Goal: Task Accomplishment & Management: Use online tool/utility

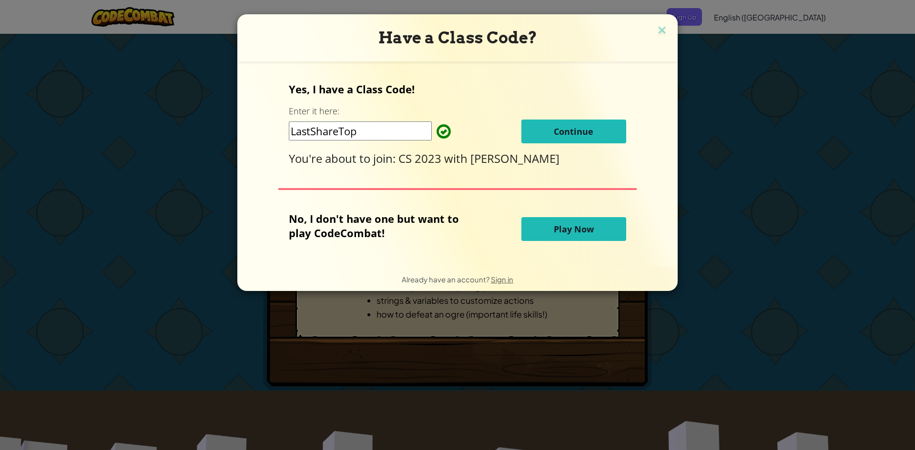
click at [546, 222] on button "Play Now" at bounding box center [573, 229] width 105 height 24
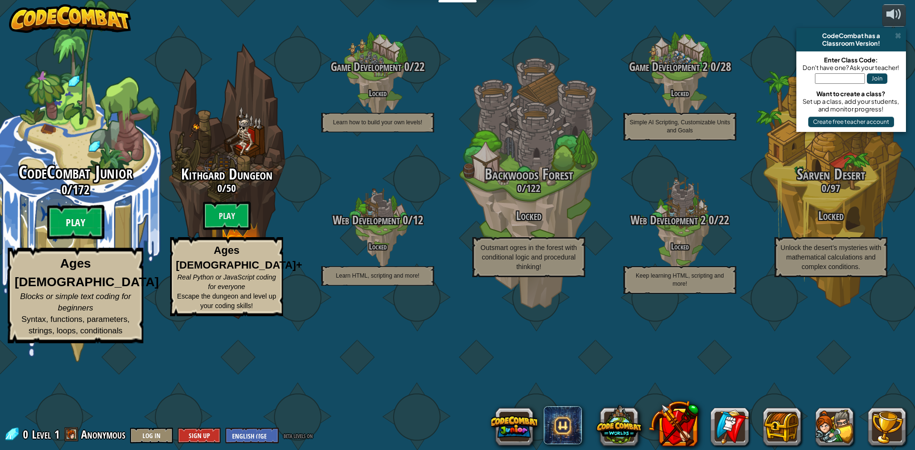
click at [72, 240] on btn "Play" at bounding box center [75, 222] width 57 height 34
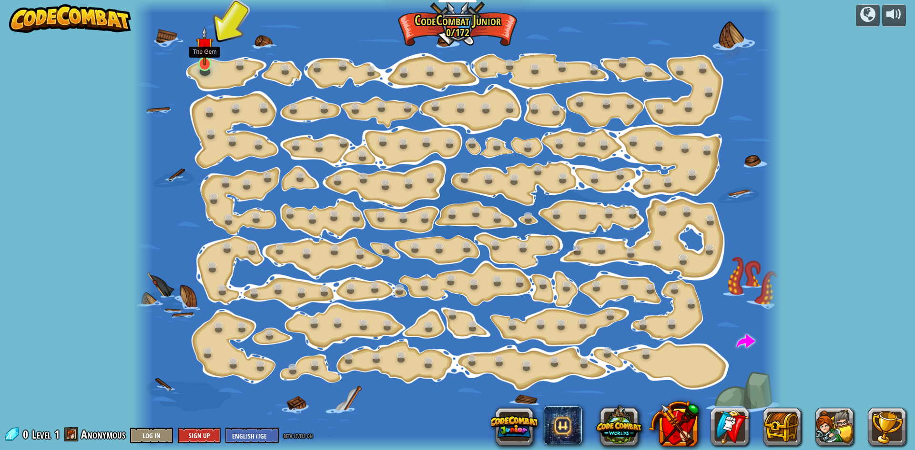
click at [200, 66] on div at bounding box center [204, 64] width 13 height 14
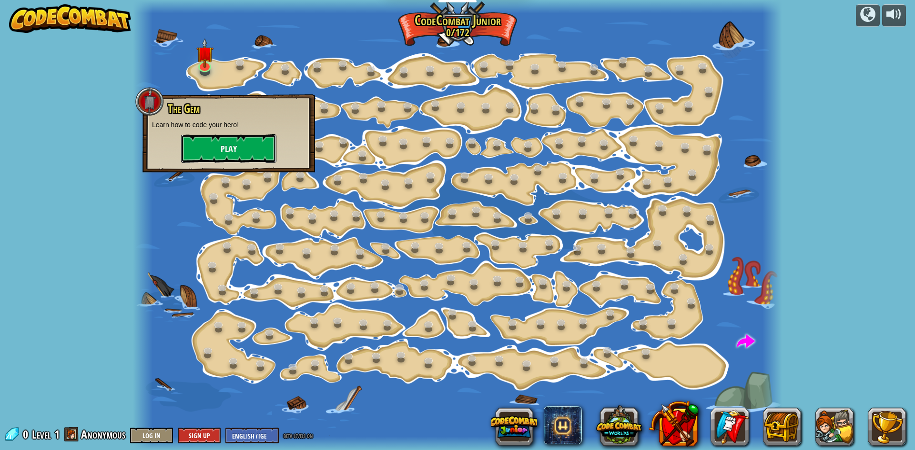
click at [222, 151] on button "Play" at bounding box center [228, 148] width 95 height 29
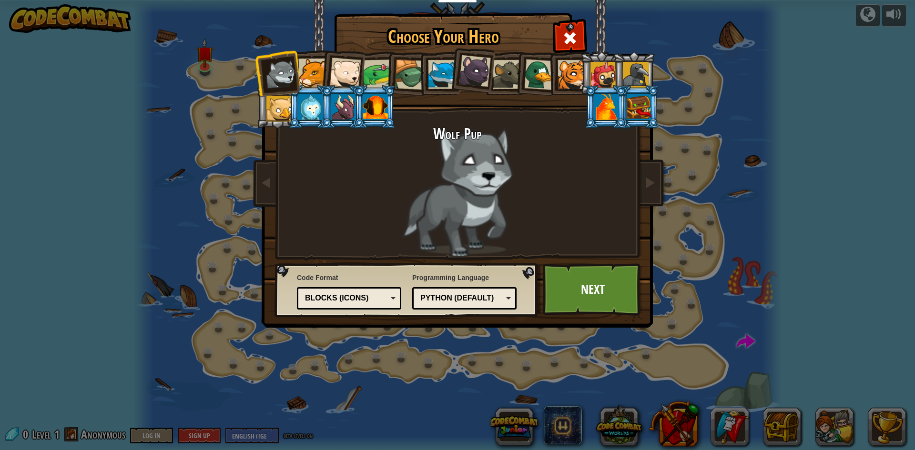
click at [634, 79] on div at bounding box center [636, 75] width 26 height 26
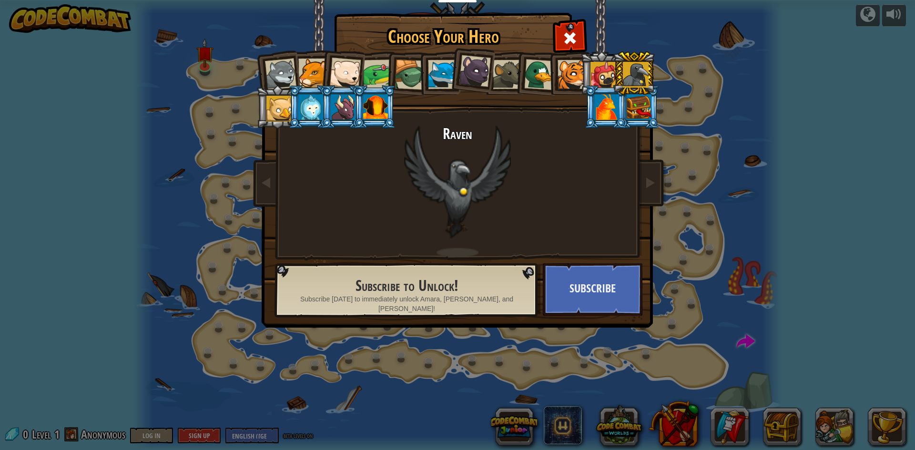
click at [498, 66] on div at bounding box center [507, 74] width 29 height 29
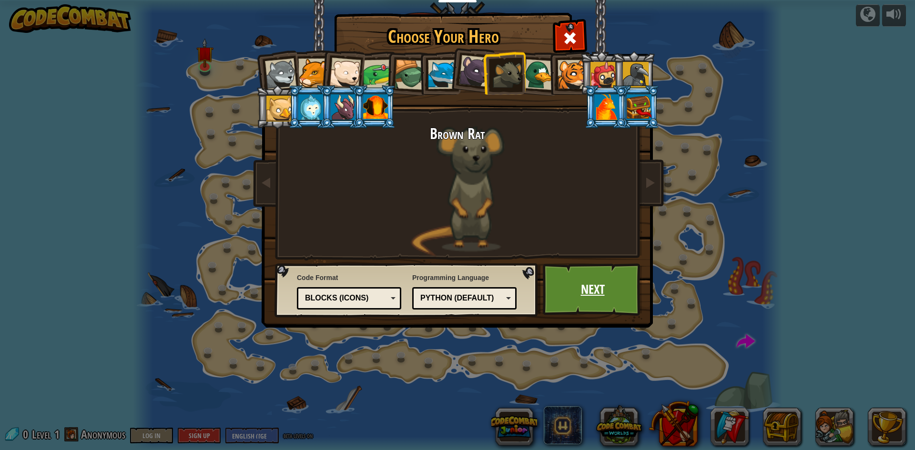
click at [588, 289] on link "Next" at bounding box center [593, 289] width 100 height 52
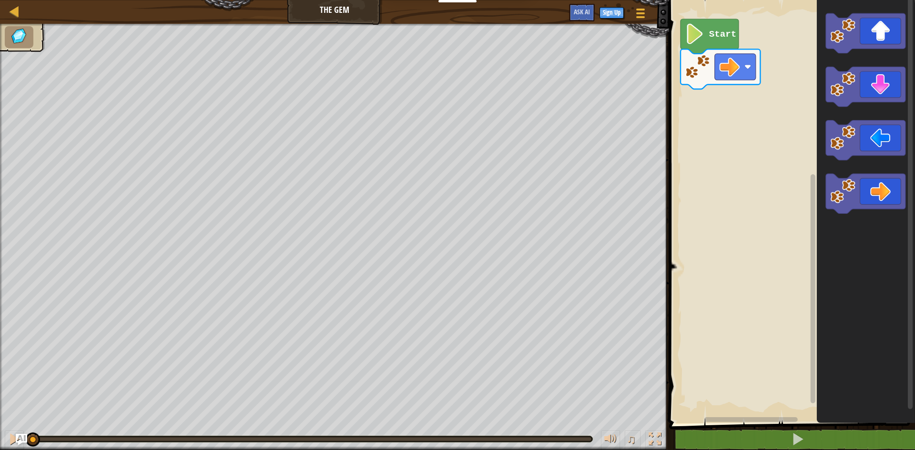
click at [689, 42] on image "Blockly Workspace" at bounding box center [695, 34] width 20 height 20
click at [696, 38] on image "Blockly Workspace" at bounding box center [695, 34] width 20 height 20
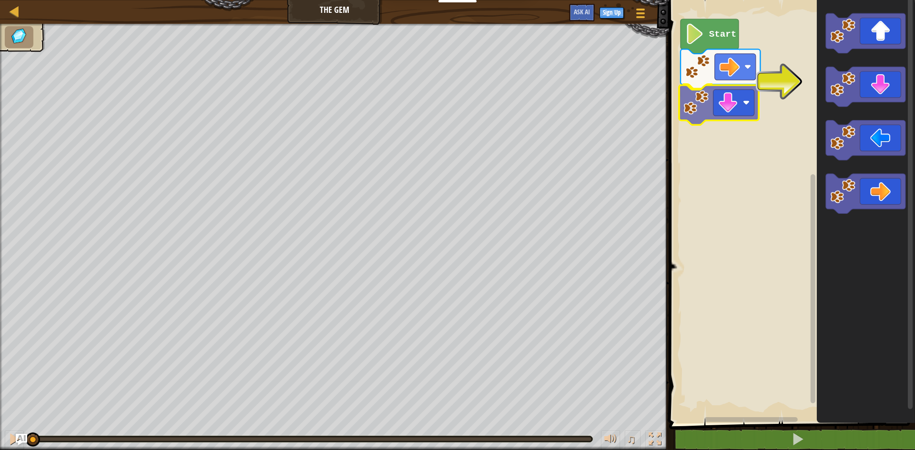
click at [721, 108] on div "Start" at bounding box center [790, 209] width 249 height 428
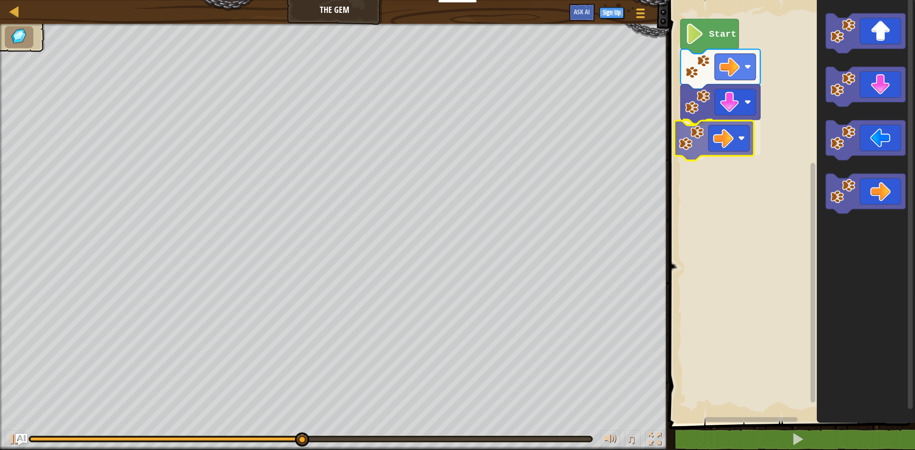
click at [706, 151] on div "Start" at bounding box center [790, 209] width 249 height 428
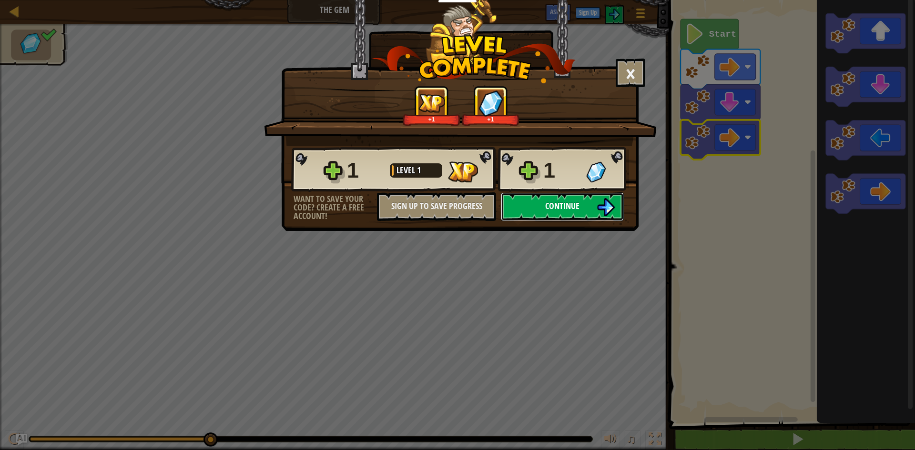
click at [609, 204] on img at bounding box center [605, 207] width 18 height 18
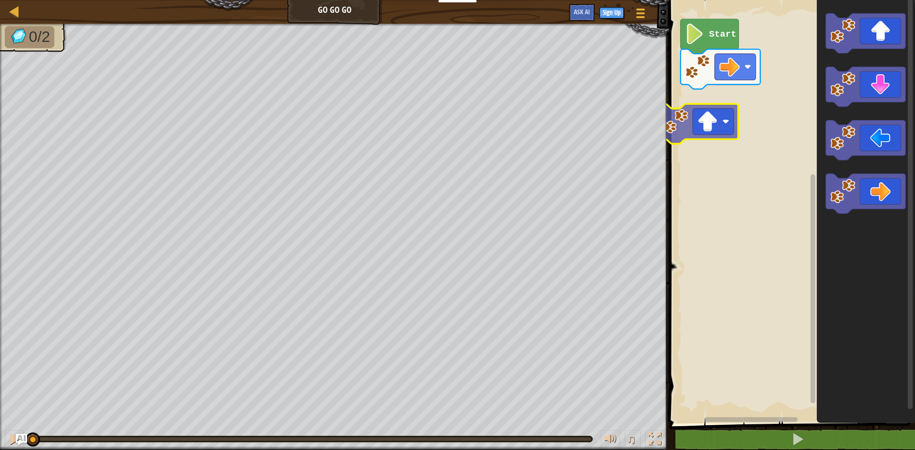
click at [709, 133] on div "Start" at bounding box center [790, 209] width 249 height 428
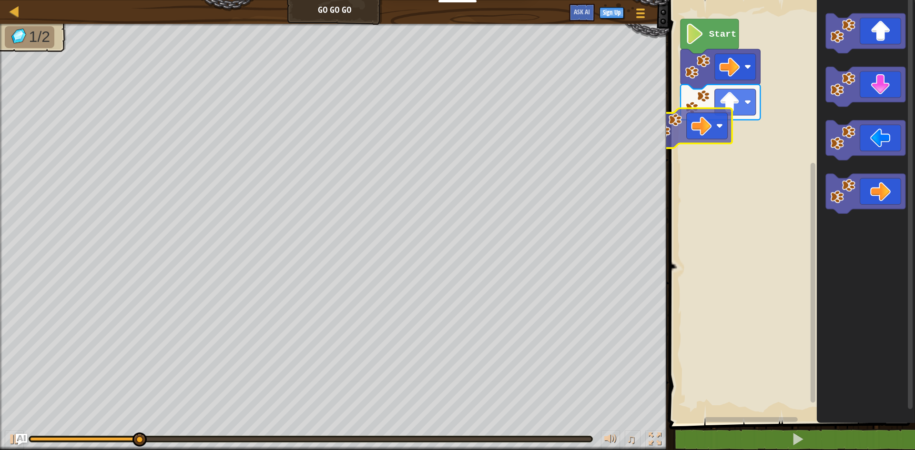
click at [704, 134] on div "Start" at bounding box center [790, 209] width 249 height 428
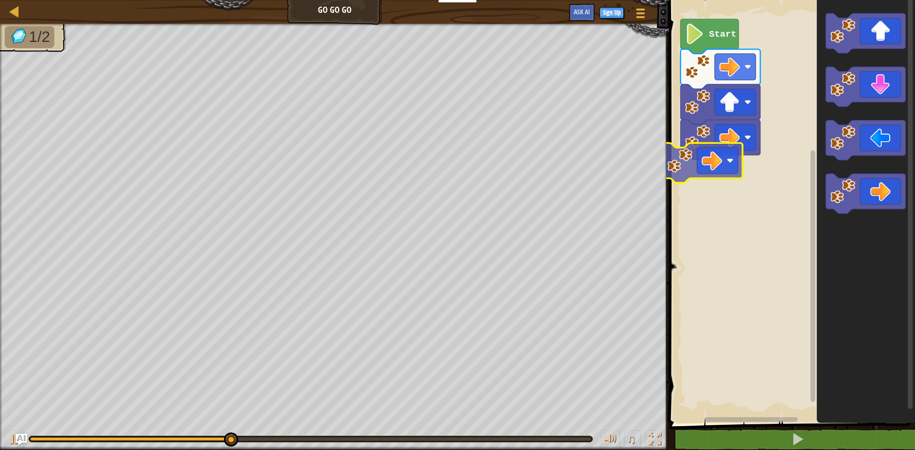
click at [737, 176] on div "Start" at bounding box center [790, 209] width 249 height 428
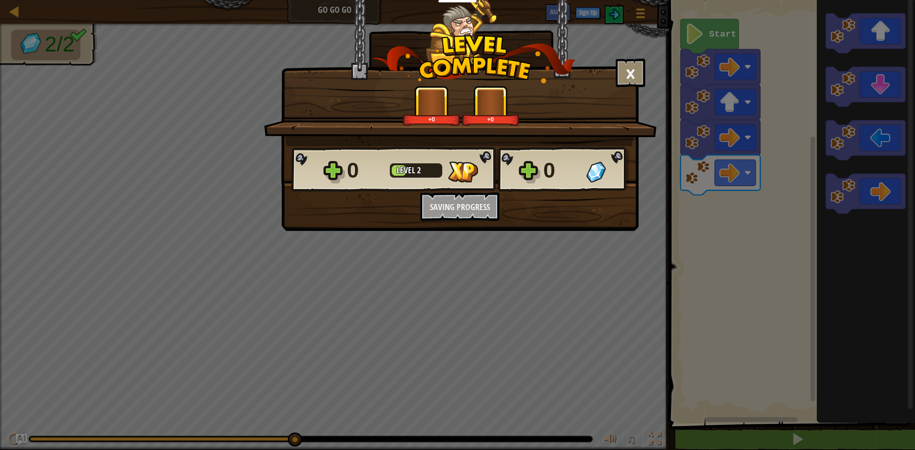
click at [692, 34] on div "× How fun was this level? +0 +0 Reticulating Splines... 0 Level 2 0 Want to sav…" at bounding box center [457, 225] width 915 height 450
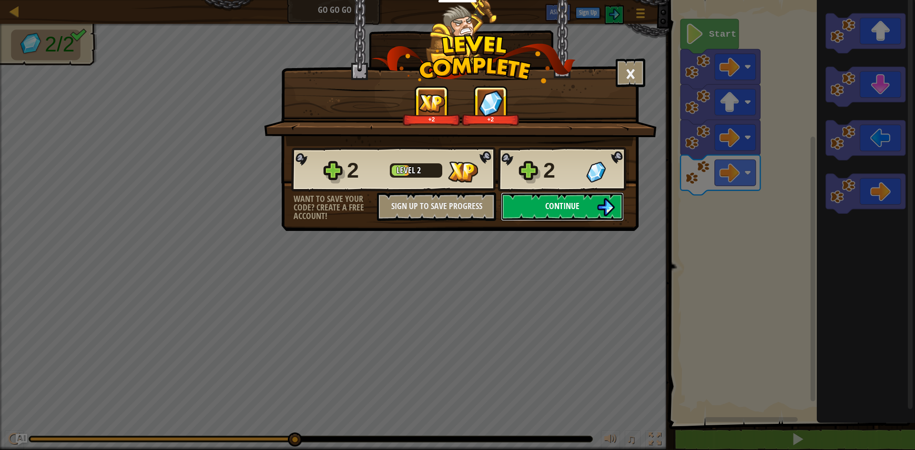
click at [610, 212] on img at bounding box center [605, 207] width 18 height 18
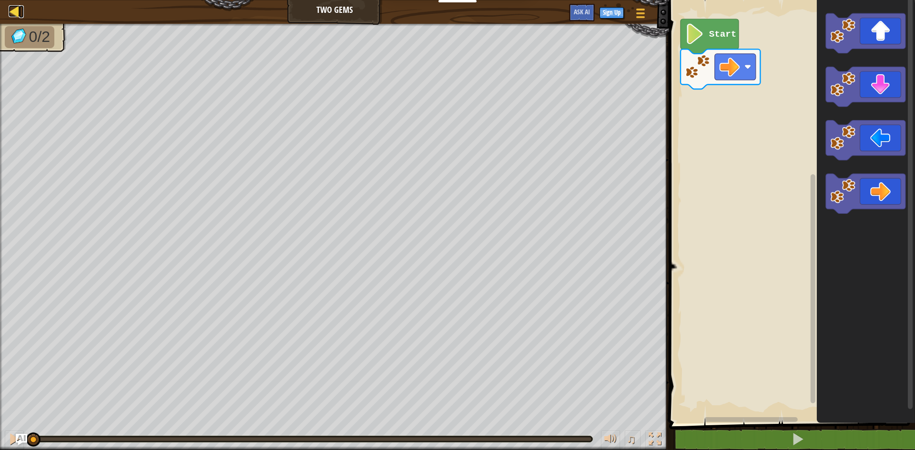
click at [19, 8] on div at bounding box center [15, 11] width 12 height 12
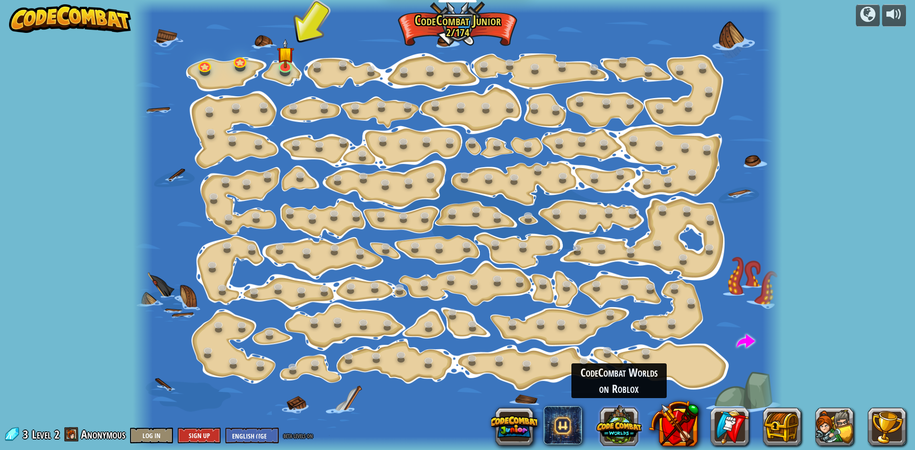
click at [610, 434] on button at bounding box center [619, 425] width 46 height 46
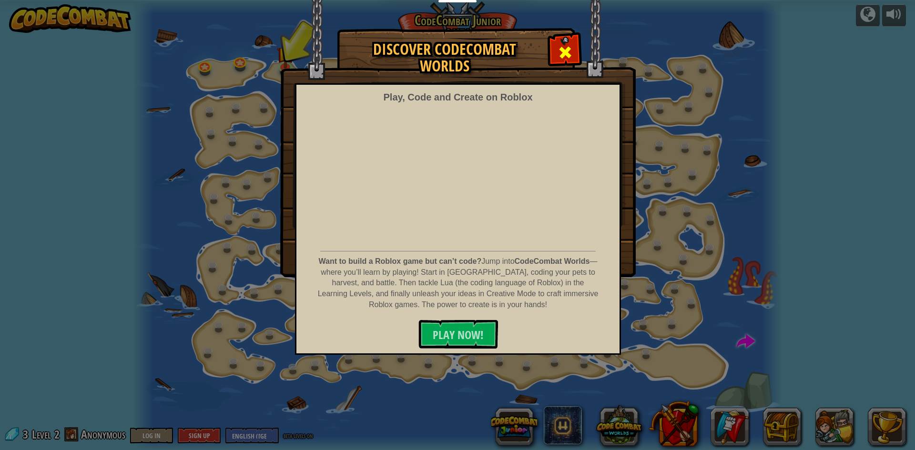
click at [569, 45] on span at bounding box center [564, 52] width 15 height 15
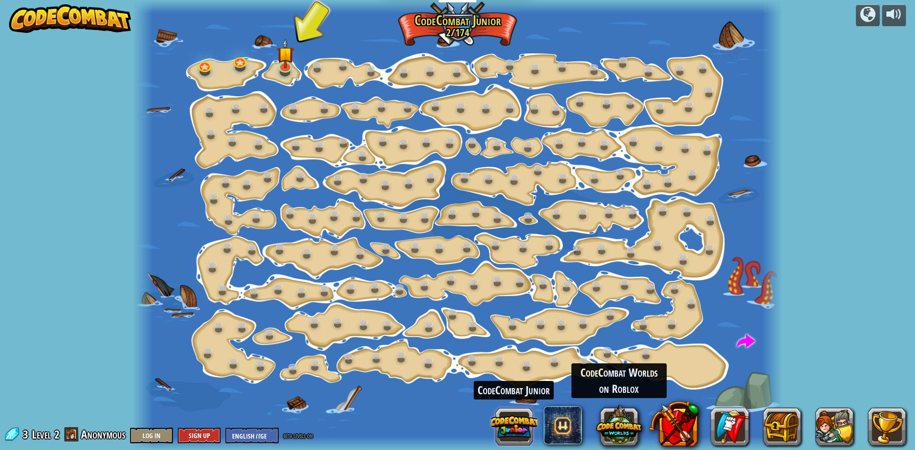
click at [512, 430] on button at bounding box center [514, 427] width 46 height 46
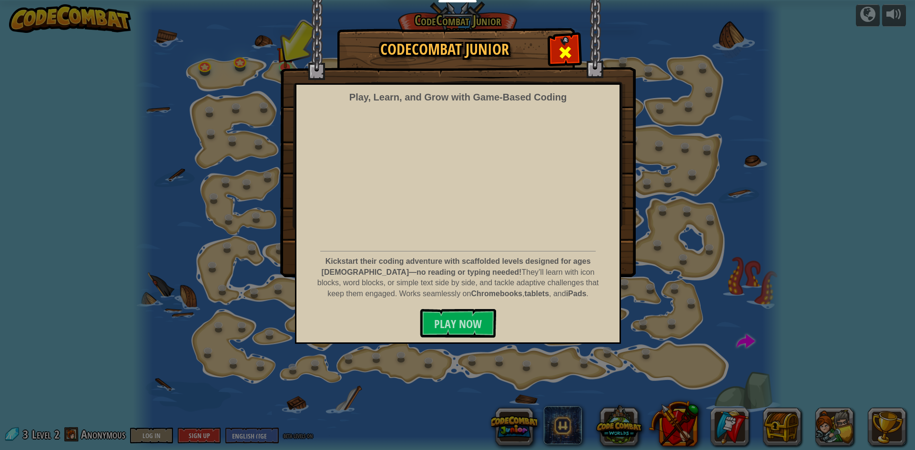
click at [555, 44] on div at bounding box center [565, 51] width 30 height 30
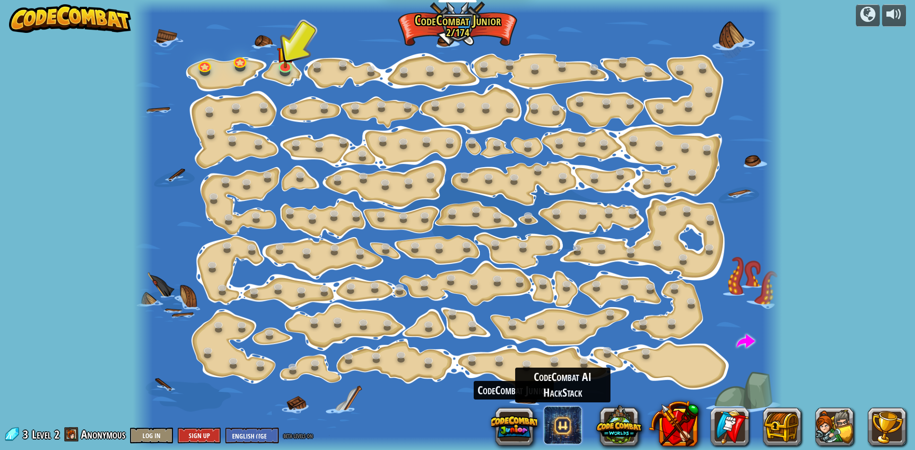
click at [561, 436] on span at bounding box center [563, 425] width 38 height 38
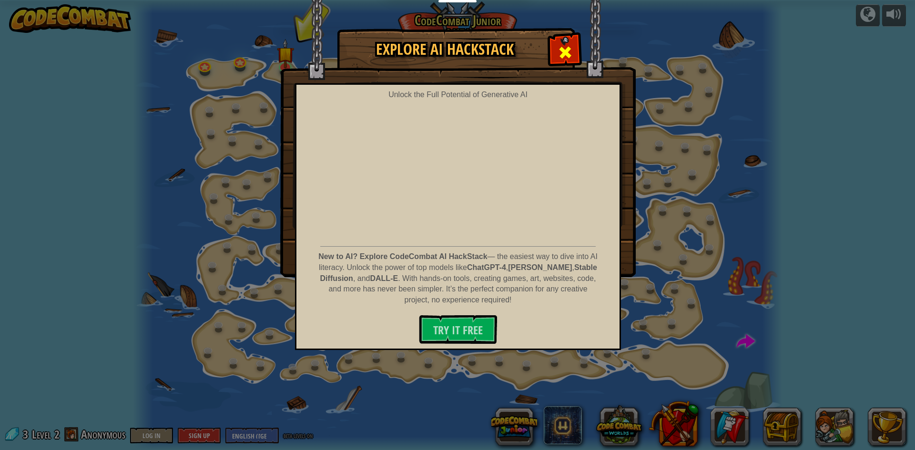
click at [556, 53] on div at bounding box center [565, 51] width 30 height 30
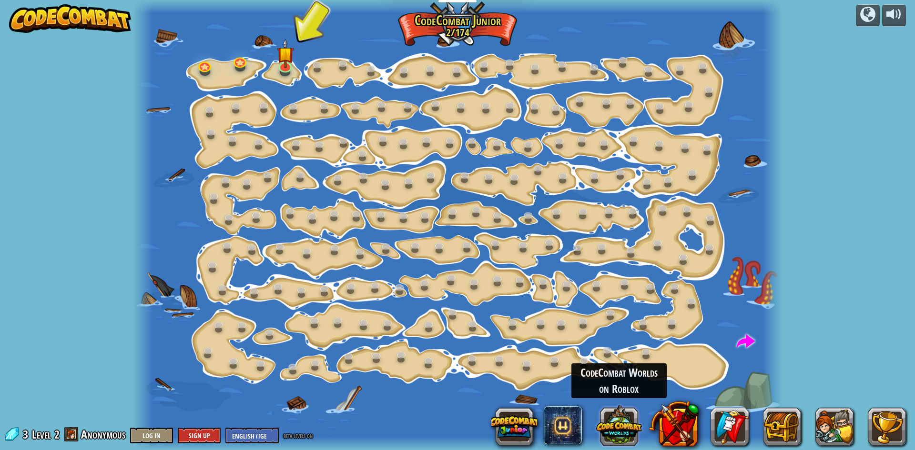
click at [617, 440] on button at bounding box center [619, 425] width 46 height 46
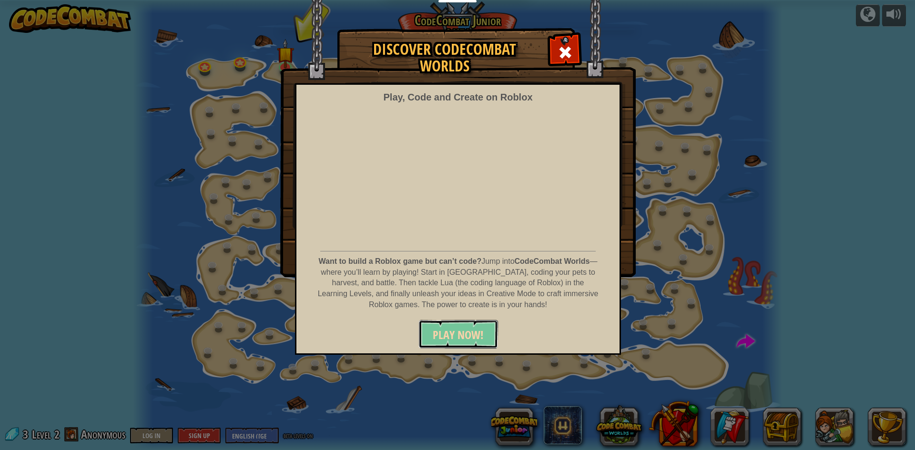
click at [483, 337] on button "PLAY NOW!" at bounding box center [458, 334] width 80 height 29
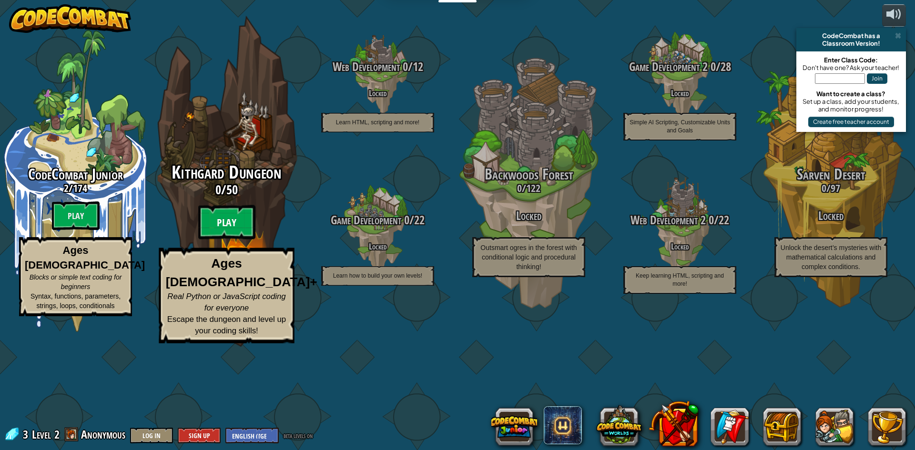
click at [233, 240] on btn "Play" at bounding box center [226, 222] width 57 height 34
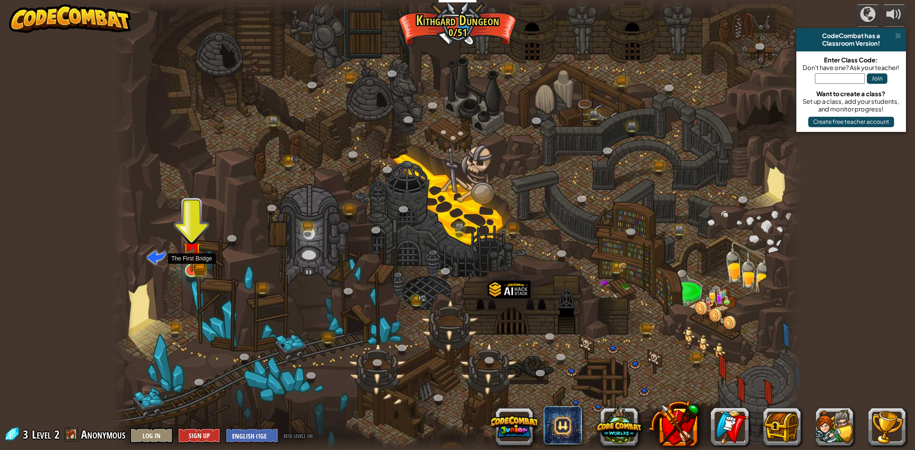
click at [193, 256] on img at bounding box center [191, 252] width 11 height 11
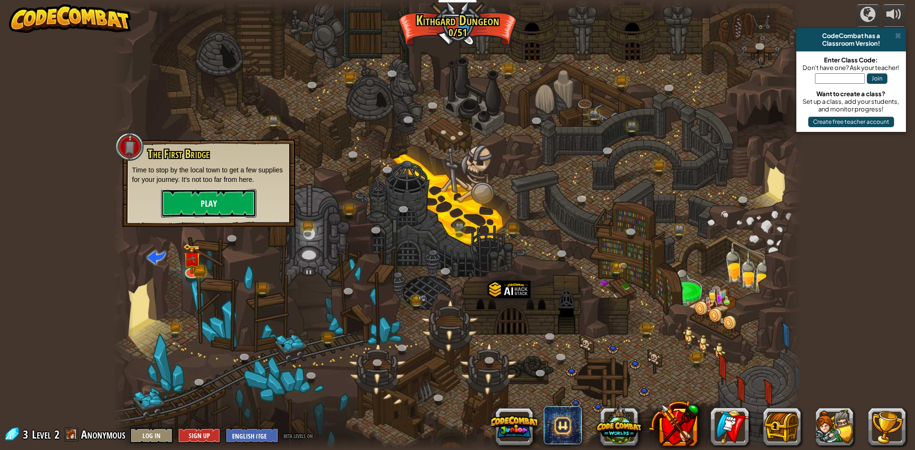
click at [242, 197] on button "Play" at bounding box center [208, 203] width 95 height 29
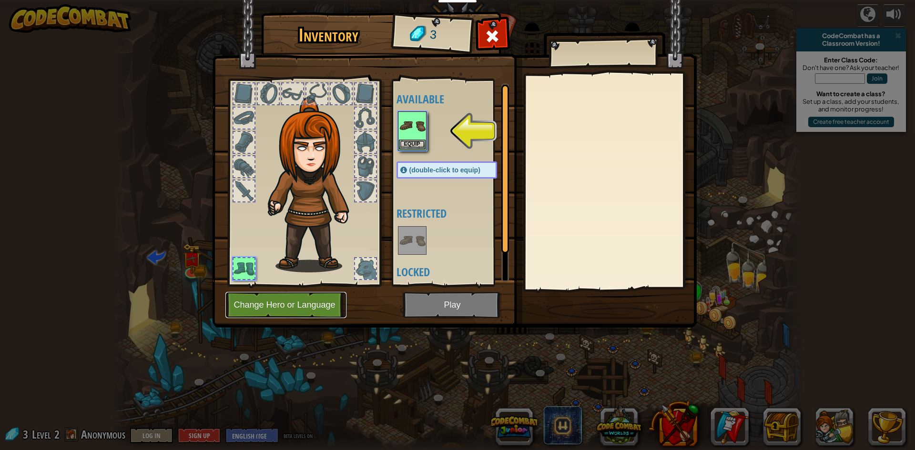
click at [301, 304] on button "Change Hero or Language" at bounding box center [285, 305] width 121 height 26
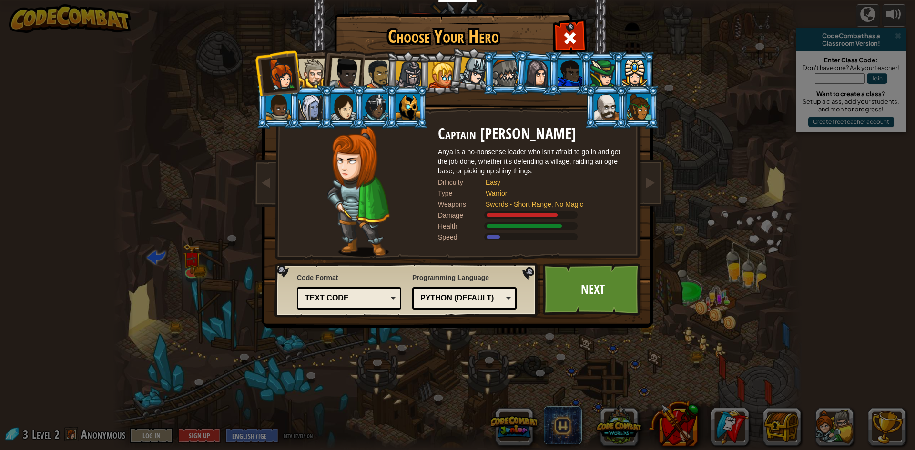
click at [306, 64] on div at bounding box center [312, 73] width 29 height 29
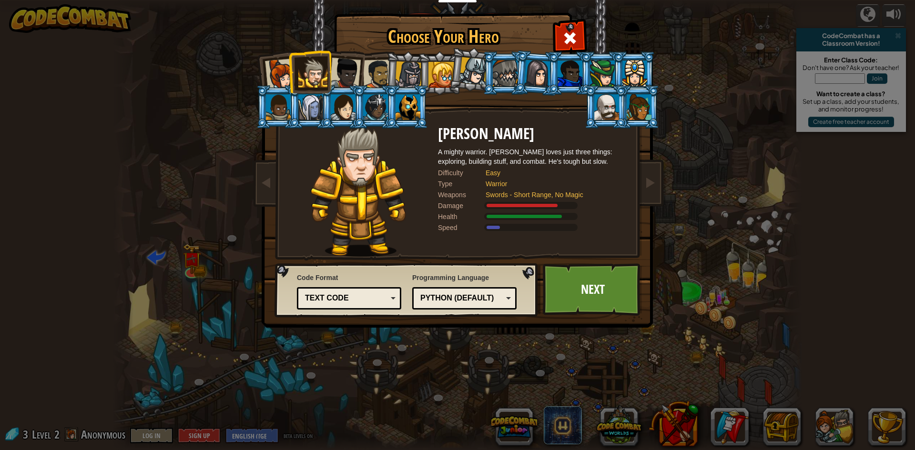
click at [385, 74] on li at bounding box center [406, 74] width 45 height 46
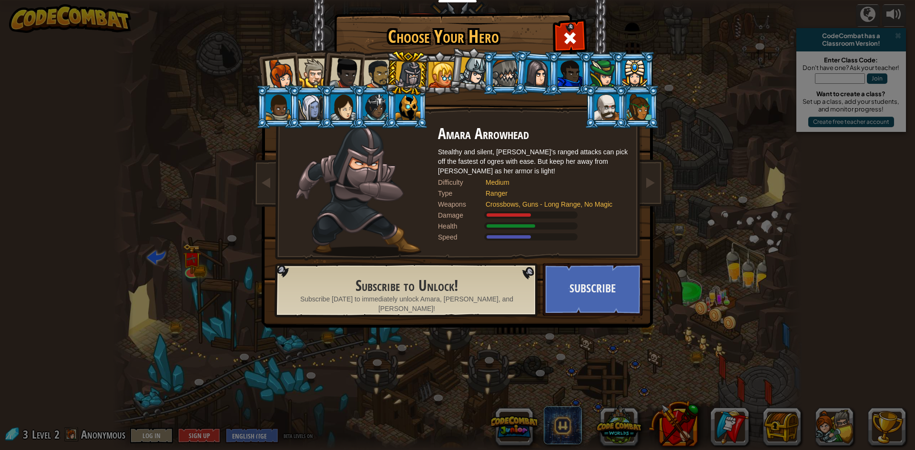
click at [372, 77] on div at bounding box center [378, 75] width 30 height 30
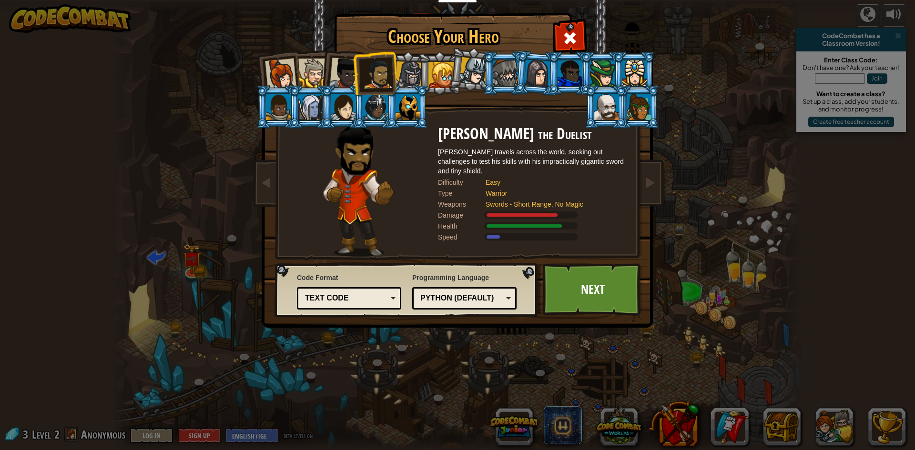
click at [343, 73] on div at bounding box center [344, 73] width 31 height 31
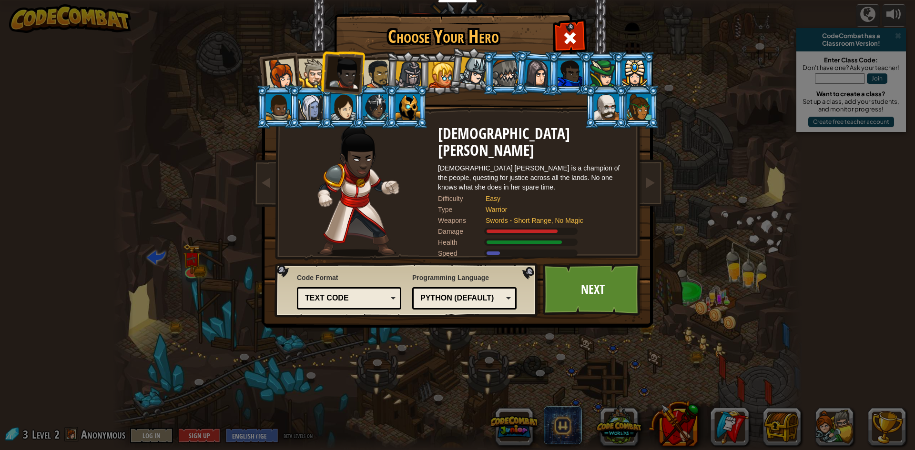
click at [306, 75] on div at bounding box center [312, 73] width 29 height 29
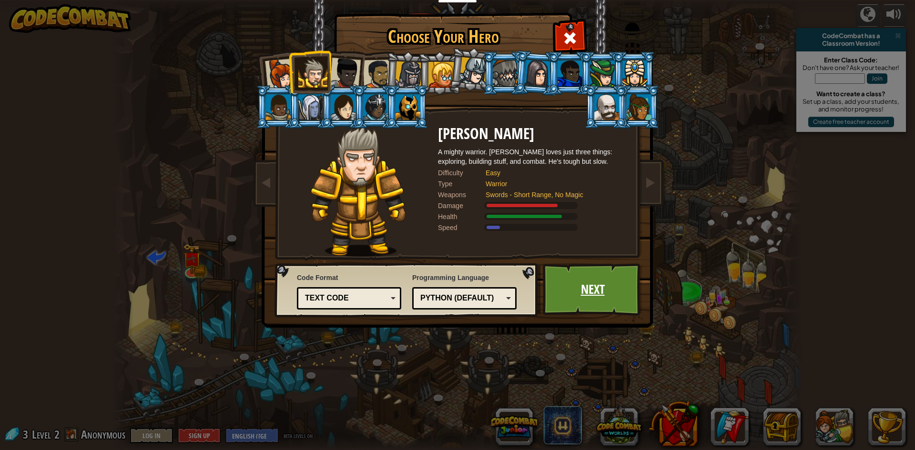
click at [559, 275] on link "Next" at bounding box center [593, 289] width 100 height 52
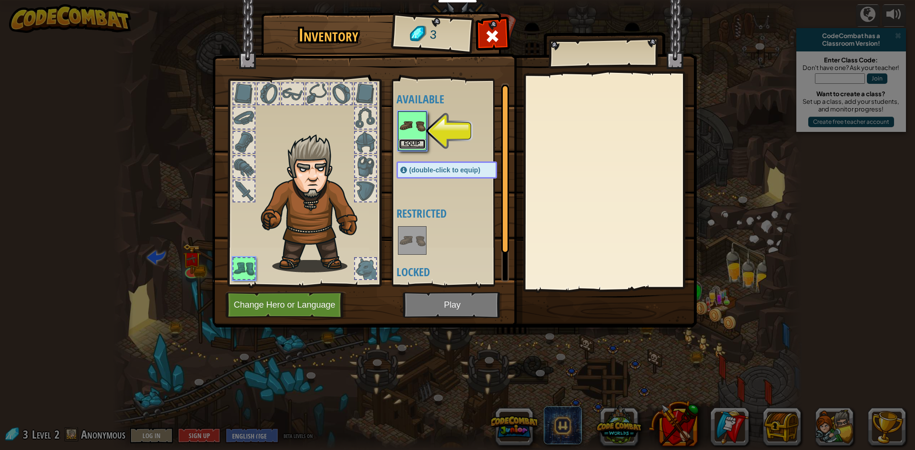
click at [417, 142] on button "Equip" at bounding box center [412, 144] width 27 height 10
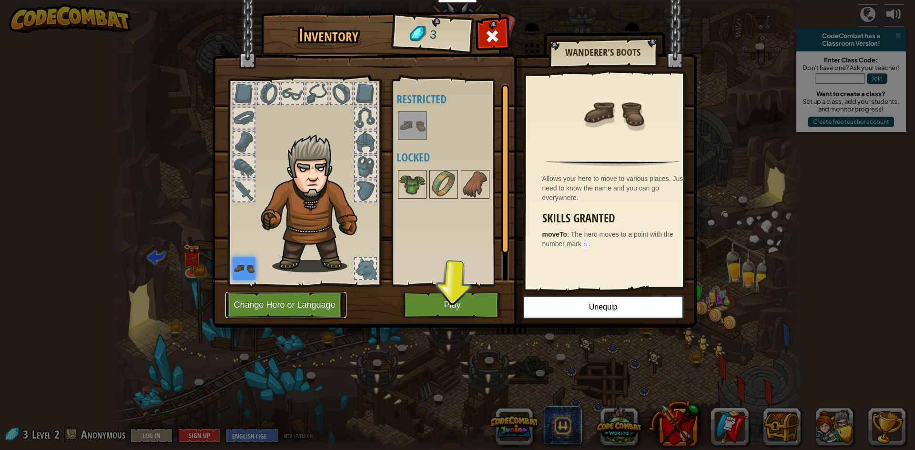
click at [329, 303] on button "Change Hero or Language" at bounding box center [285, 305] width 121 height 26
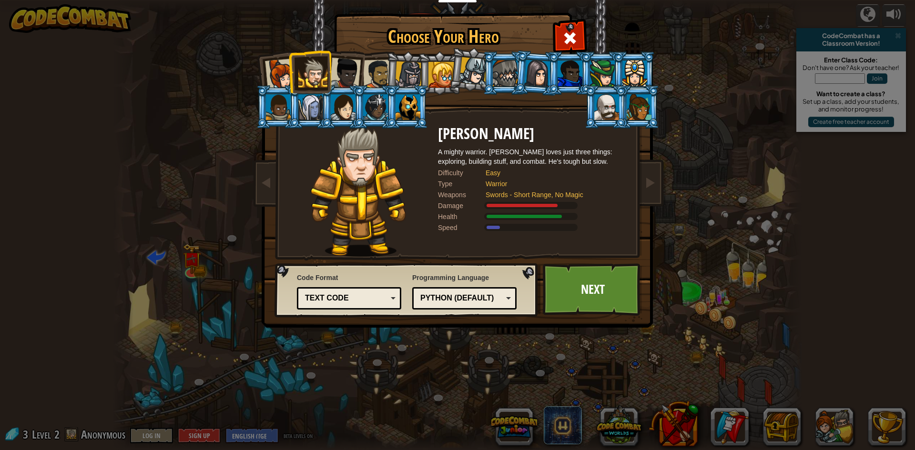
click at [376, 295] on div "Text code" at bounding box center [346, 298] width 82 height 11
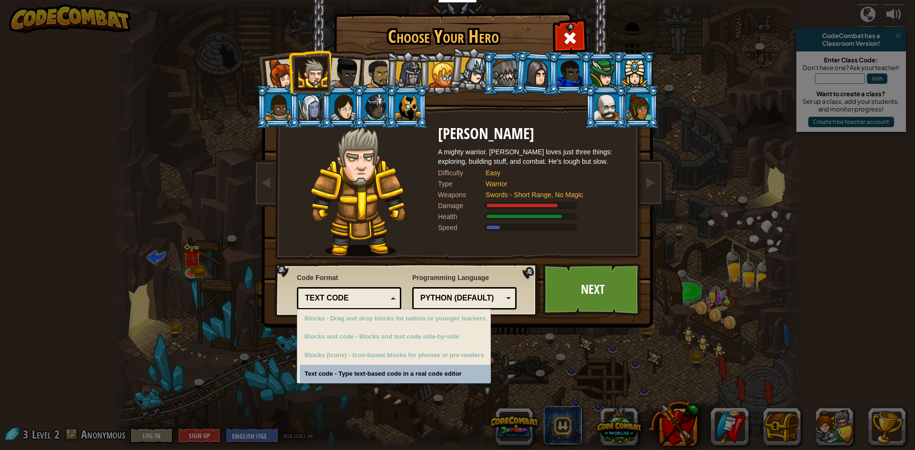
click at [382, 294] on div "Text code" at bounding box center [346, 298] width 82 height 11
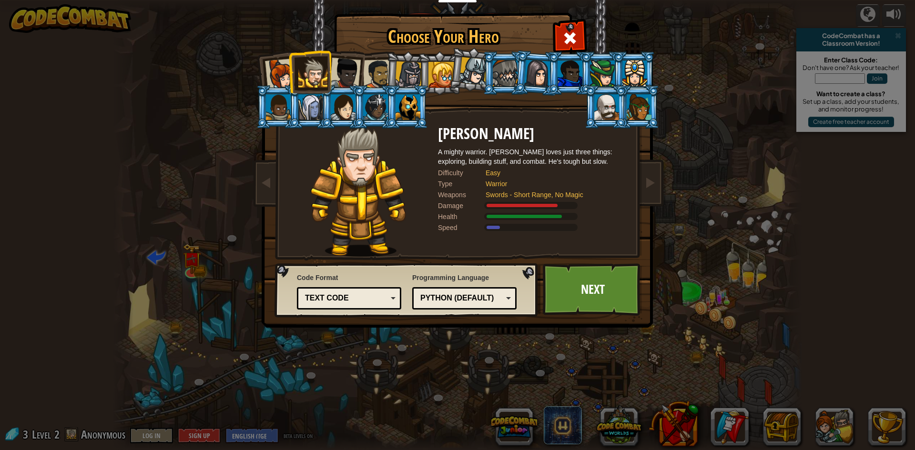
click at [445, 296] on div "Python (Default)" at bounding box center [461, 298] width 82 height 11
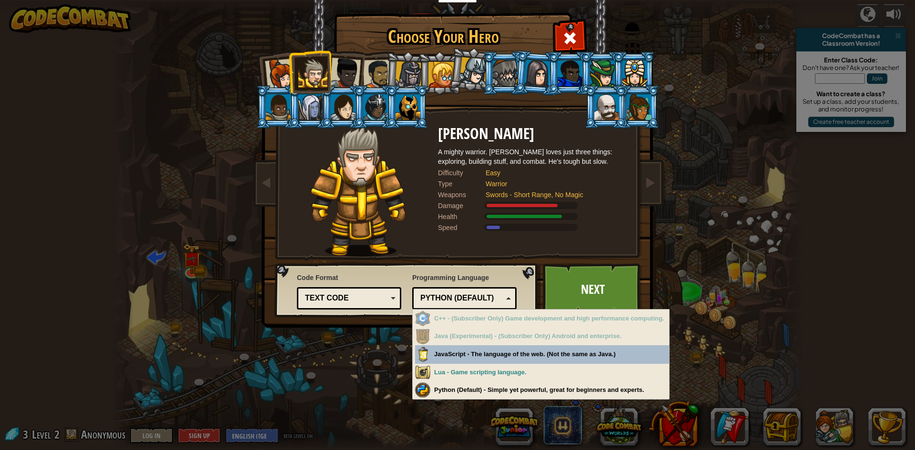
click at [445, 296] on div "Python (Default)" at bounding box center [461, 298] width 82 height 11
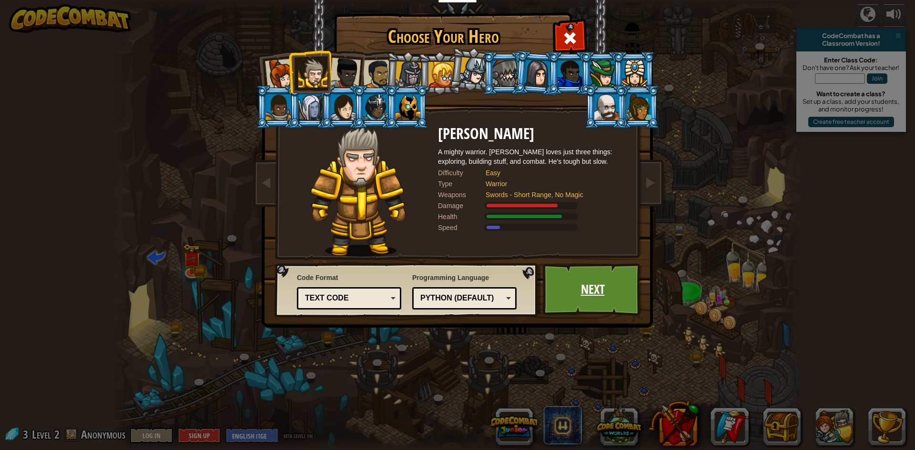
click at [593, 282] on link "Next" at bounding box center [593, 289] width 100 height 52
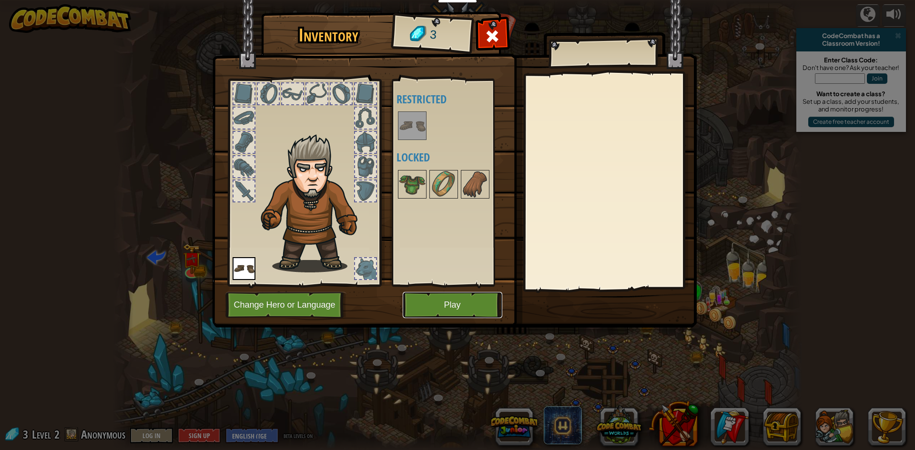
click at [445, 301] on button "Play" at bounding box center [453, 305] width 100 height 26
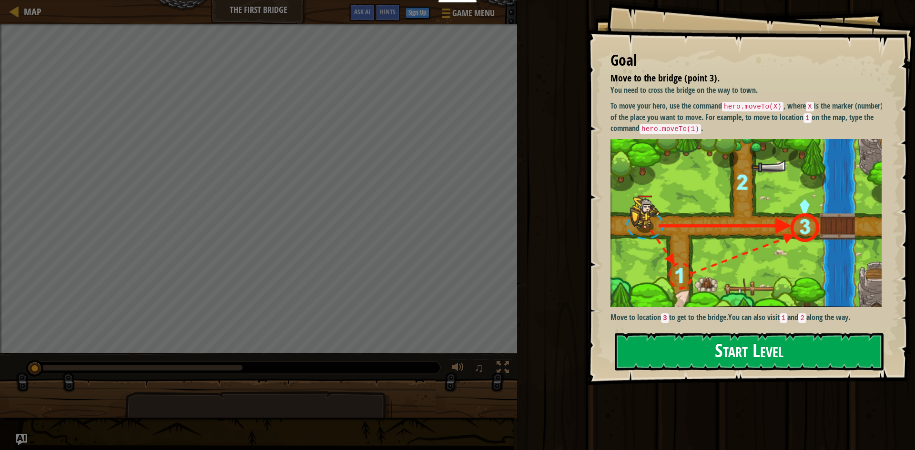
click at [709, 345] on button "Start Level" at bounding box center [749, 352] width 269 height 38
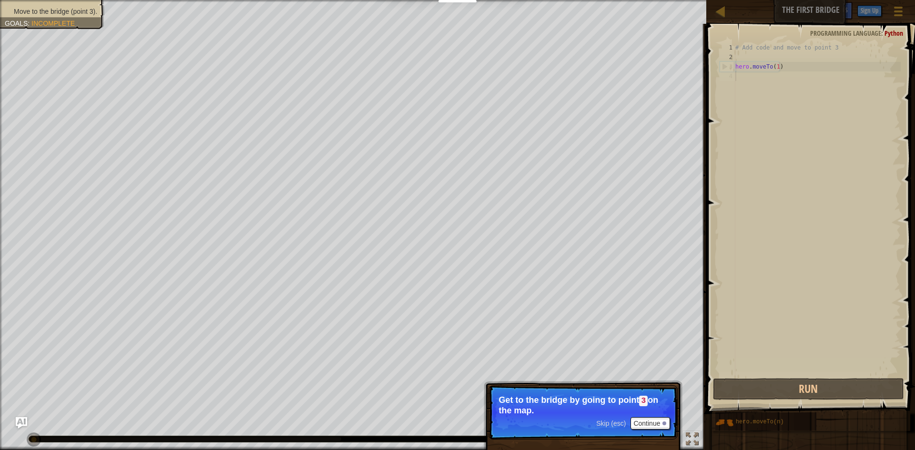
click at [649, 415] on p "Skip (esc) Continue Get to the bridge by going to point 3 on the map." at bounding box center [582, 412] width 189 height 54
click at [655, 425] on button "Continue" at bounding box center [650, 423] width 40 height 12
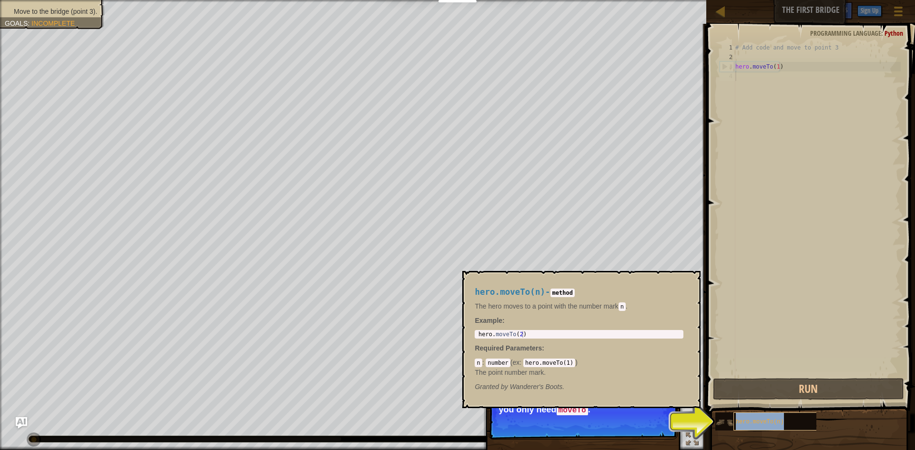
click at [775, 419] on span "hero.moveTo(n)" at bounding box center [760, 422] width 48 height 7
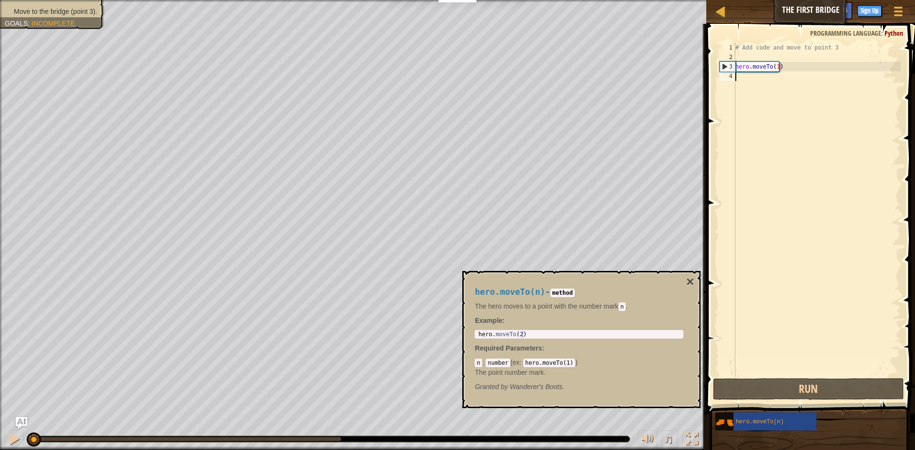
click at [736, 77] on div "1 2 3 4 # Add code and move to point 3 hero . moveTo ( 1 ) הההההההההההההההההההה…" at bounding box center [809, 210] width 183 height 334
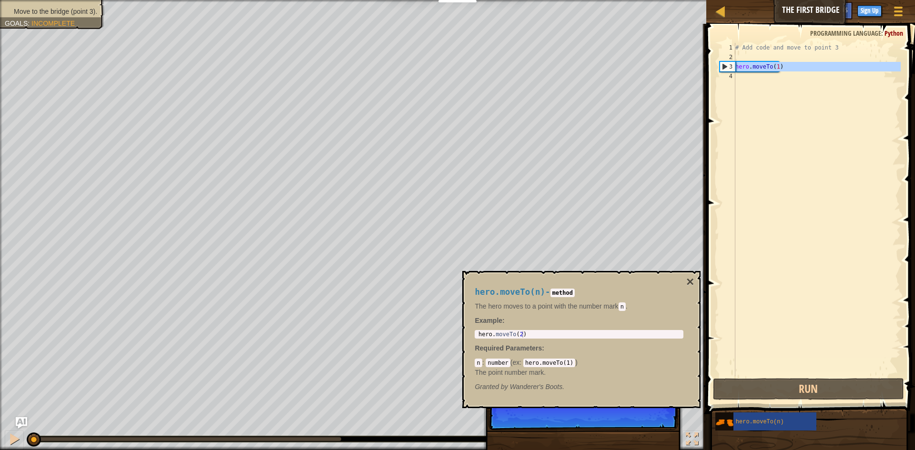
click at [723, 67] on div "3" at bounding box center [727, 67] width 15 height 10
type textarea "hero.moveTo(1)"
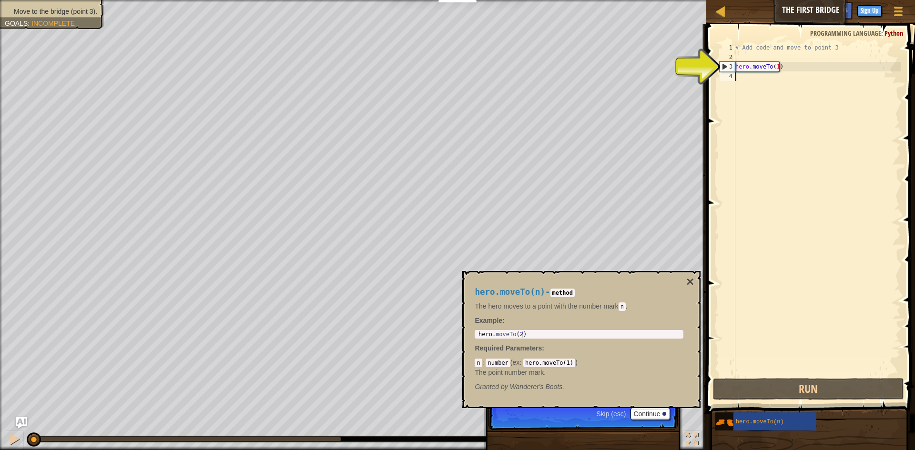
click at [746, 81] on div "# Add code and move to point 3 hero . moveTo ( 1 )" at bounding box center [816, 219] width 167 height 353
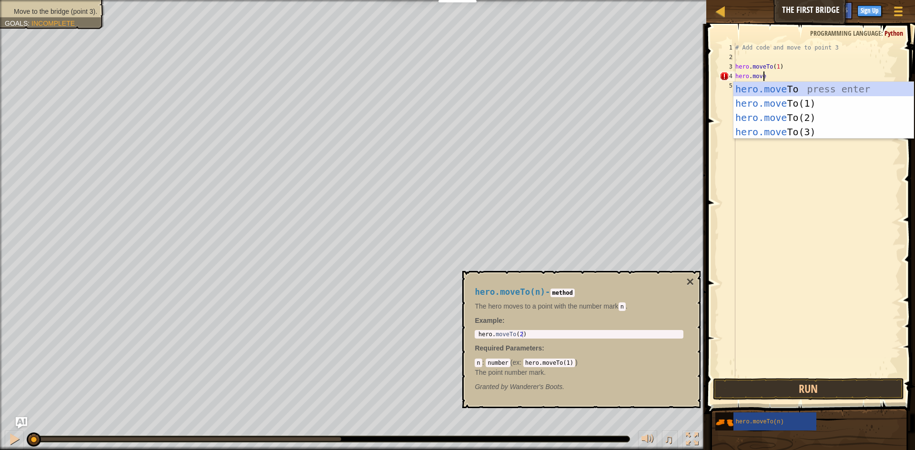
scroll to position [4, 2]
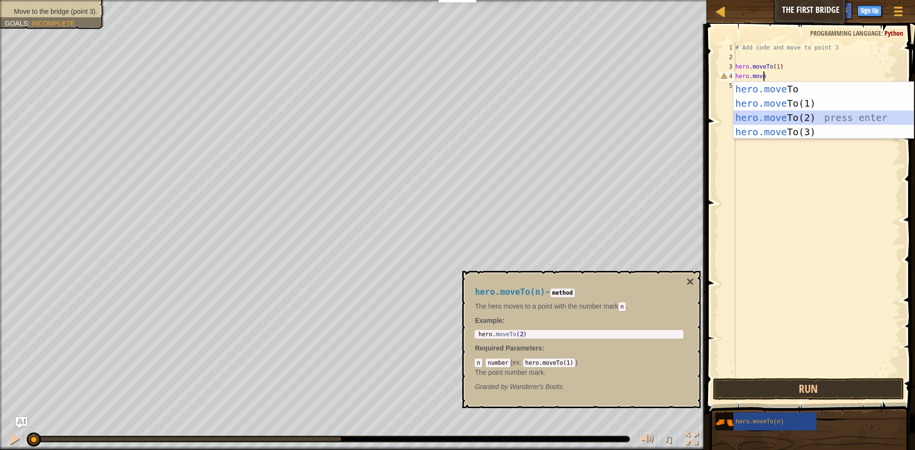
click at [765, 115] on div "hero.move To press enter hero.move To(1) press enter hero.move To(2) press ente…" at bounding box center [823, 125] width 180 height 86
type textarea "hero.moveTo(2)"
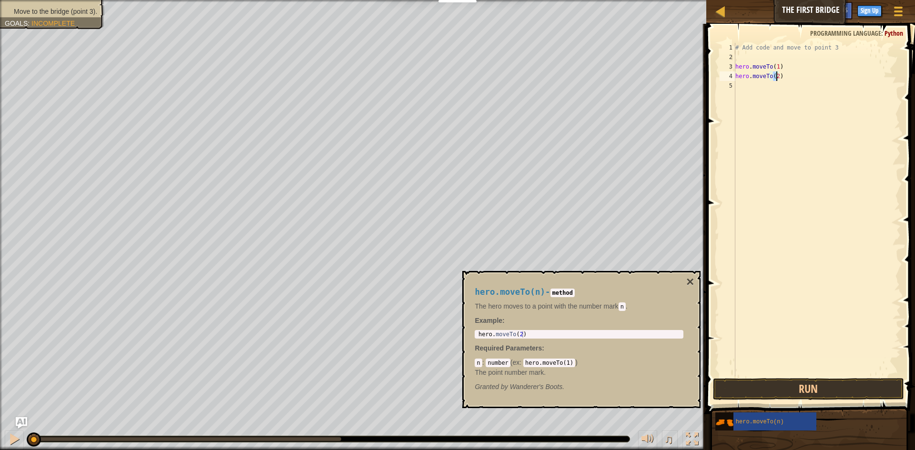
click at [749, 95] on div "# Add code and move to point 3 hero . moveTo ( 1 ) hero . moveTo ( 2 )" at bounding box center [816, 219] width 167 height 353
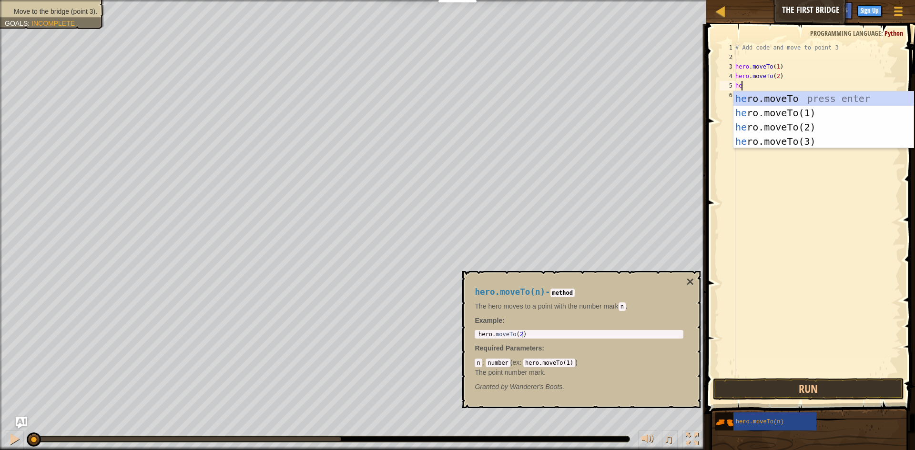
scroll to position [4, 0]
click at [759, 144] on div "hero .moveTo press enter hero .moveTo(1) press enter hero .moveTo(2) press ente…" at bounding box center [823, 134] width 180 height 86
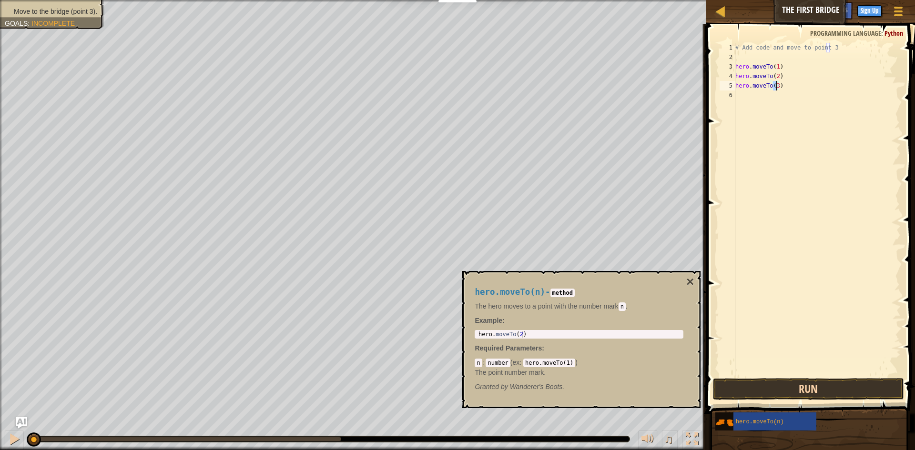
type textarea "hero.moveTo(3)"
click at [818, 386] on button "Run" at bounding box center [808, 389] width 191 height 22
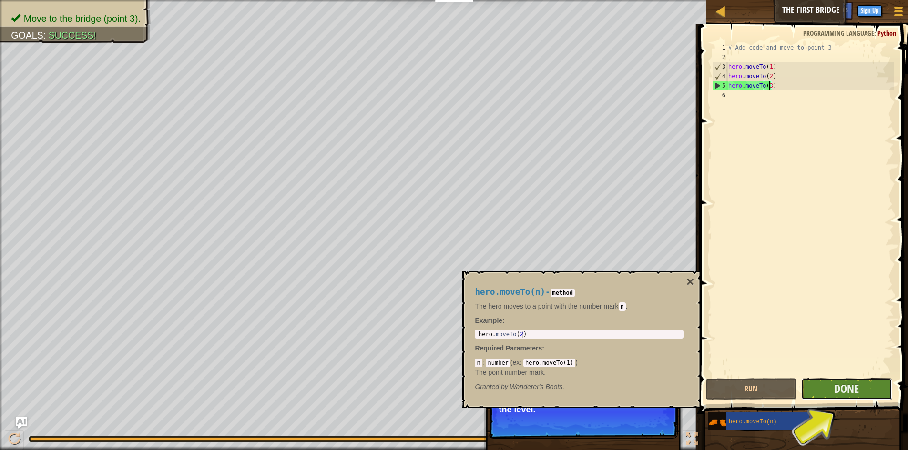
click at [866, 392] on button "Done" at bounding box center [846, 389] width 91 height 22
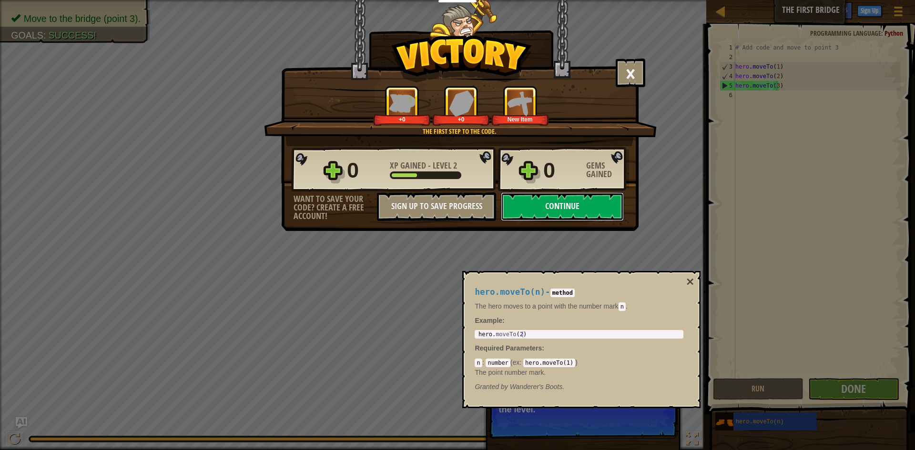
click at [547, 195] on button "Continue" at bounding box center [562, 206] width 123 height 29
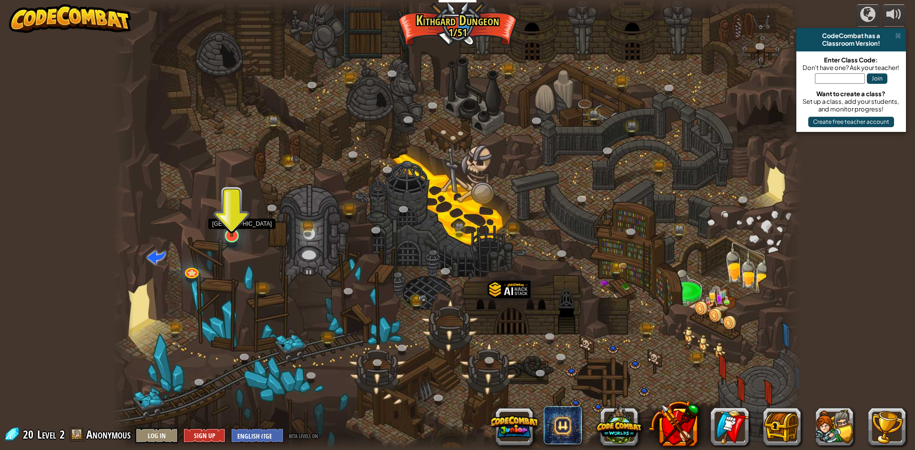
click at [230, 230] on img at bounding box center [231, 215] width 19 height 42
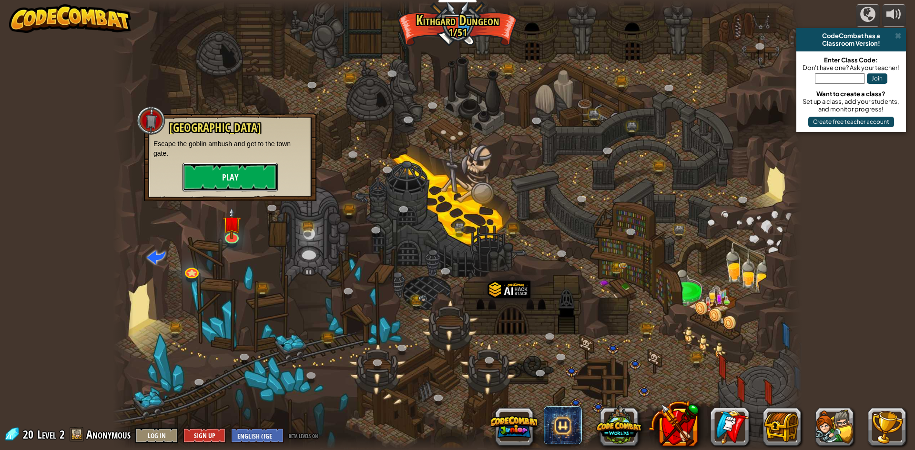
click at [214, 184] on button "Play" at bounding box center [229, 177] width 95 height 29
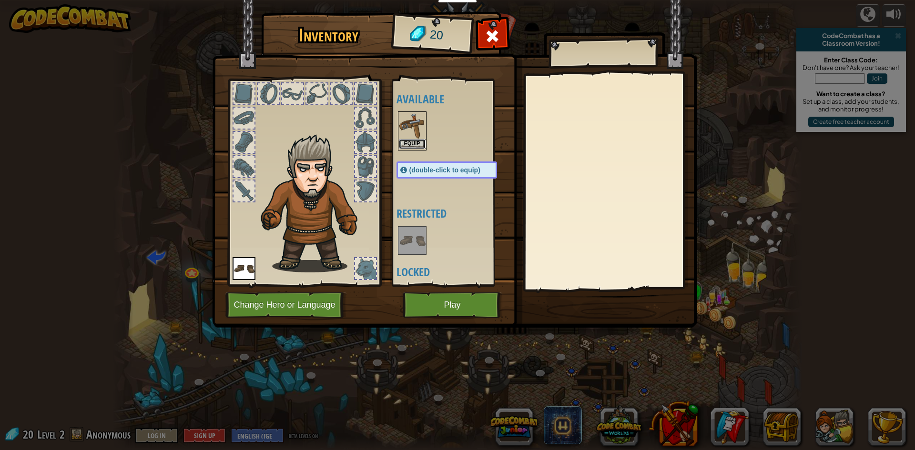
click at [420, 142] on button "Equip" at bounding box center [412, 144] width 27 height 10
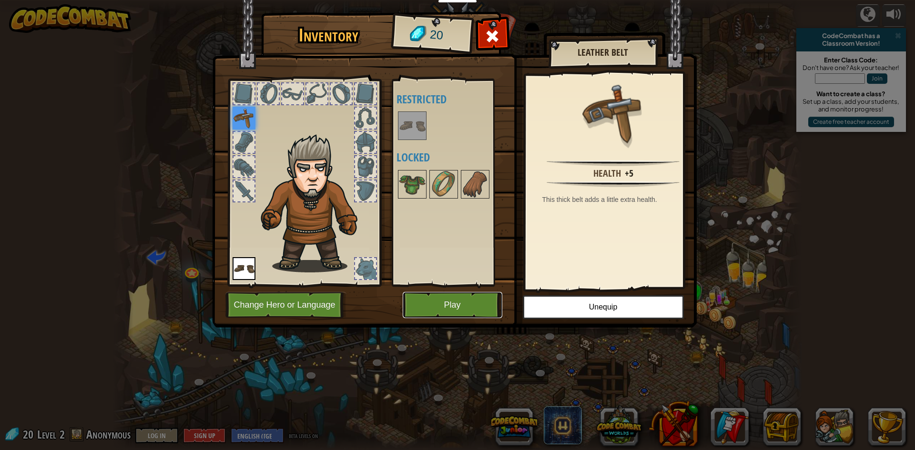
click at [473, 299] on button "Play" at bounding box center [453, 305] width 100 height 26
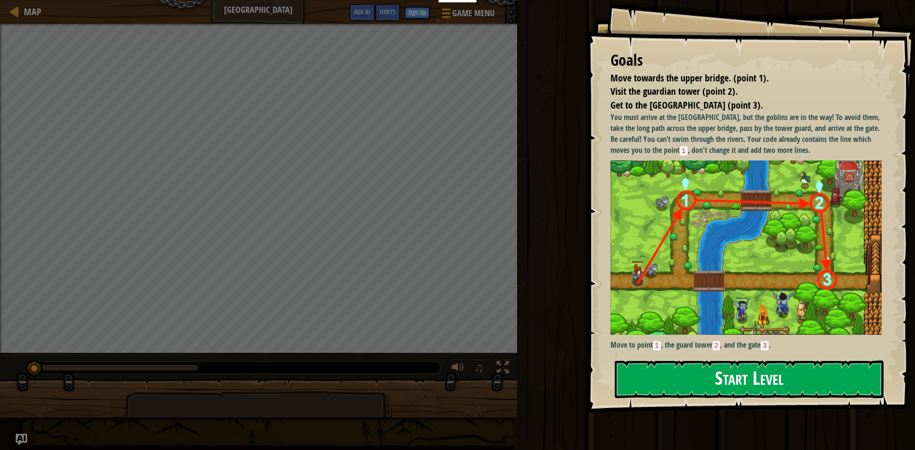
click at [710, 380] on button "Start Level" at bounding box center [749, 380] width 269 height 38
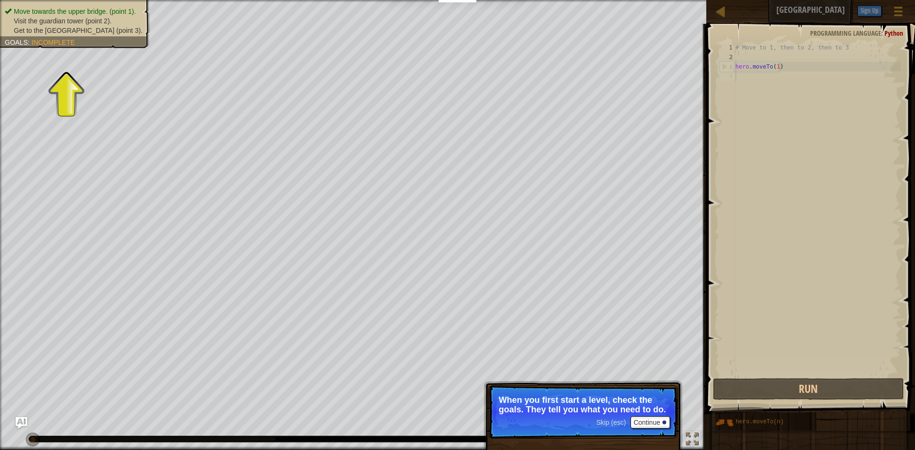
click at [795, 119] on div "# Move to 1, then to 2, then to 3 hero . moveTo ( 1 )" at bounding box center [816, 219] width 167 height 353
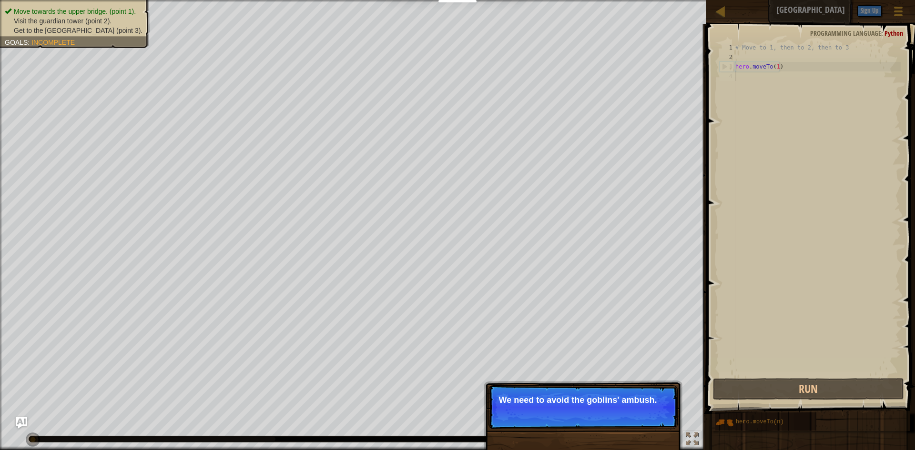
click at [610, 403] on p "We need to avoid the goblins' ambush." at bounding box center [582, 400] width 169 height 10
click at [652, 408] on button "Continue" at bounding box center [650, 413] width 40 height 12
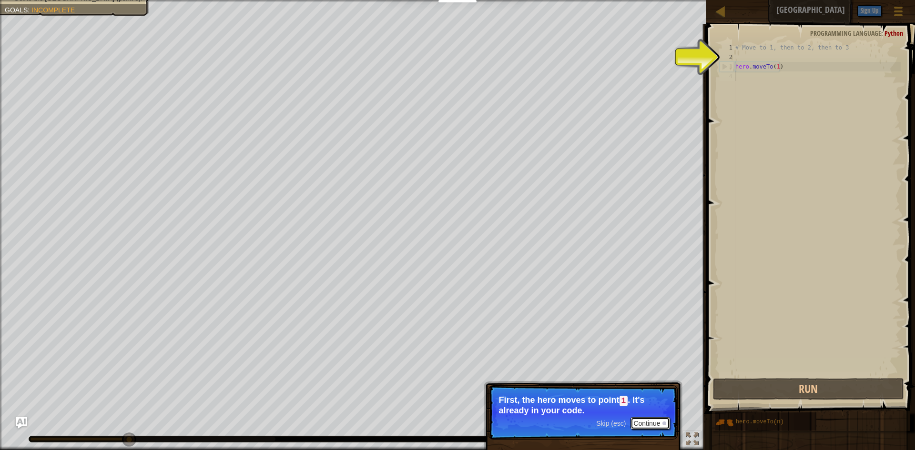
click at [655, 420] on button "Continue" at bounding box center [650, 423] width 40 height 12
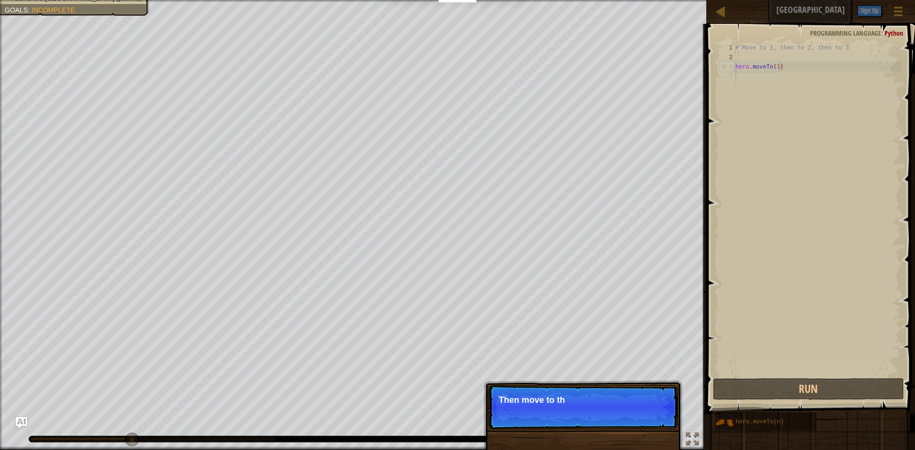
click at [772, 86] on div "# Move to 1, then to 2, then to 3 hero . moveTo ( 1 )" at bounding box center [816, 219] width 167 height 353
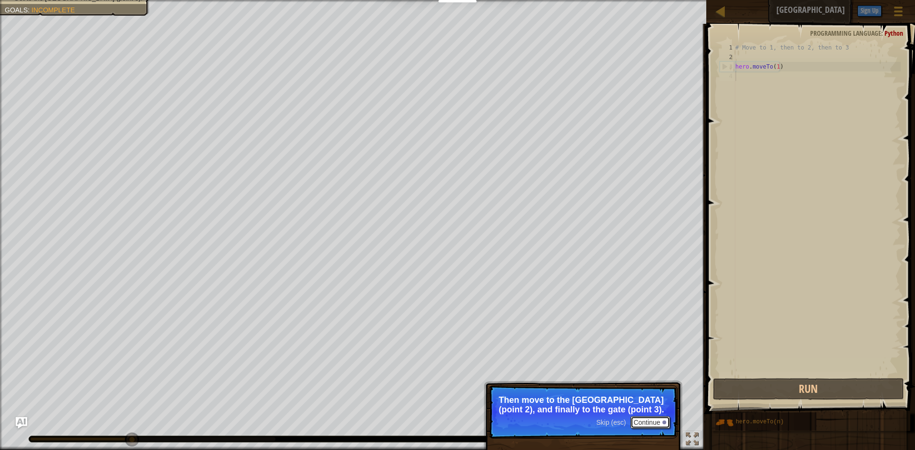
click at [639, 419] on button "Continue" at bounding box center [650, 422] width 40 height 12
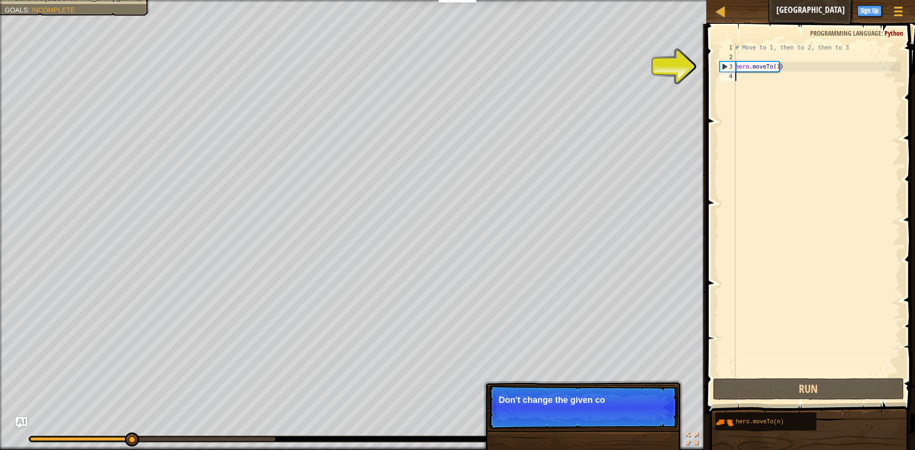
click at [778, 80] on div "# Move to 1, then to 2, then to 3 hero . moveTo ( 1 )" at bounding box center [816, 219] width 167 height 353
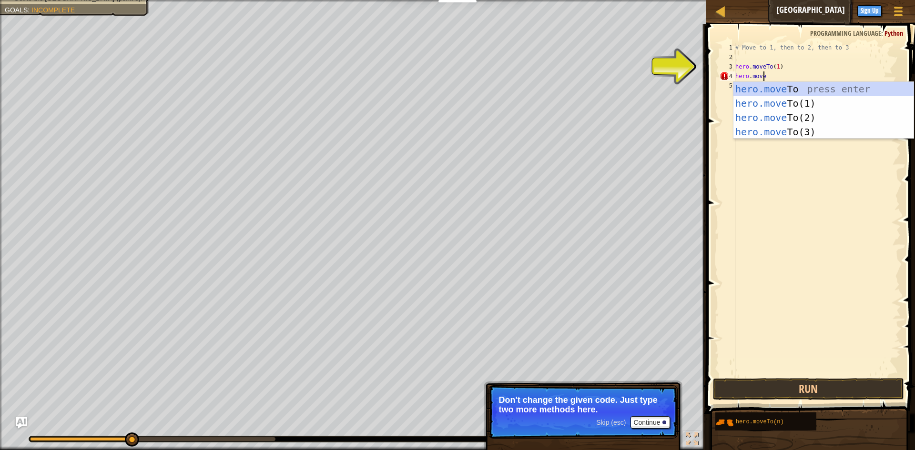
scroll to position [4, 2]
click at [793, 114] on div "hero.move To press enter hero.move To(1) press enter hero.move To(2) press ente…" at bounding box center [823, 125] width 180 height 86
type textarea "hero.moveTo(2)"
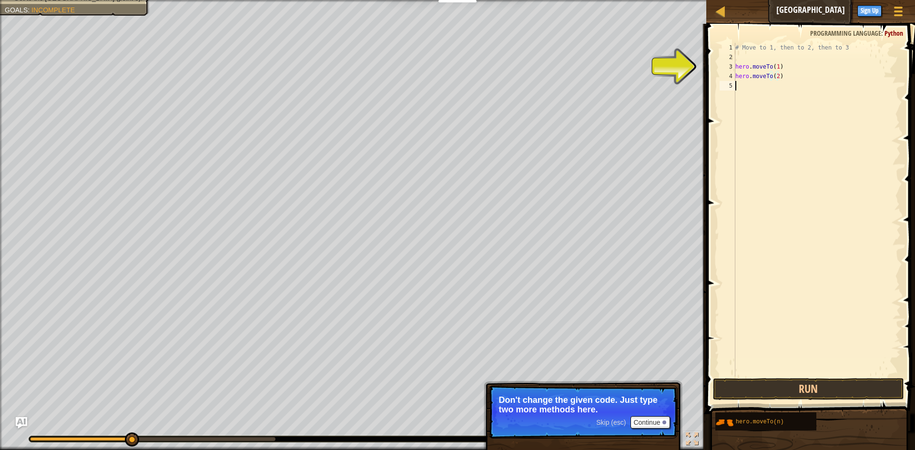
click at [770, 86] on div "# Move to 1, then to 2, then to 3 hero . moveTo ( 1 ) hero . moveTo ( 2 )" at bounding box center [816, 219] width 167 height 353
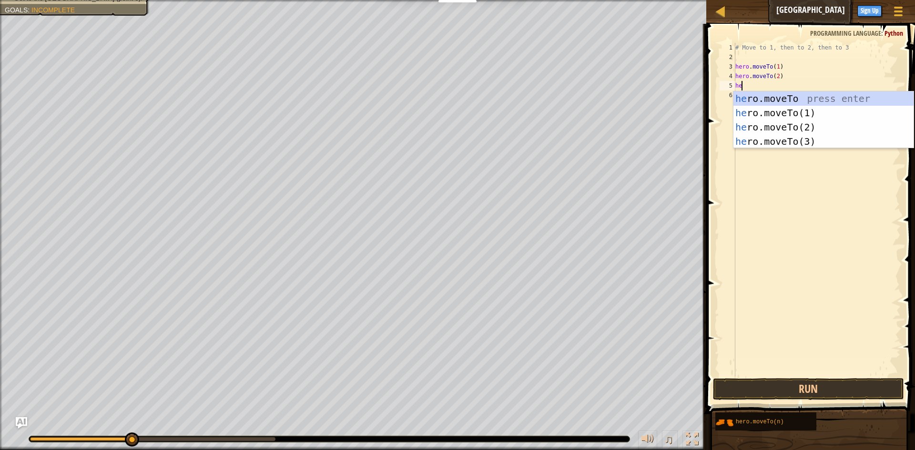
scroll to position [4, 0]
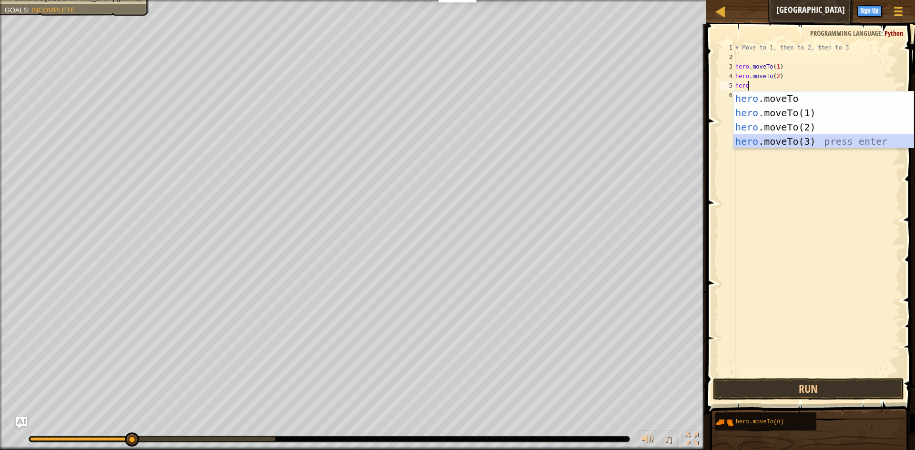
click at [796, 137] on div "hero .moveTo press enter hero .moveTo(1) press enter hero .moveTo(2) press ente…" at bounding box center [823, 134] width 180 height 86
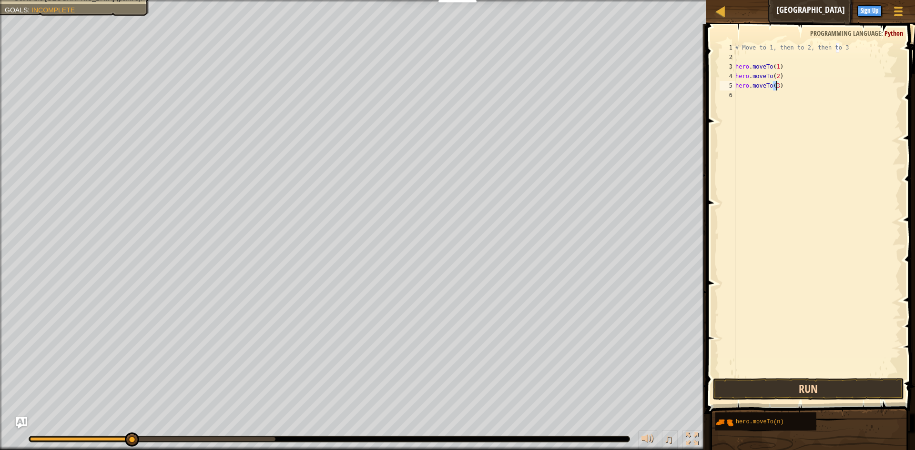
type textarea "hero.moveTo(3)"
click at [819, 387] on button "Run" at bounding box center [808, 389] width 191 height 22
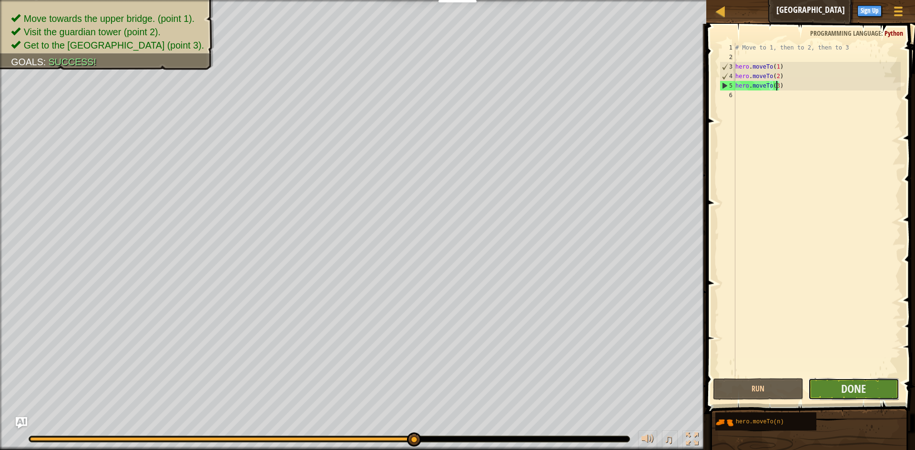
click at [867, 390] on button "Done" at bounding box center [853, 389] width 91 height 22
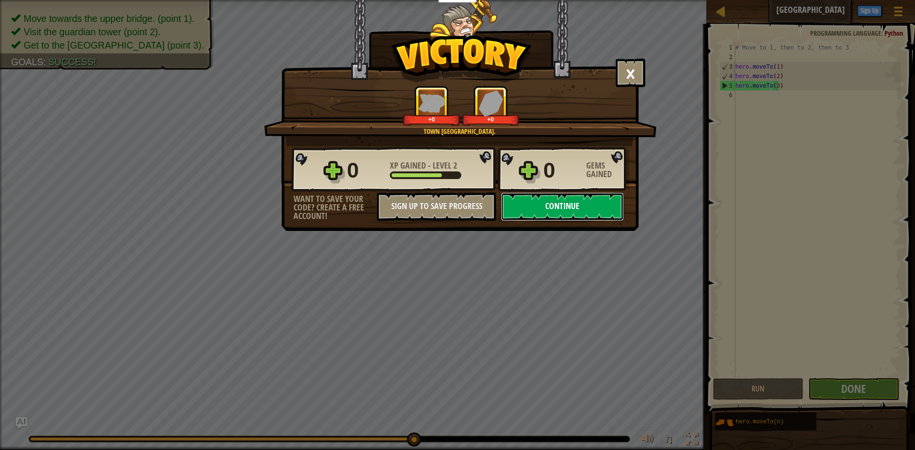
click at [591, 209] on button "Continue" at bounding box center [562, 206] width 123 height 29
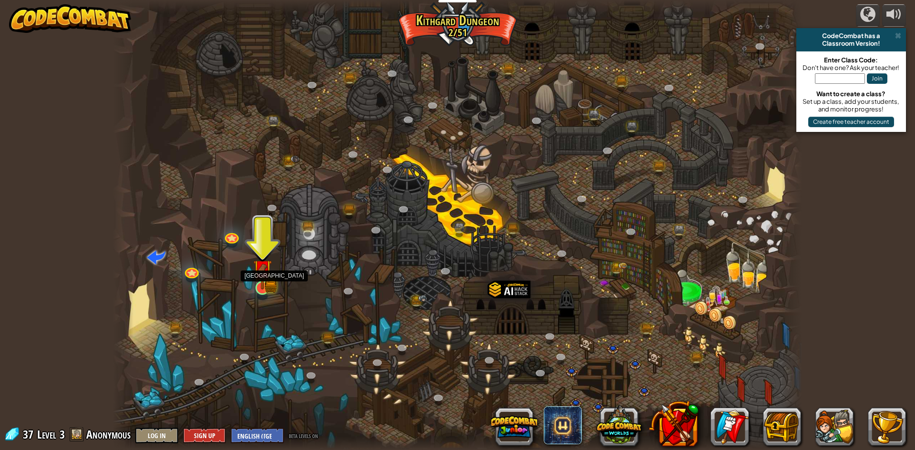
click at [263, 286] on img at bounding box center [262, 269] width 19 height 41
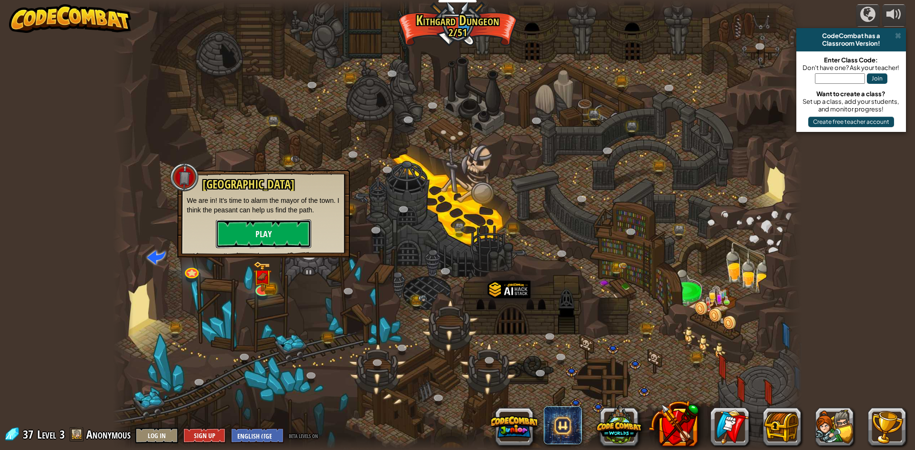
click at [288, 237] on button "Play" at bounding box center [263, 234] width 95 height 29
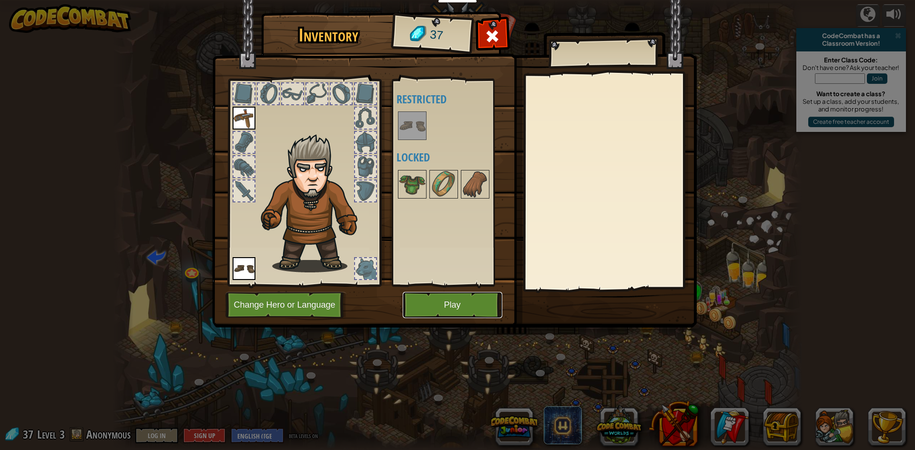
click at [442, 302] on button "Play" at bounding box center [453, 305] width 100 height 26
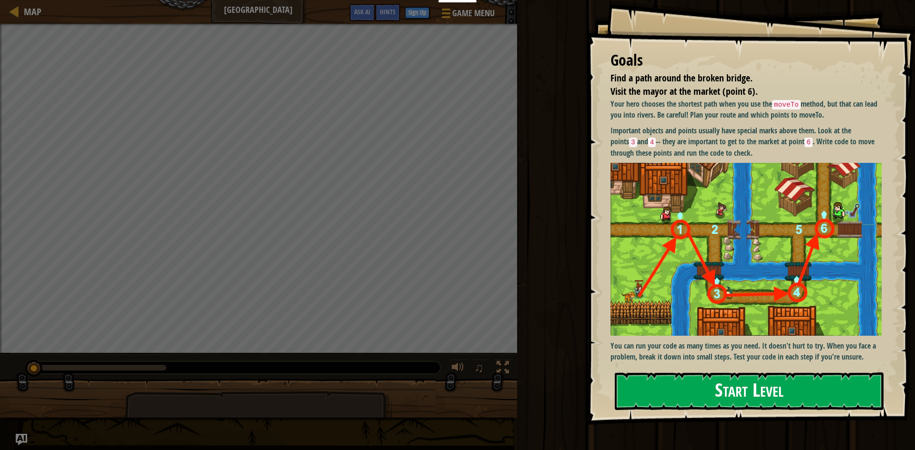
click at [670, 403] on button "Start Level" at bounding box center [749, 392] width 269 height 38
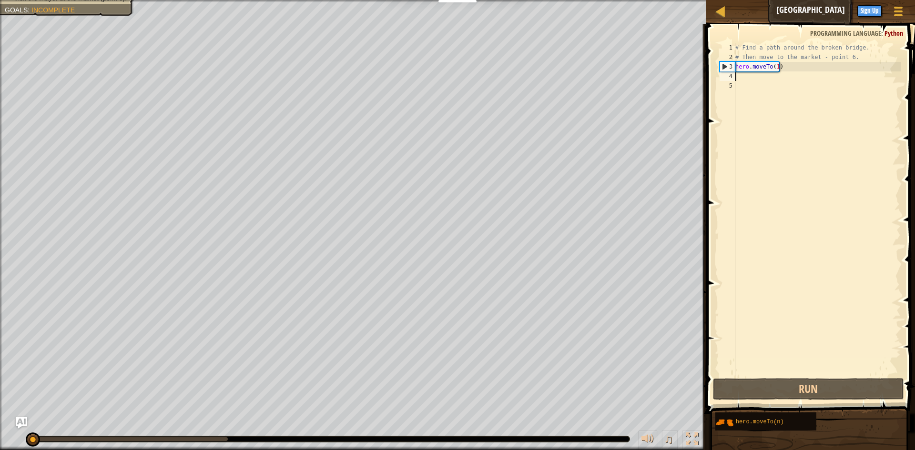
click at [758, 80] on div "# Find a path around the broken bridge. # Then move to the market - point 6. he…" at bounding box center [816, 219] width 167 height 353
click at [763, 84] on div "# Find a path around the broken bridge. # Then move to the market - point 6. he…" at bounding box center [816, 219] width 167 height 353
click at [761, 71] on div "# Find a path around the broken bridge. # Then move to the market - point 6. he…" at bounding box center [816, 219] width 167 height 353
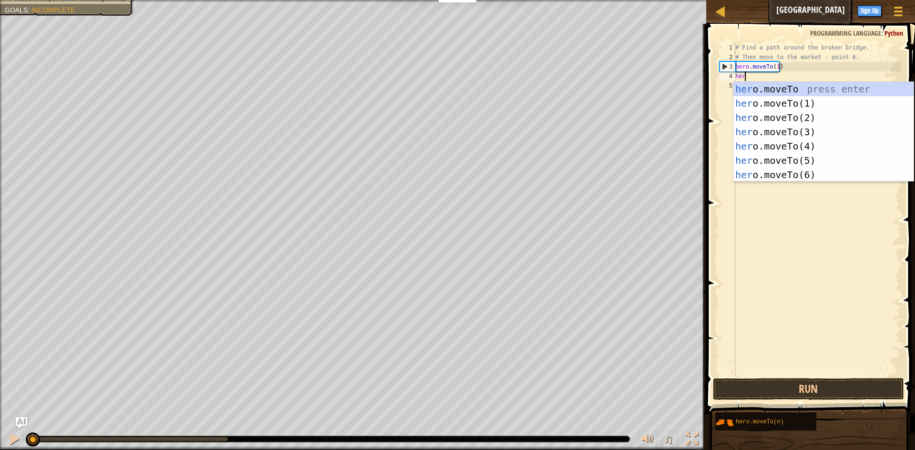
scroll to position [4, 0]
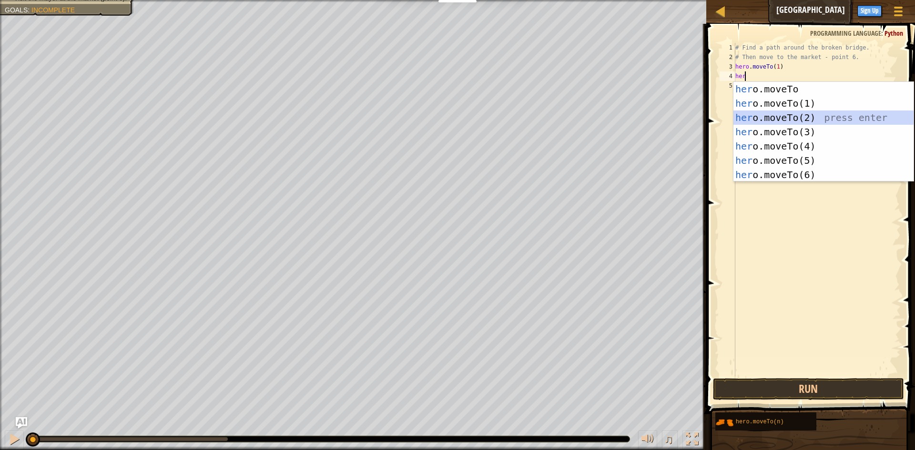
click at [778, 112] on div "her o.moveTo press enter her o.moveTo(1) press enter her o.moveTo(2) press ente…" at bounding box center [823, 146] width 180 height 129
type textarea "hero.moveTo(2)"
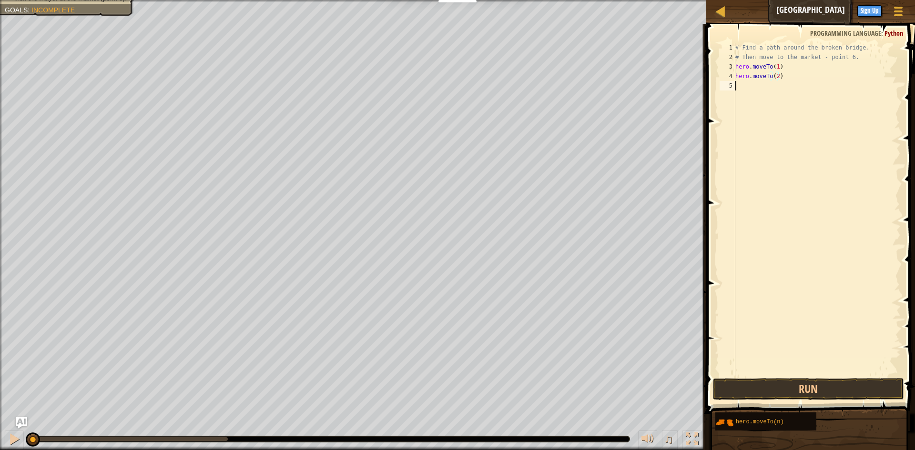
click at [759, 93] on div "# Find a path around the broken bridge. # Then move to the market - point 6. he…" at bounding box center [816, 219] width 167 height 353
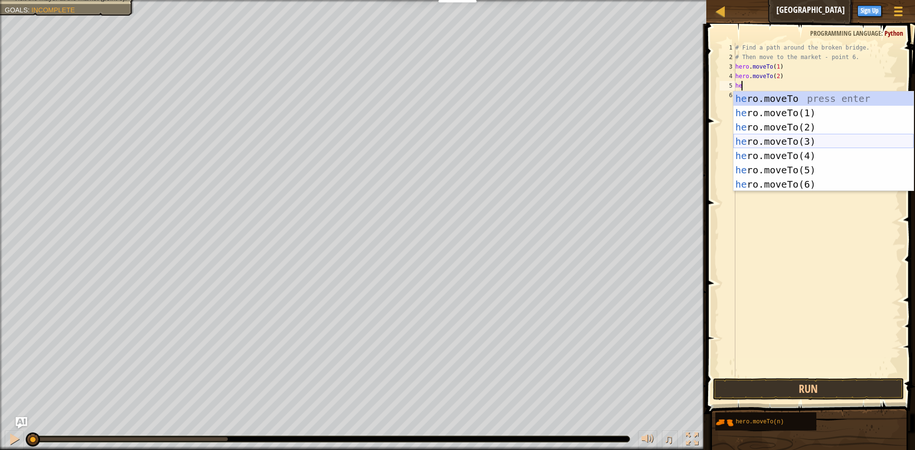
click at [776, 137] on div "he ro.moveTo press enter he ro.moveTo(1) press enter he ro.moveTo(2) press ente…" at bounding box center [823, 155] width 180 height 129
type textarea "hero.moveTo(3)"
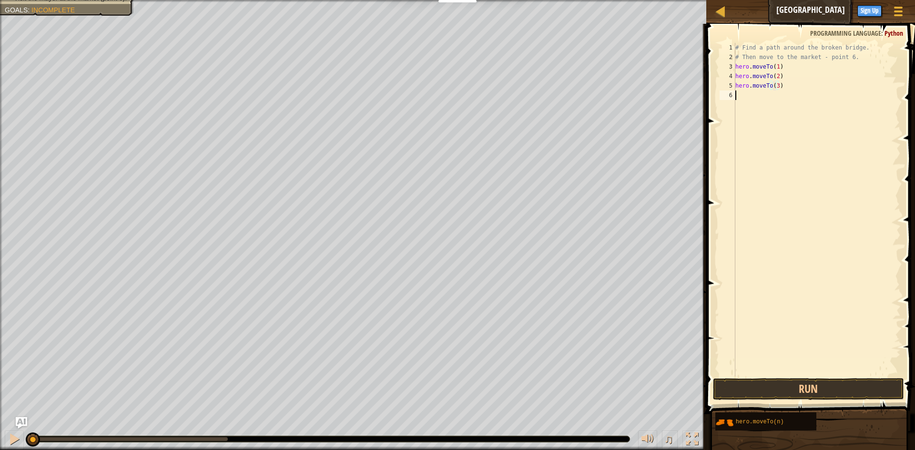
click at [758, 104] on div "# Find a path around the broken bridge. # Then move to the market - point 6. he…" at bounding box center [816, 219] width 167 height 353
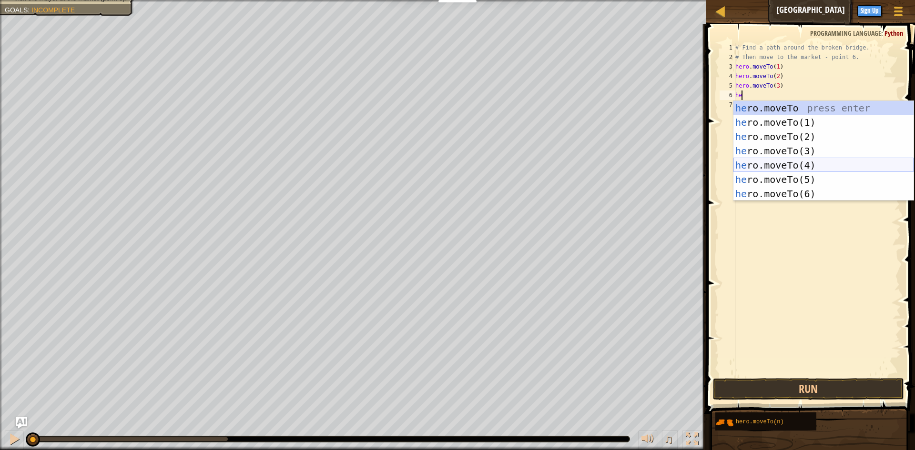
click at [795, 162] on div "he ro.moveTo press enter he ro.moveTo(1) press enter he ro.moveTo(2) press ente…" at bounding box center [823, 165] width 180 height 129
type textarea "hero.moveTo(4)"
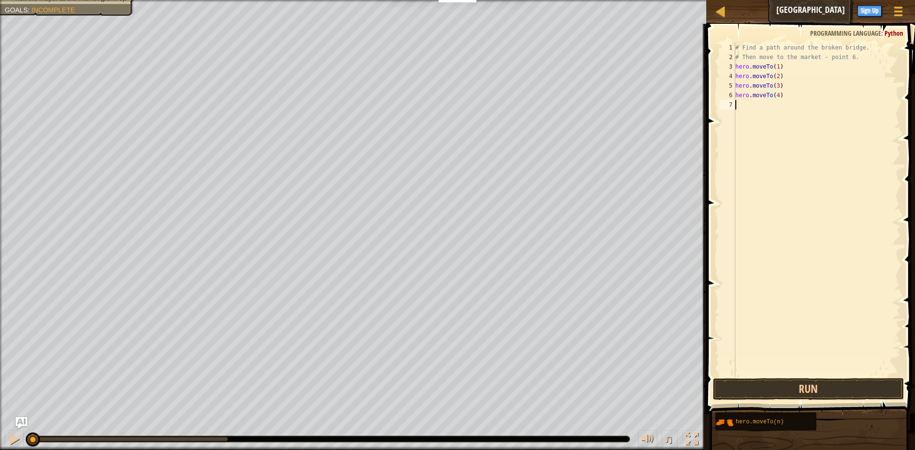
click at [777, 123] on div "# Find a path around the broken bridge. # Then move to the market - point 6. he…" at bounding box center [816, 219] width 167 height 353
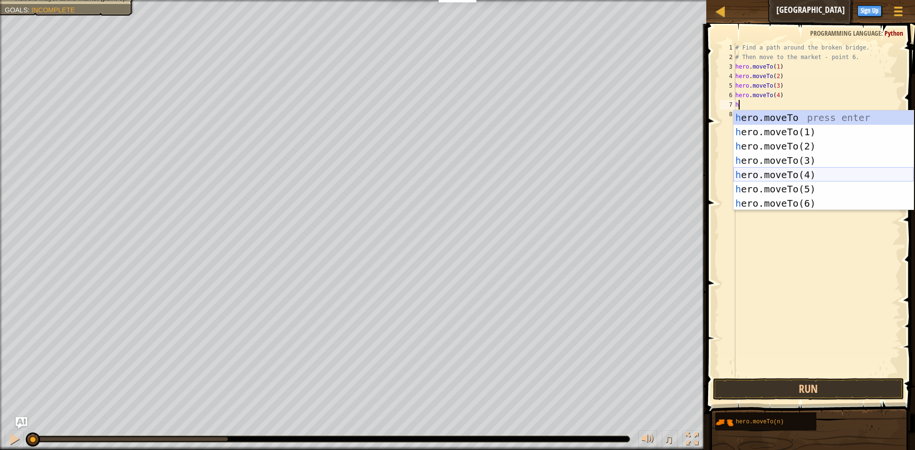
click at [799, 180] on div "h ero.moveTo press enter h ero.moveTo(1) press enter h ero.moveTo(2) press ente…" at bounding box center [823, 175] width 180 height 129
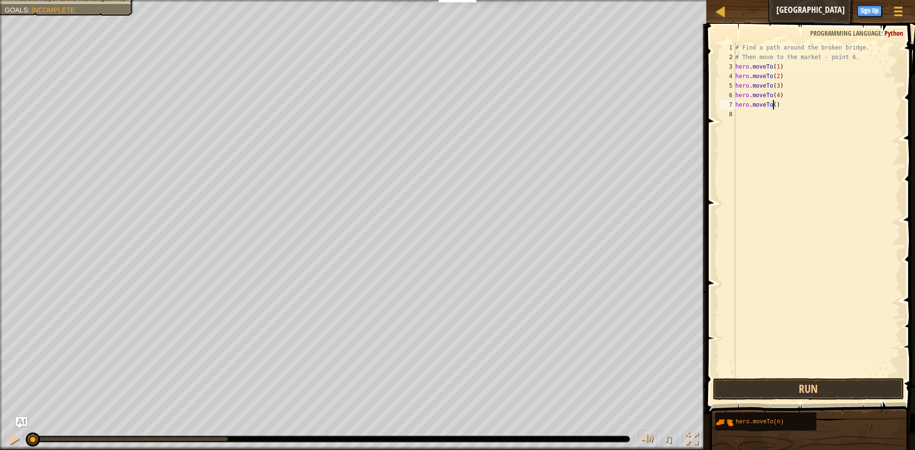
scroll to position [4, 3]
type textarea "hero.moveTo(5)"
click at [765, 116] on div "# Find a path around the broken bridge. # Then move to the market - point 6. he…" at bounding box center [816, 219] width 167 height 353
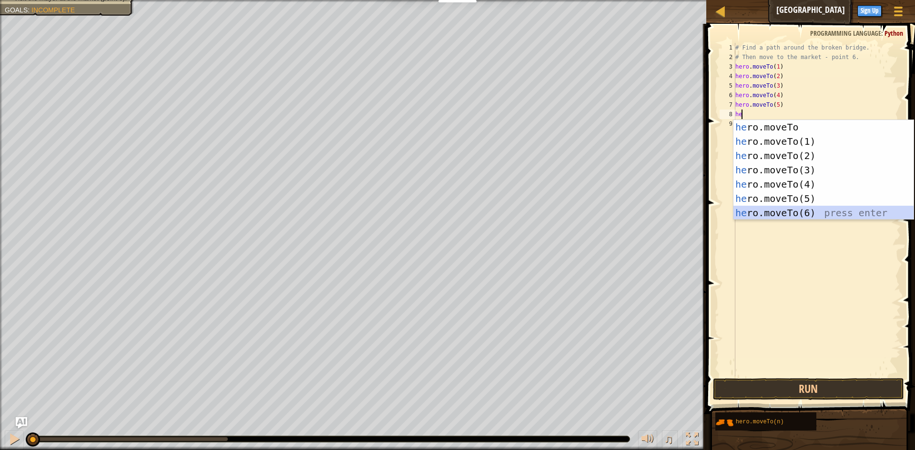
click at [829, 212] on div "he ro.moveTo press enter he ro.moveTo(1) press enter he ro.moveTo(2) press ente…" at bounding box center [823, 184] width 180 height 129
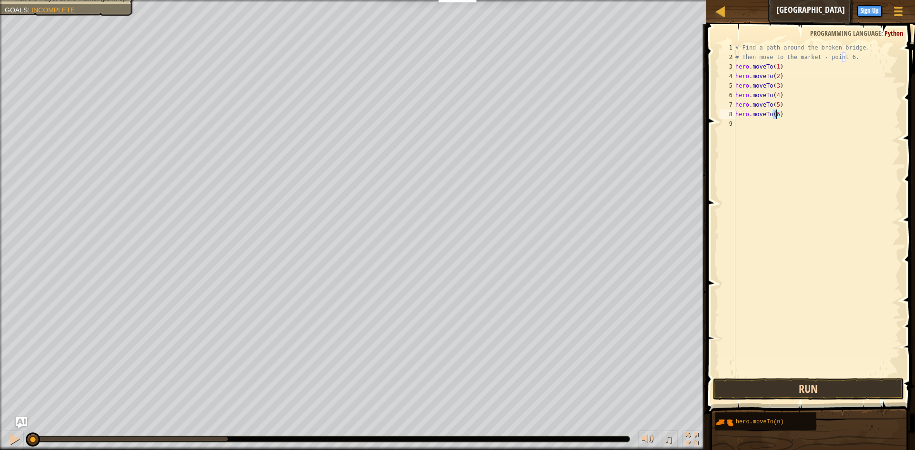
type textarea "hero.moveTo(6)"
click at [812, 382] on button "Run" at bounding box center [808, 389] width 191 height 22
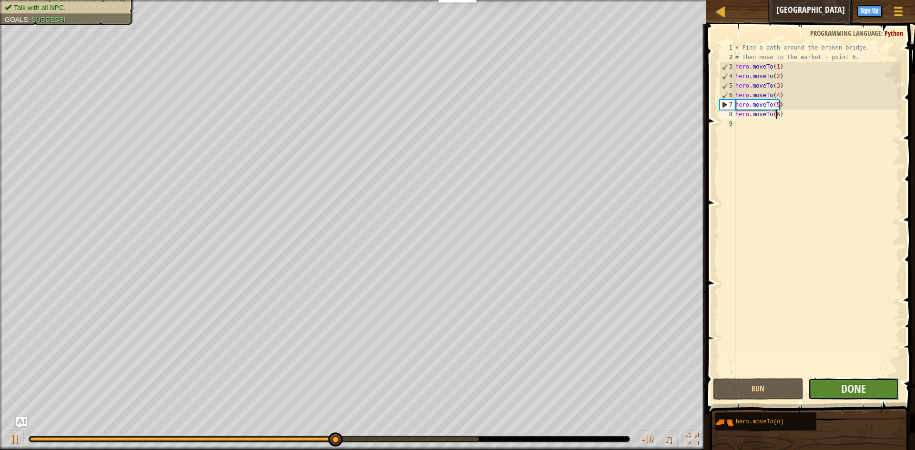
click at [834, 387] on button "Done" at bounding box center [853, 389] width 91 height 22
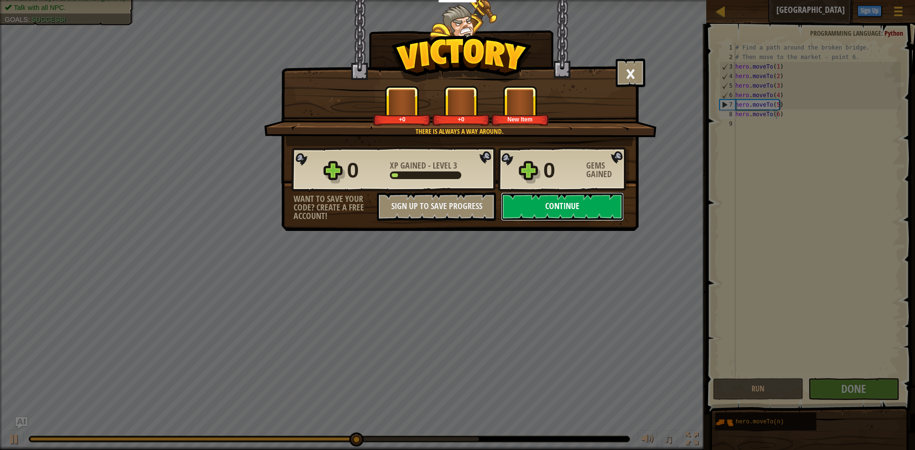
click at [575, 202] on button "Continue" at bounding box center [562, 206] width 123 height 29
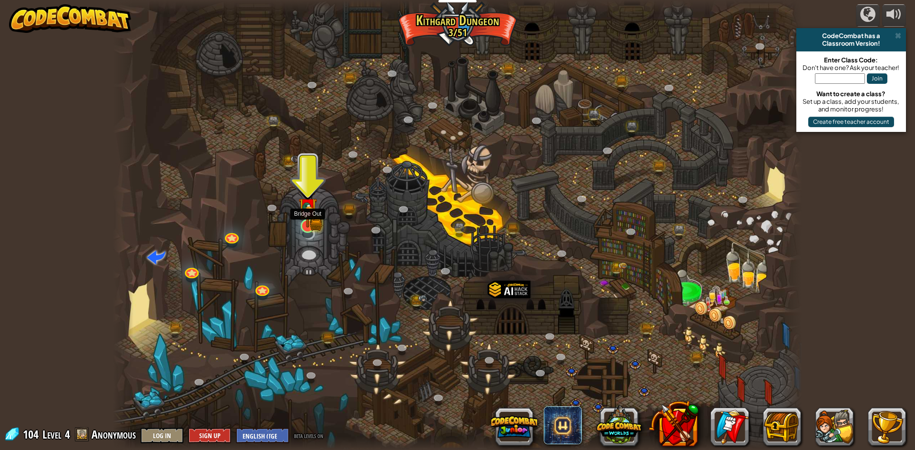
click at [309, 220] on img at bounding box center [307, 207] width 19 height 41
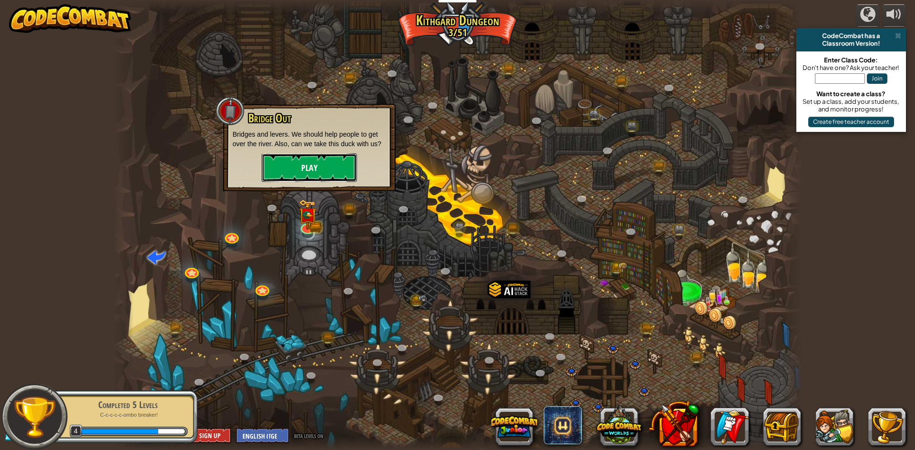
click at [321, 165] on button "Play" at bounding box center [309, 167] width 95 height 29
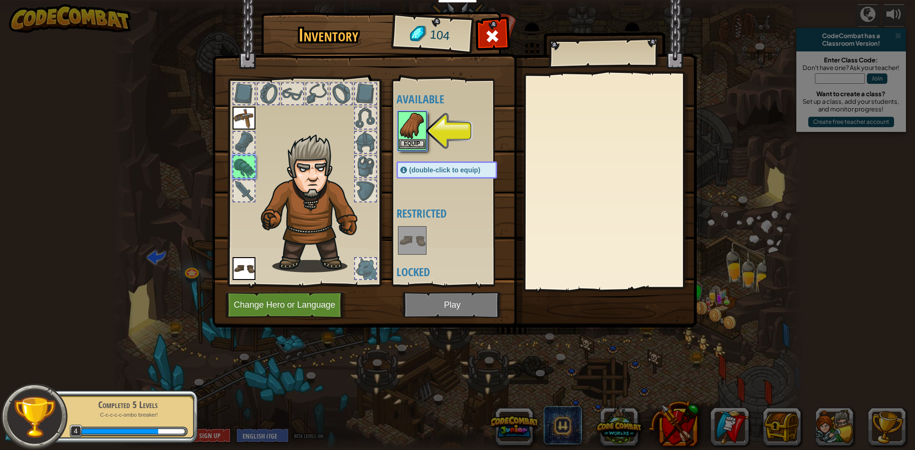
click at [416, 131] on img at bounding box center [412, 125] width 27 height 27
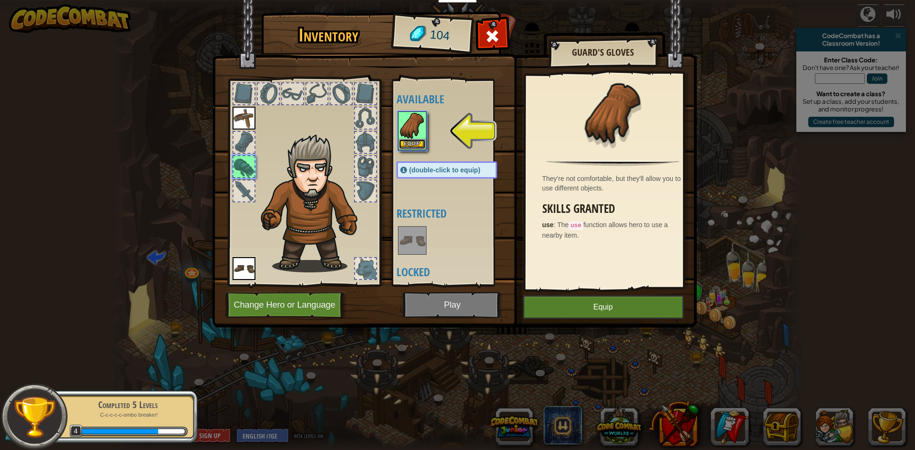
click at [415, 140] on button "Equip" at bounding box center [412, 144] width 27 height 10
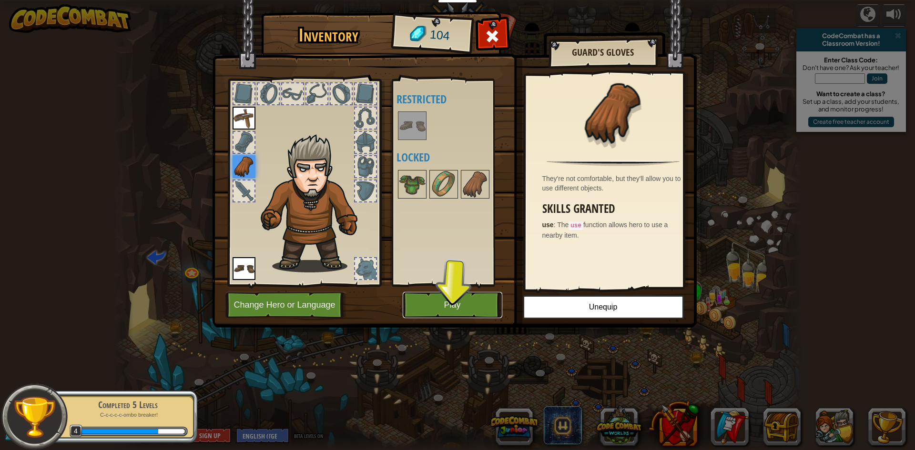
click at [471, 298] on button "Play" at bounding box center [453, 305] width 100 height 26
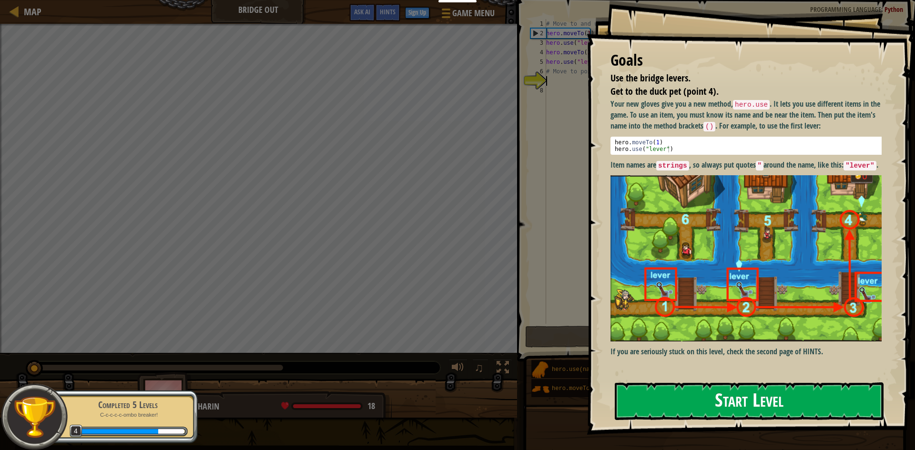
click at [701, 398] on button "Start Level" at bounding box center [749, 402] width 269 height 38
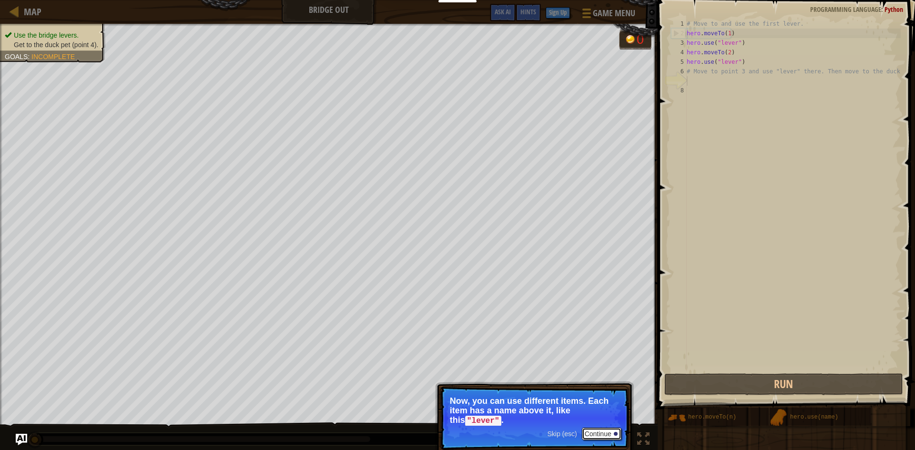
click at [601, 428] on button "Continue" at bounding box center [602, 434] width 40 height 12
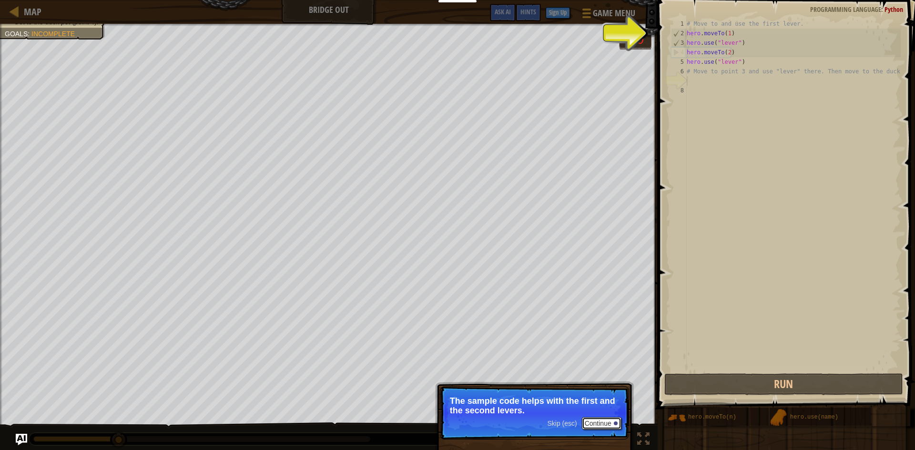
click at [600, 425] on button "Continue" at bounding box center [602, 423] width 40 height 12
click at [611, 397] on p "To use an item, you need to be near it. Move to the next available bridge (point" at bounding box center [534, 405] width 169 height 19
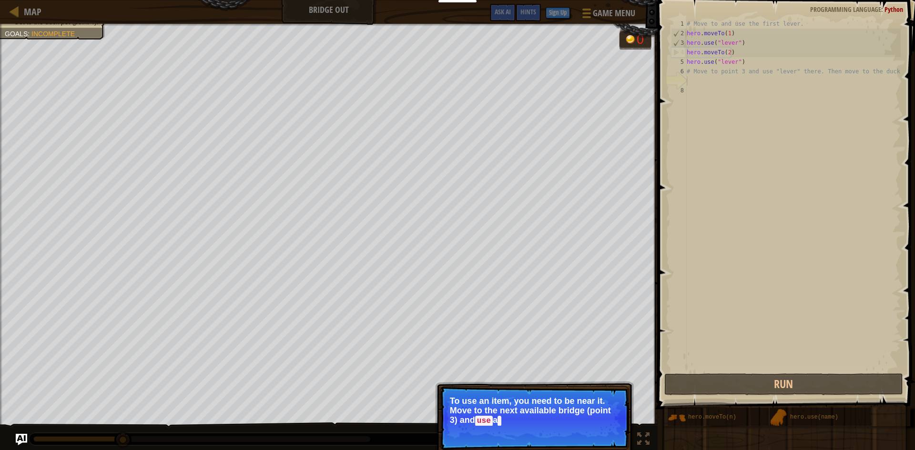
click at [598, 414] on p "To use an item, you need to be near it. Move to the next available bridge (poin…" at bounding box center [534, 411] width 169 height 30
click at [604, 435] on button "Continue" at bounding box center [602, 434] width 40 height 12
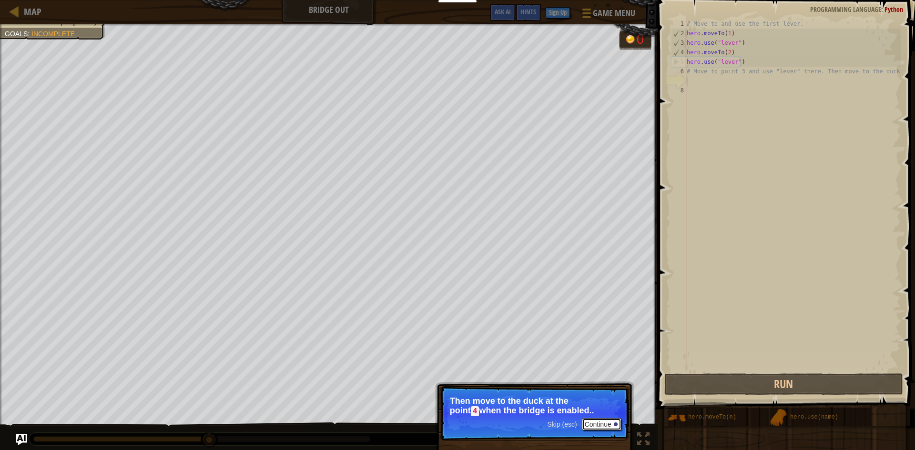
click at [590, 424] on button "Continue" at bounding box center [602, 424] width 40 height 12
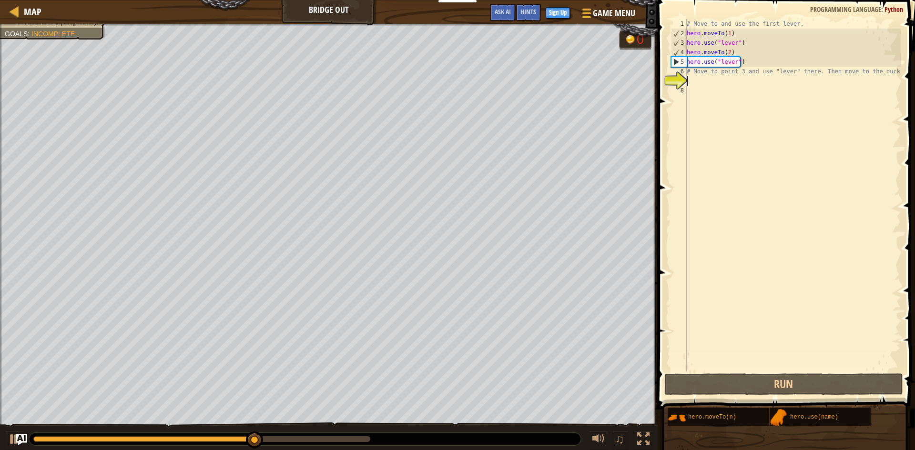
click at [697, 75] on div "# Move to and use the first lever. hero . moveTo ( 1 ) hero . use ( "lever" ) h…" at bounding box center [793, 205] width 216 height 372
click at [687, 71] on div "# Move to and use the first lever. hero . moveTo ( 1 ) hero . use ( "lever" ) h…" at bounding box center [793, 205] width 216 height 372
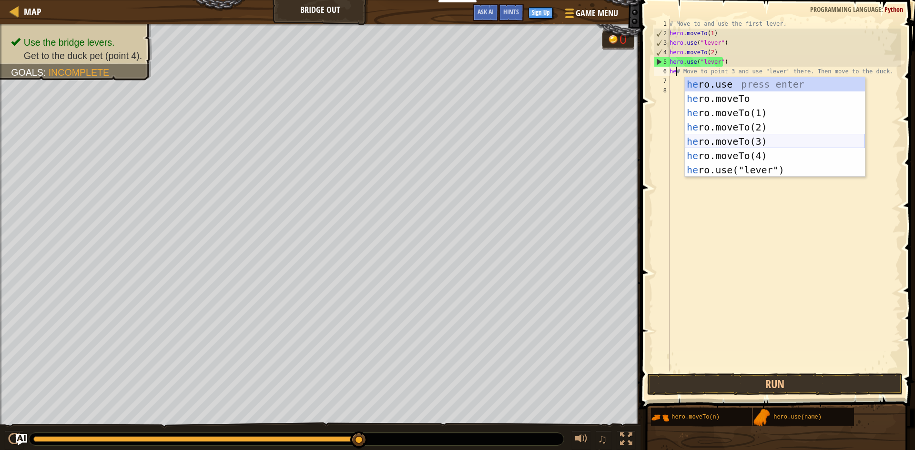
click at [751, 136] on div "he ro.use press enter he ro.moveTo press enter he ro.moveTo(1) press enter he r…" at bounding box center [775, 141] width 180 height 129
type textarea "hero.moveTo(3)# Move to point 3 and use "lever" there. Then move to the duck."
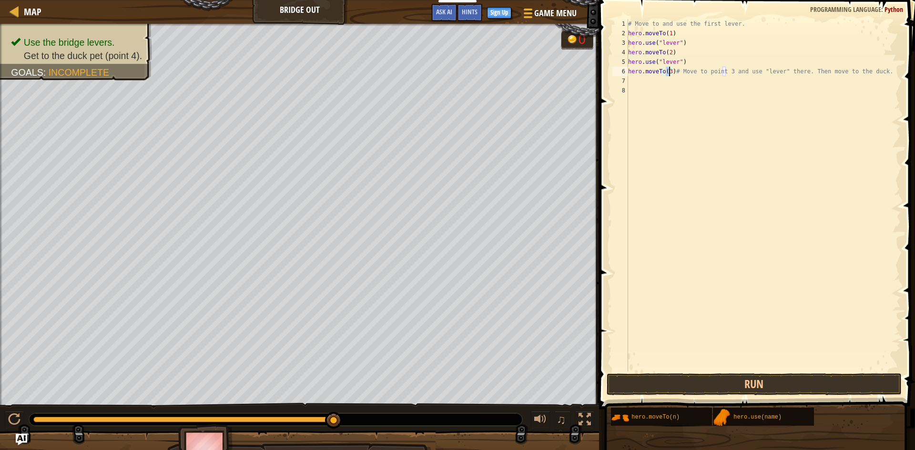
click at [663, 81] on div "# Move to and use the first lever. hero . moveTo ( 1 ) hero . use ( "lever" ) h…" at bounding box center [763, 205] width 274 height 372
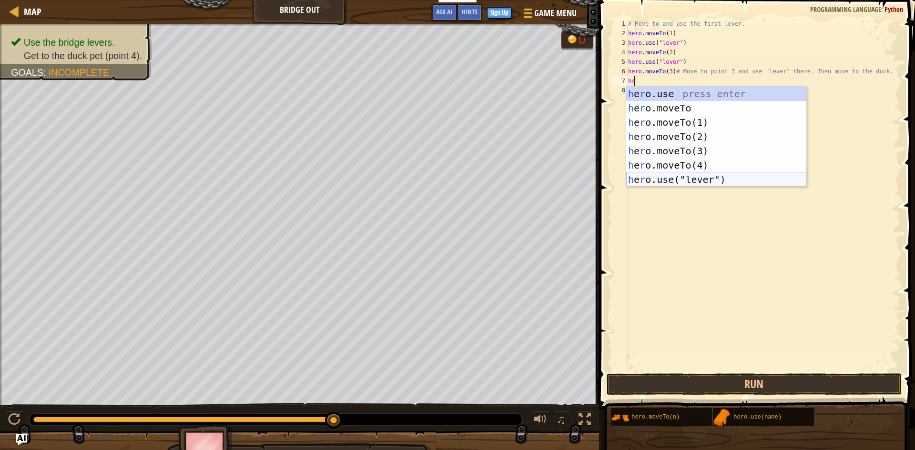
click at [681, 173] on div "h e r o.use press enter h e r o.moveTo press enter h e r o.moveTo(1) press ente…" at bounding box center [716, 151] width 180 height 129
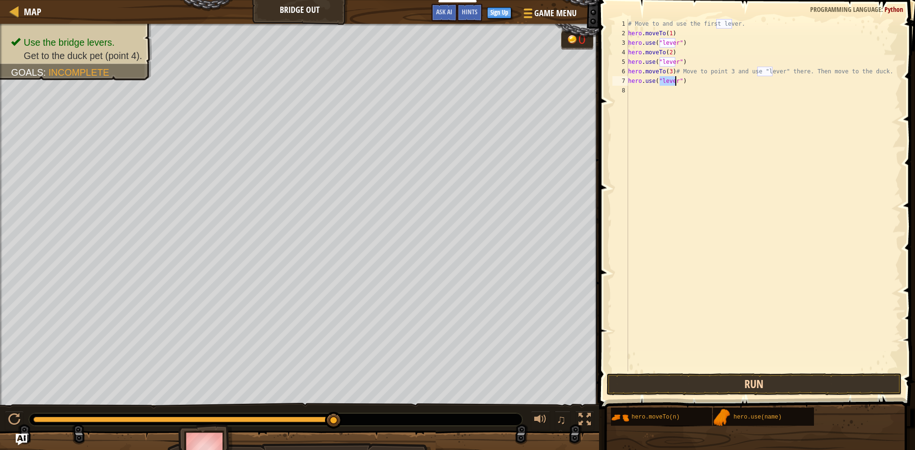
type textarea "hero.use("lever")"
click at [683, 383] on button "Run" at bounding box center [754, 385] width 295 height 22
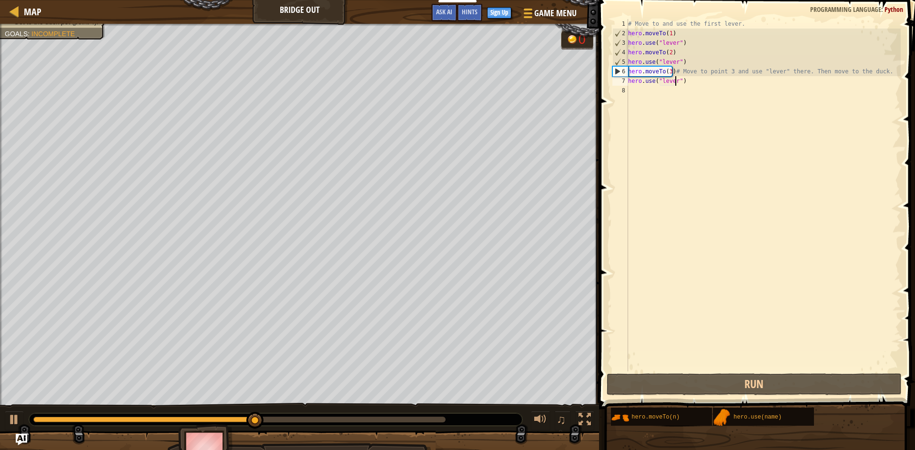
click at [635, 90] on div "# Move to and use the first lever. hero . moveTo ( 1 ) hero . use ( "lever" ) h…" at bounding box center [763, 205] width 274 height 372
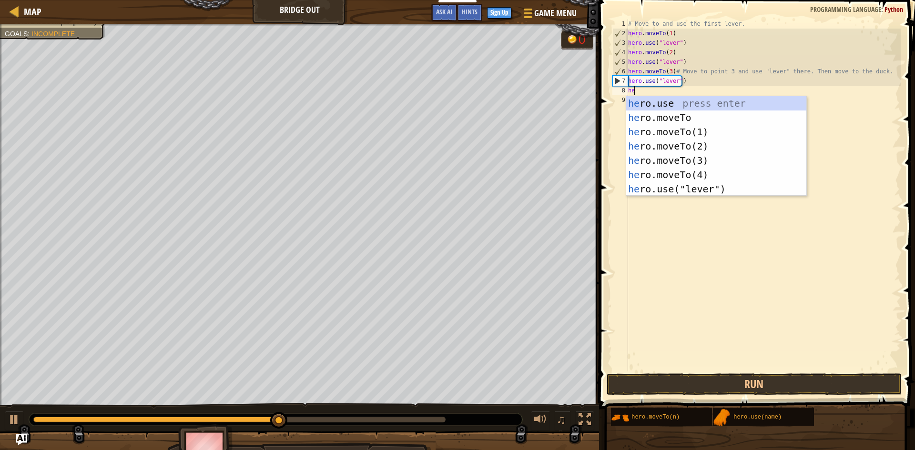
scroll to position [4, 0]
click at [689, 171] on div "her o.use press enter her o.moveTo press enter her o.moveTo(1) press enter her …" at bounding box center [716, 160] width 180 height 129
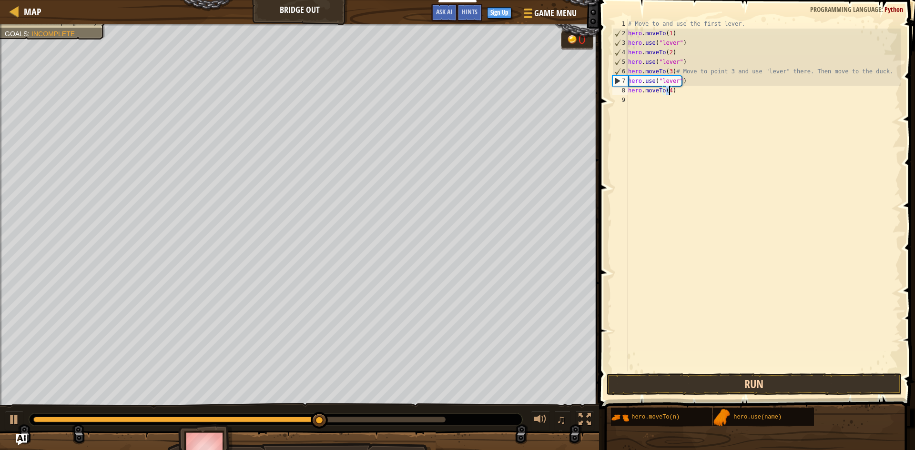
type textarea "hero.moveTo(4)"
click at [715, 379] on button "Run" at bounding box center [754, 385] width 295 height 22
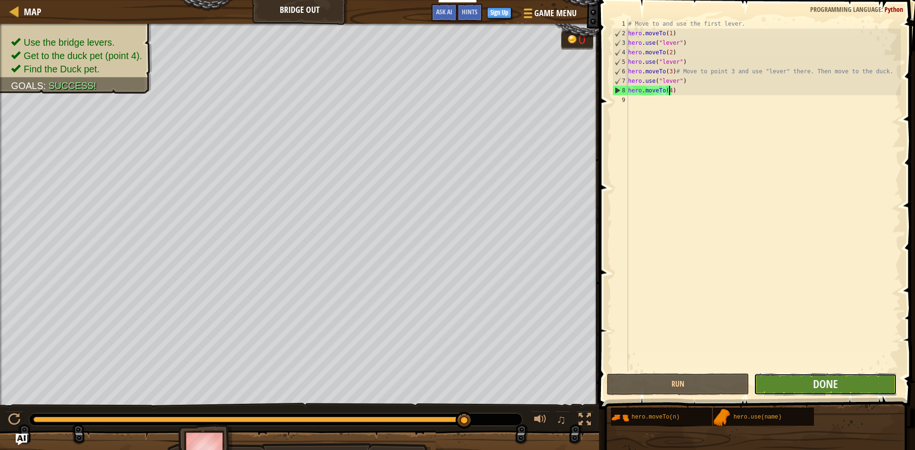
click at [764, 384] on button "Done" at bounding box center [825, 385] width 143 height 22
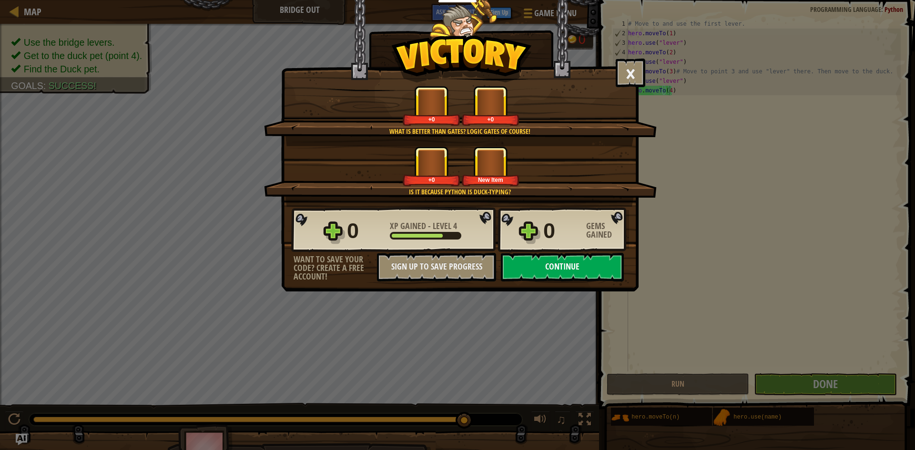
click at [580, 270] on button "Continue" at bounding box center [562, 267] width 123 height 29
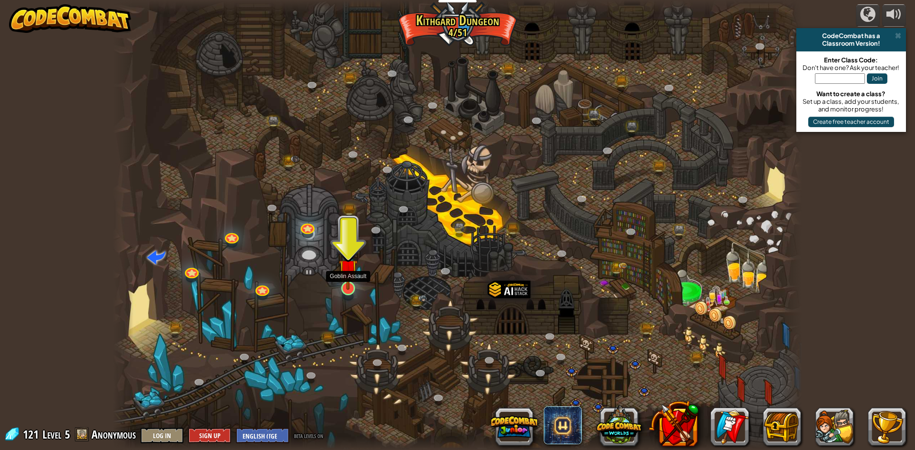
click at [343, 278] on img at bounding box center [348, 268] width 19 height 42
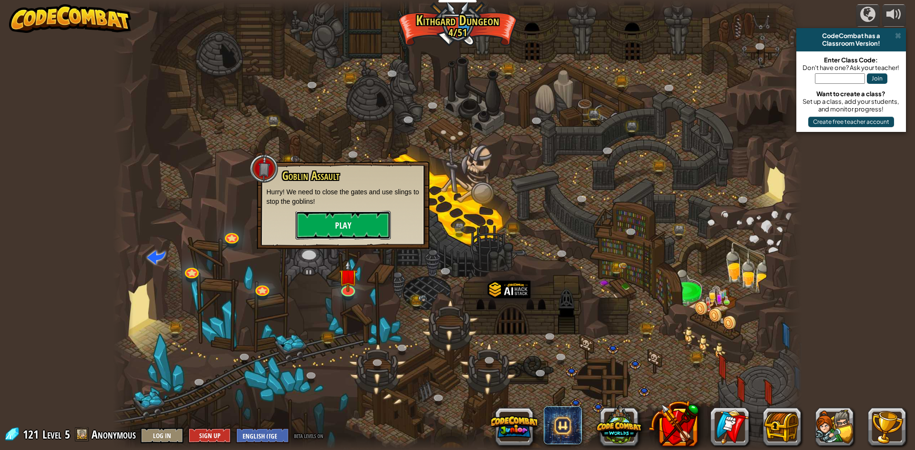
click at [348, 230] on button "Play" at bounding box center [342, 225] width 95 height 29
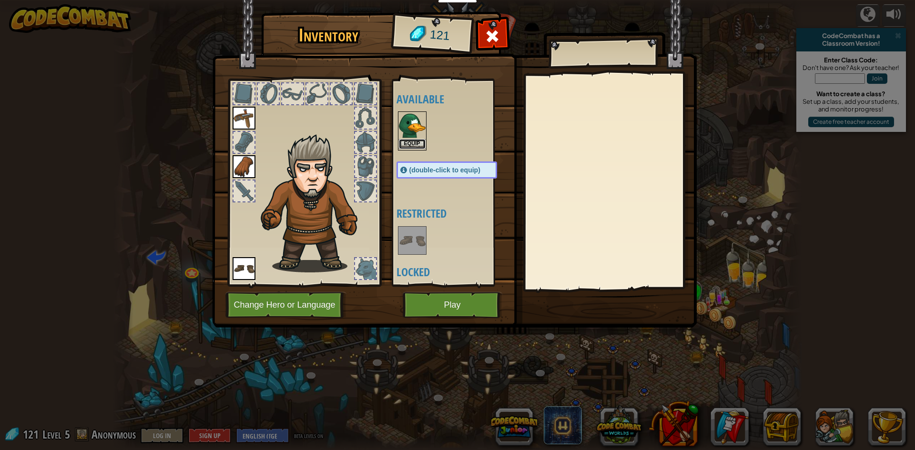
click at [414, 144] on button "Equip" at bounding box center [412, 144] width 27 height 10
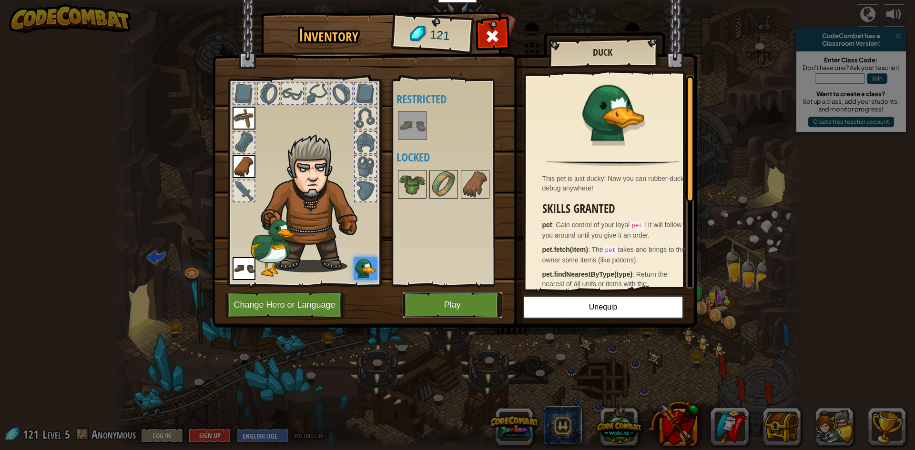
click at [457, 300] on button "Play" at bounding box center [453, 305] width 100 height 26
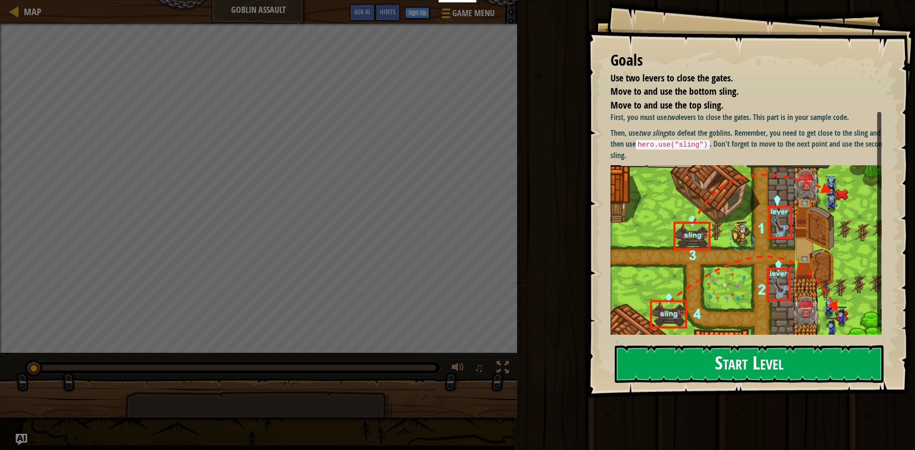
click at [674, 361] on button "Start Level" at bounding box center [749, 364] width 269 height 38
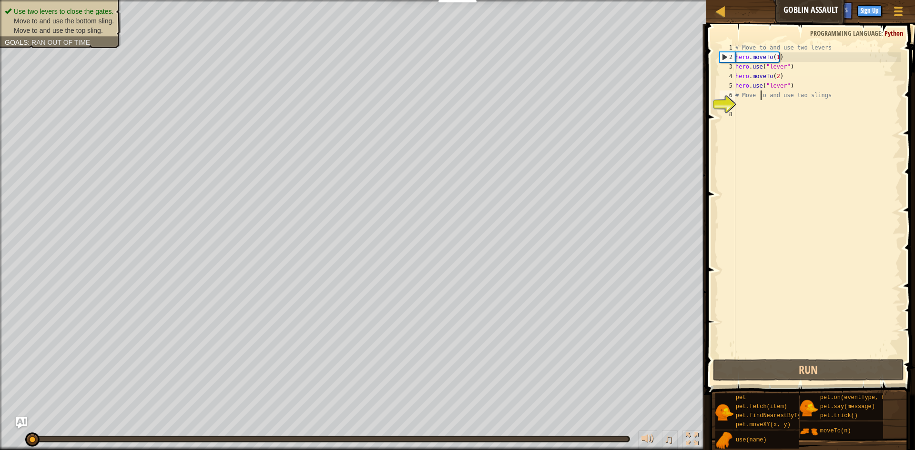
click at [759, 94] on div "# Move to and use two levers hero . moveTo ( 1 ) hero . use ( "lever" ) hero . …" at bounding box center [816, 210] width 167 height 334
click at [740, 94] on div "# Move to and use two levers hero . moveTo ( 1 ) hero . use ( "lever" ) hero . …" at bounding box center [816, 210] width 167 height 334
click at [769, 365] on button "Run" at bounding box center [808, 370] width 191 height 22
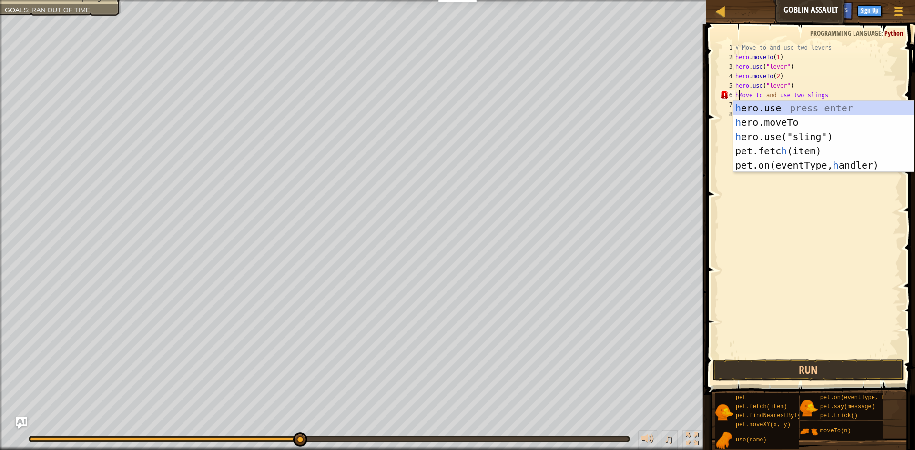
scroll to position [4, 1]
click at [775, 121] on div "he ro.use press enter he ro.moveTo press enter he ro.use("sling") press enter p…" at bounding box center [823, 151] width 180 height 100
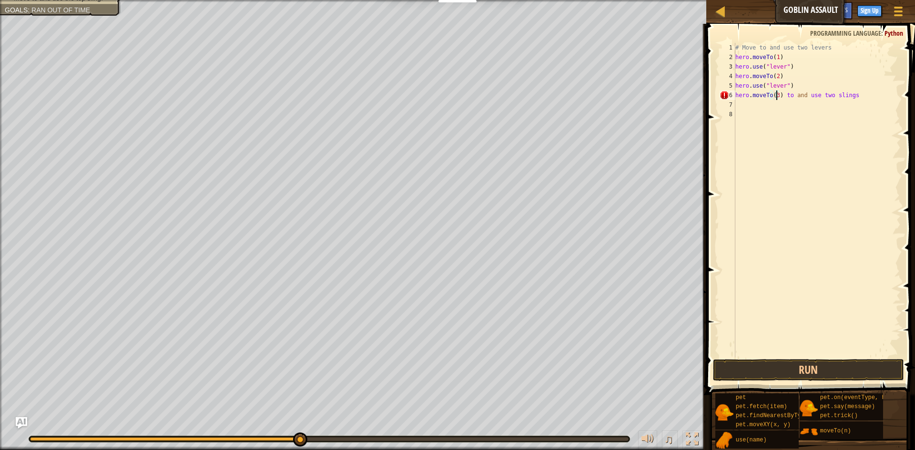
scroll to position [4, 4]
click at [796, 361] on button "Run" at bounding box center [808, 370] width 191 height 22
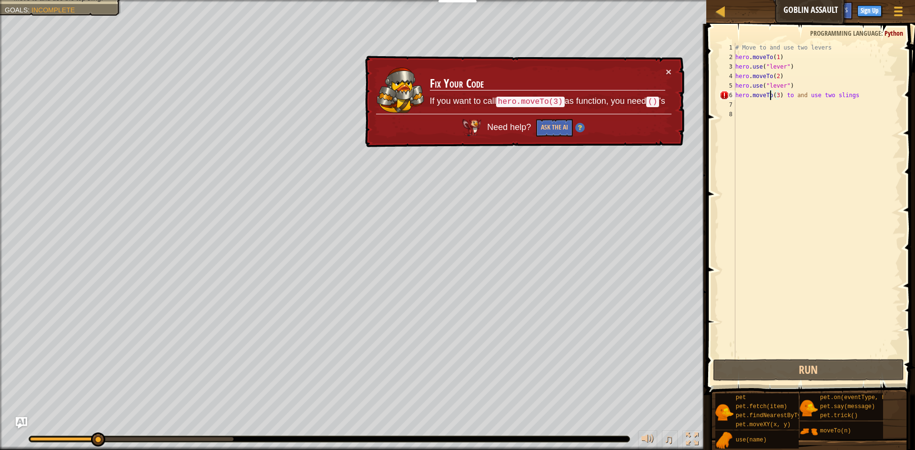
click at [771, 96] on div "# Move to and use two levers hero . moveTo ( 1 ) hero . use ( "lever" ) hero . …" at bounding box center [816, 210] width 167 height 334
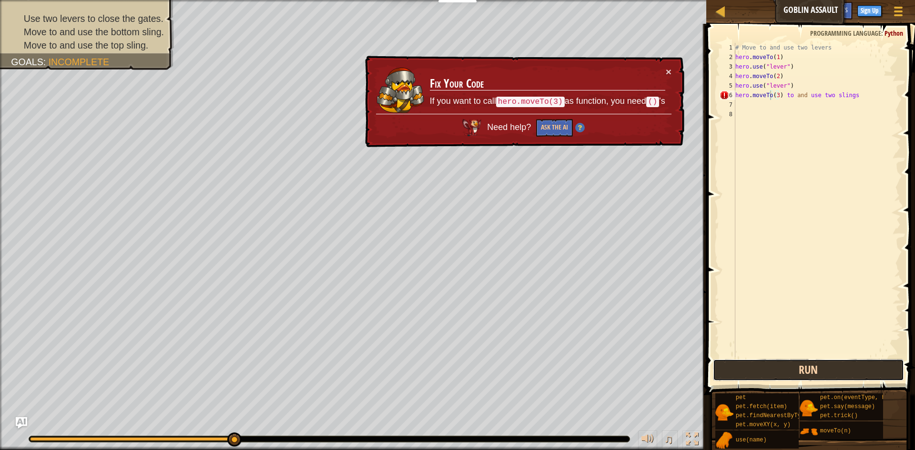
click at [756, 367] on button "Run" at bounding box center [808, 370] width 191 height 22
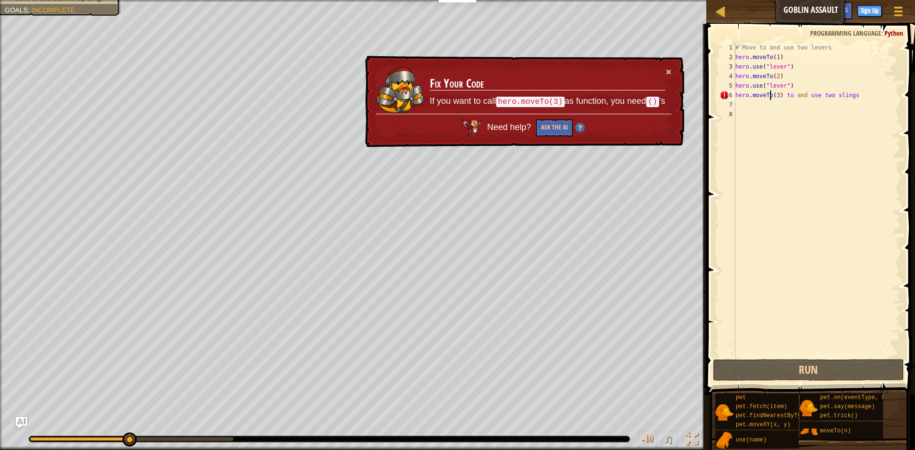
click at [865, 98] on div "# Move to and use two levers hero . moveTo ( 1 ) hero . use ( "lever" ) hero . …" at bounding box center [816, 210] width 167 height 334
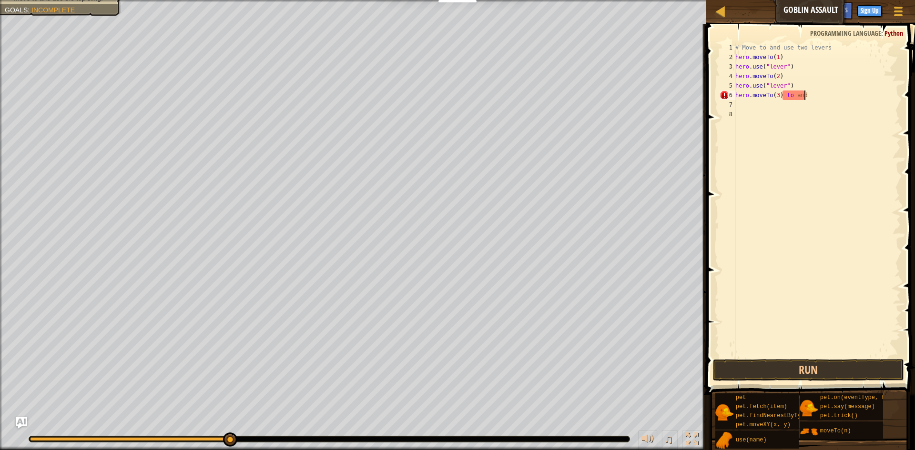
type textarea "hero.moveTo(3)"
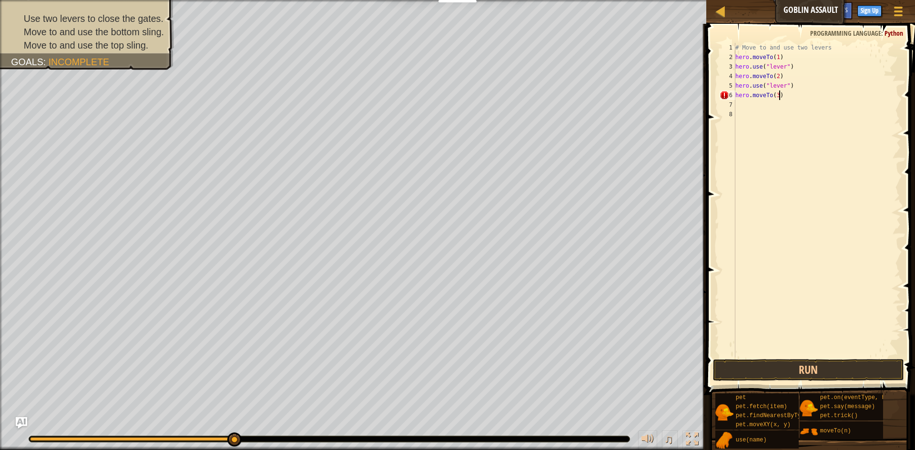
scroll to position [4, 3]
click at [808, 369] on button "Run" at bounding box center [808, 370] width 191 height 22
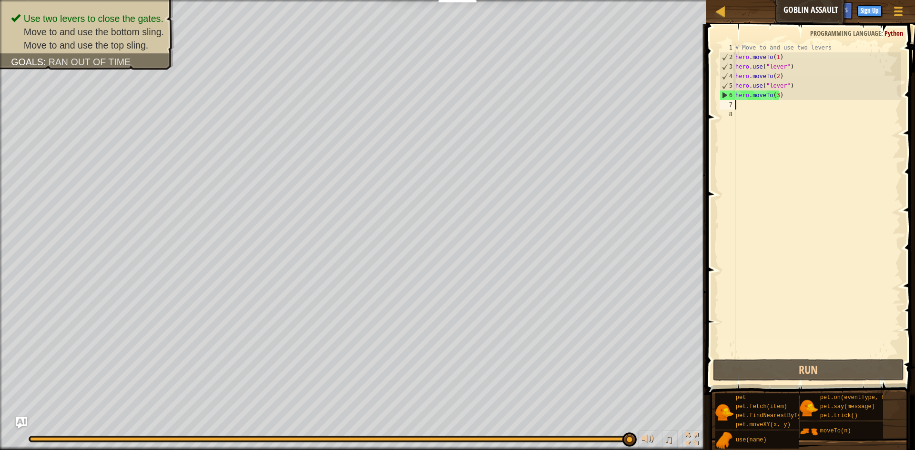
click at [746, 101] on div "# Move to and use two levers hero . moveTo ( 1 ) hero . use ( "lever" ) hero . …" at bounding box center [816, 210] width 167 height 334
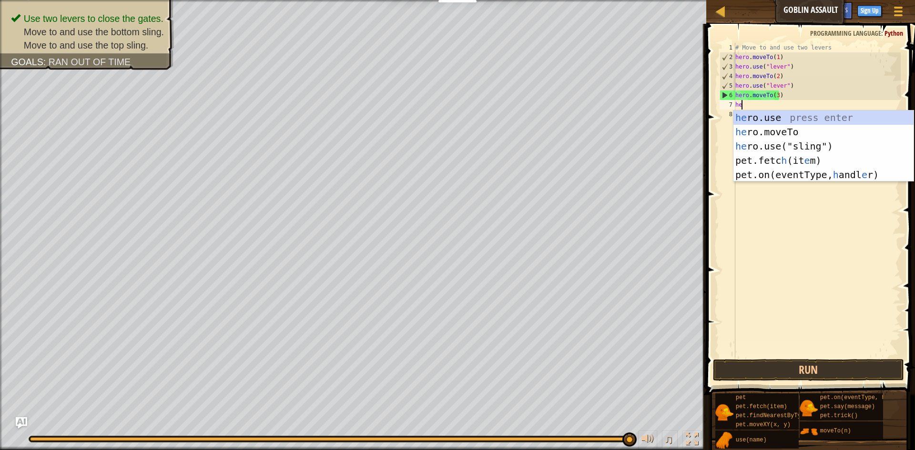
scroll to position [4, 0]
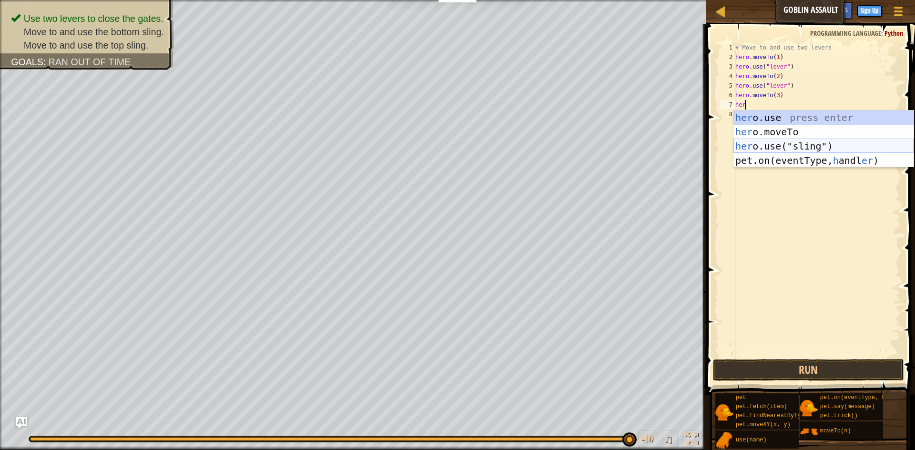
click at [772, 147] on div "her o.use press enter her o.moveTo press enter her o.use("sling") press enter p…" at bounding box center [823, 154] width 180 height 86
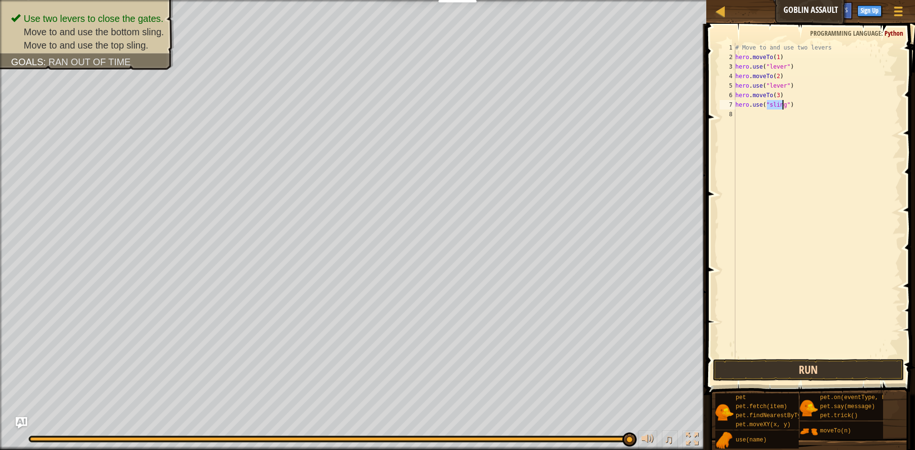
type textarea "hero.use("sling")"
click at [777, 361] on button "Run" at bounding box center [808, 370] width 191 height 22
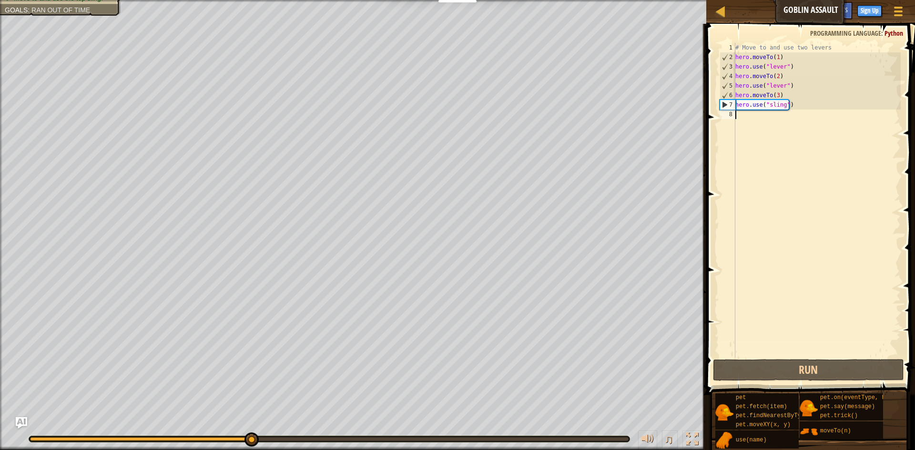
click at [758, 117] on div "# Move to and use two levers hero . moveTo ( 1 ) hero . use ( "lever" ) hero . …" at bounding box center [816, 210] width 167 height 334
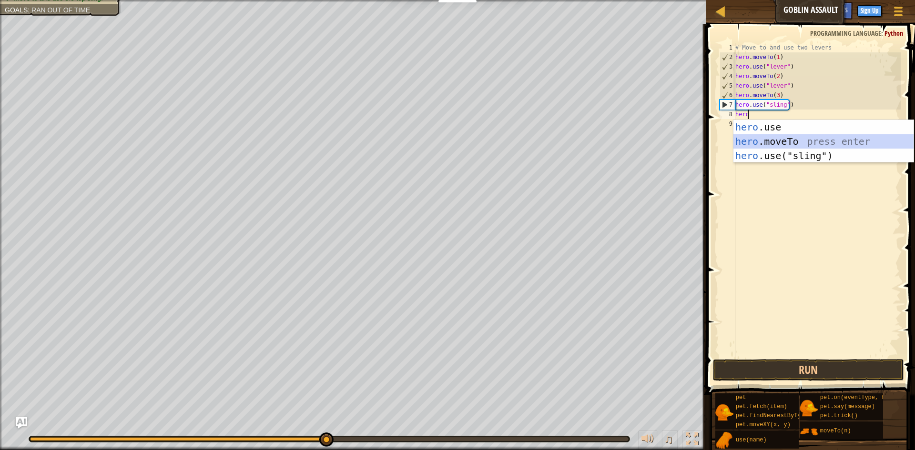
click at [800, 141] on div "hero .use press enter hero .moveTo press enter hero .use("sling") press enter" at bounding box center [823, 155] width 180 height 71
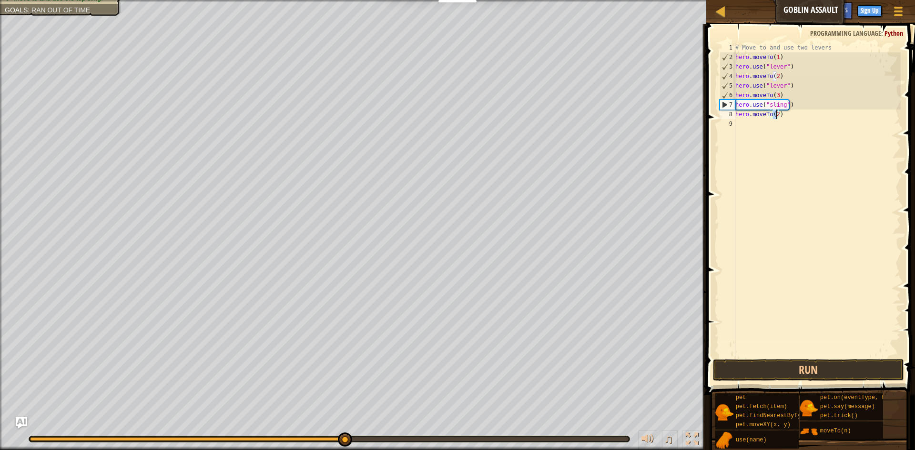
scroll to position [4, 3]
type textarea "hero.moveTo(4)"
click at [787, 374] on button "Run" at bounding box center [808, 370] width 191 height 22
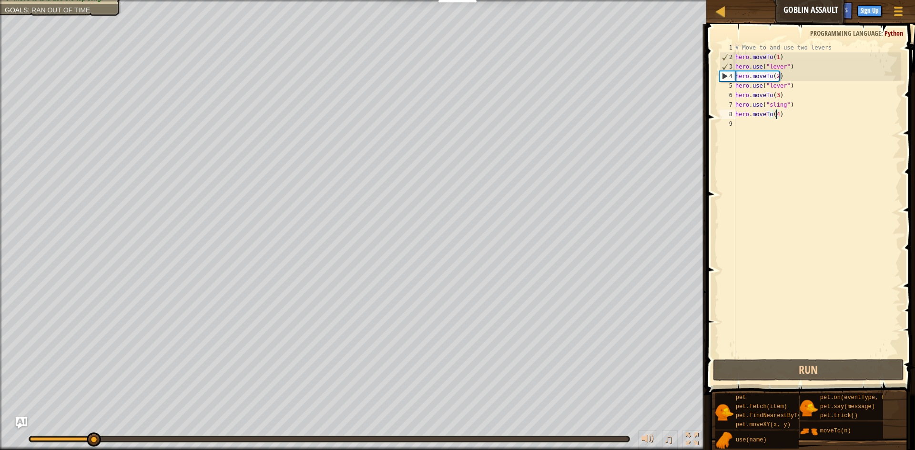
click at [767, 125] on div "# Move to and use two levers hero . moveTo ( 1 ) hero . use ( "lever" ) hero . …" at bounding box center [816, 210] width 167 height 334
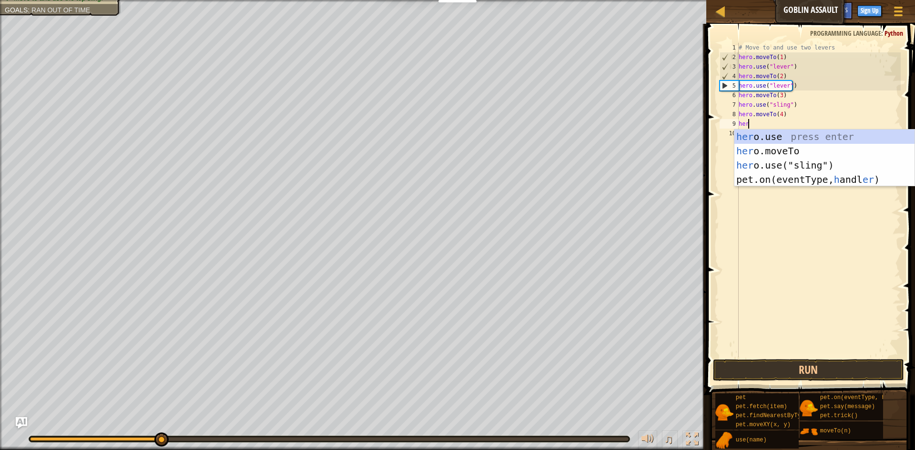
scroll to position [4, 0]
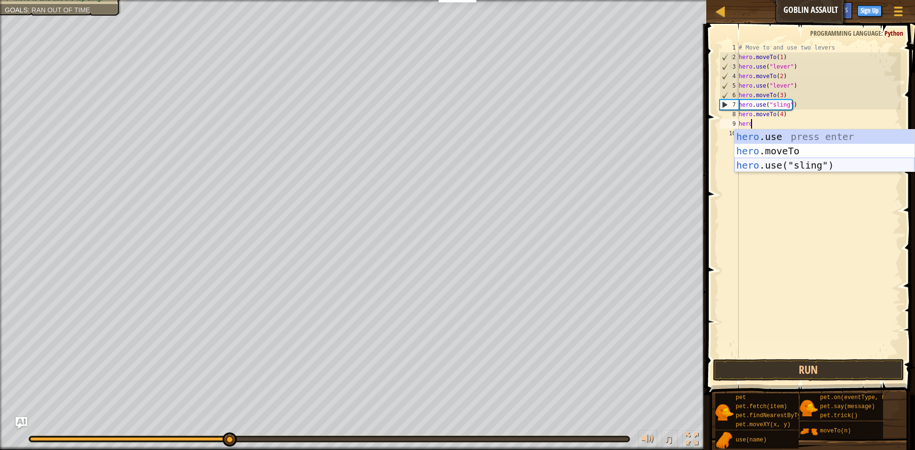
click at [838, 166] on div "hero .use press enter hero .moveTo press enter hero .use("sling") press enter" at bounding box center [824, 165] width 180 height 71
type textarea "hero.use("sling")"
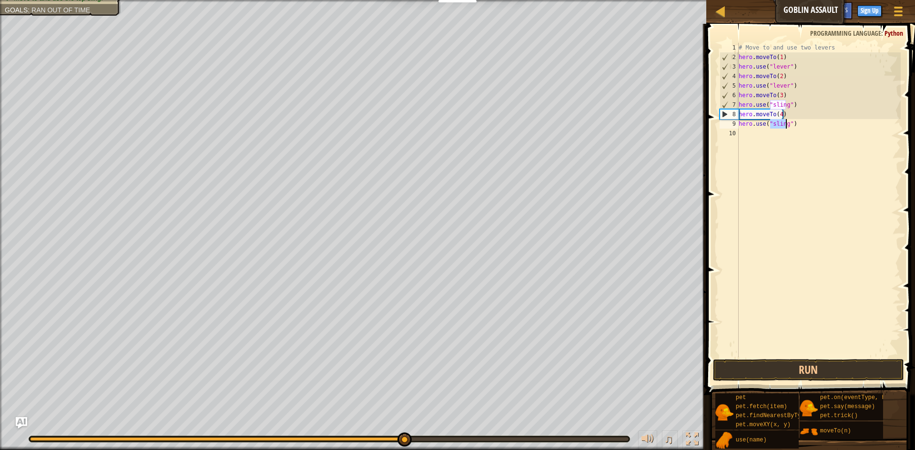
click at [813, 132] on div "# Move to and use two levers hero . moveTo ( 1 ) hero . use ( "lever" ) hero . …" at bounding box center [819, 210] width 164 height 334
click at [798, 365] on button "Run" at bounding box center [808, 370] width 191 height 22
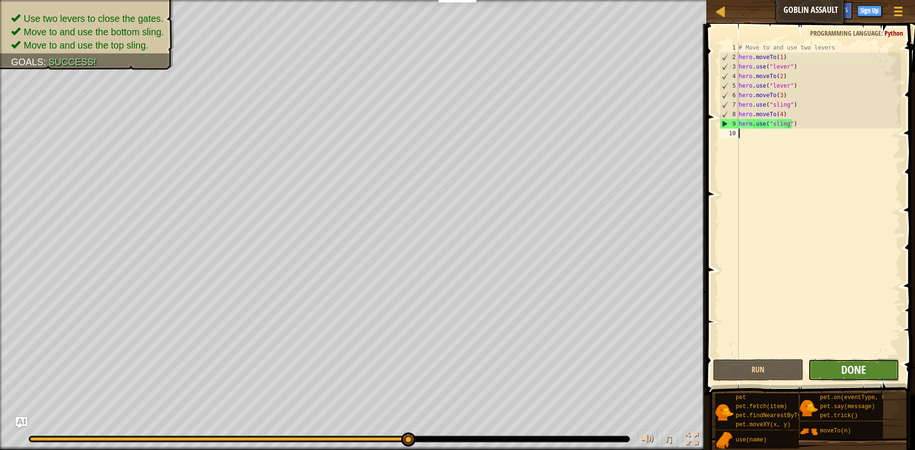
click at [853, 363] on span "Done" at bounding box center [853, 369] width 25 height 15
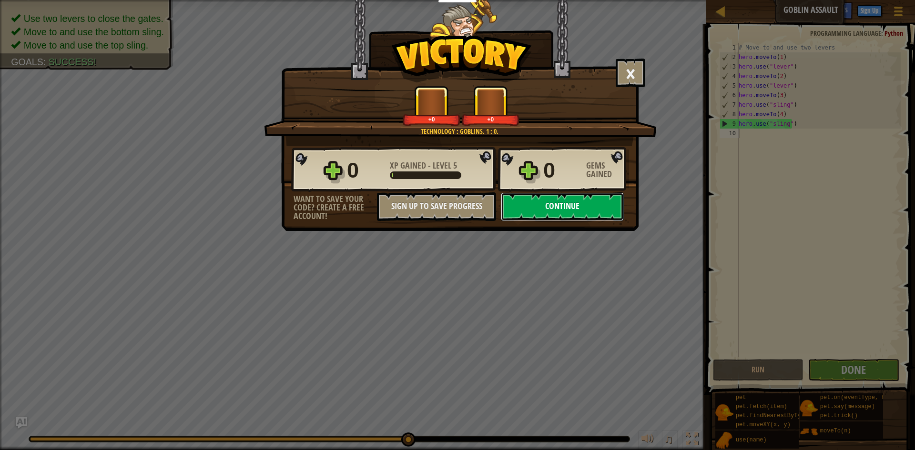
click at [528, 199] on button "Continue" at bounding box center [562, 206] width 123 height 29
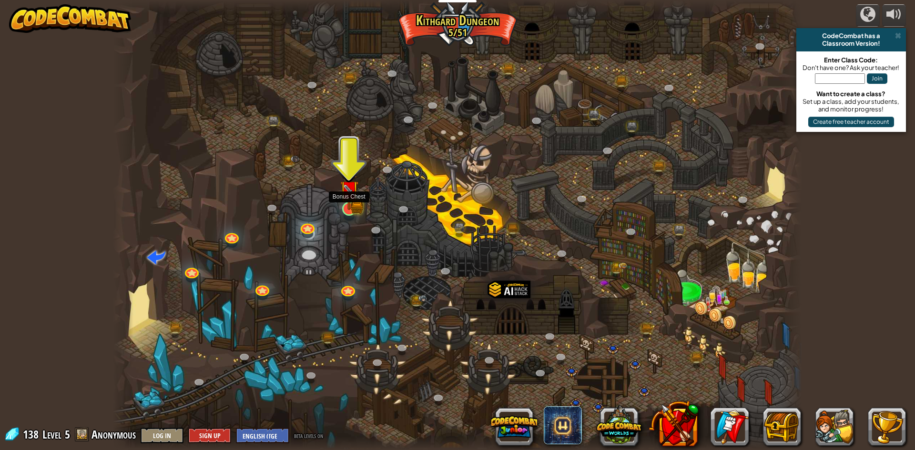
click at [352, 196] on img at bounding box center [349, 190] width 11 height 11
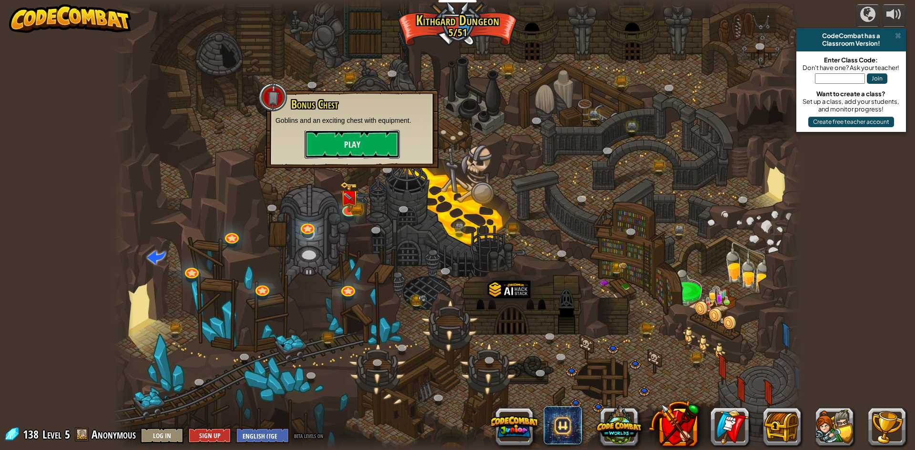
click at [371, 147] on button "Play" at bounding box center [351, 144] width 95 height 29
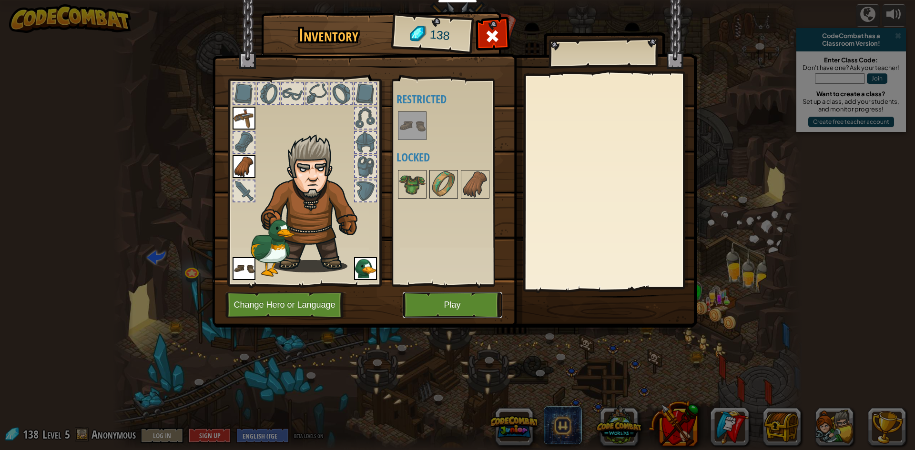
click at [483, 300] on button "Play" at bounding box center [453, 305] width 100 height 26
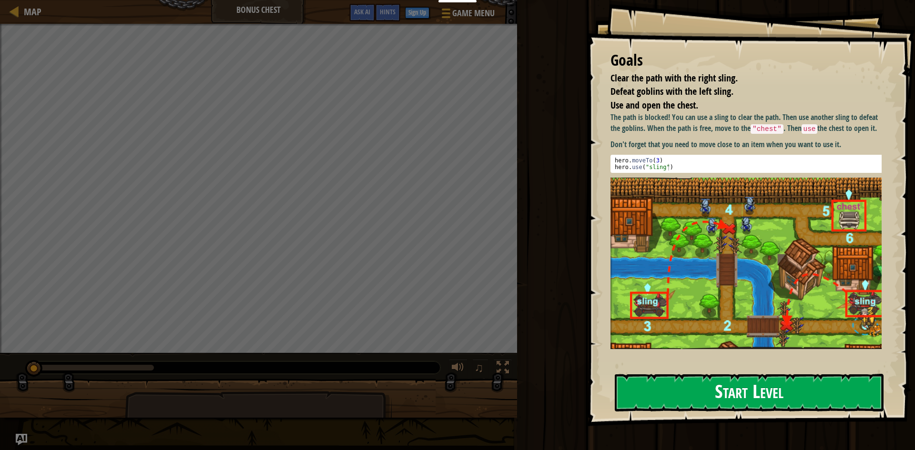
click at [728, 397] on button "Start Level" at bounding box center [749, 393] width 269 height 38
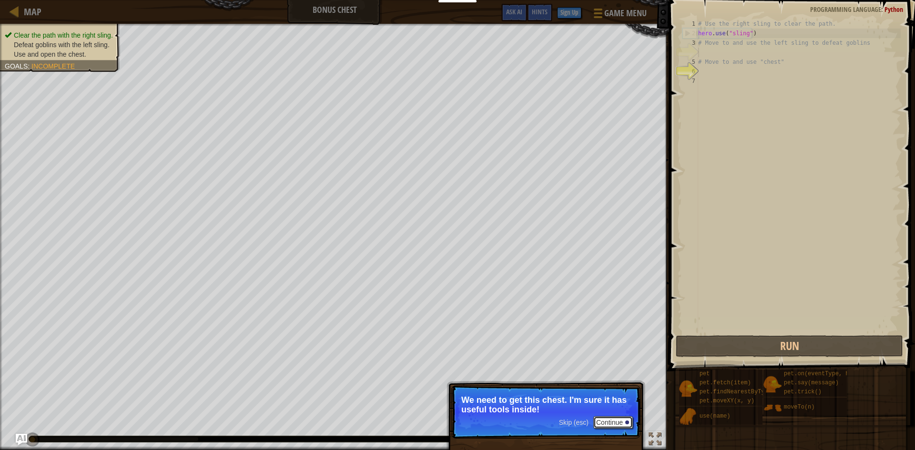
click at [614, 422] on button "Continue" at bounding box center [613, 422] width 40 height 12
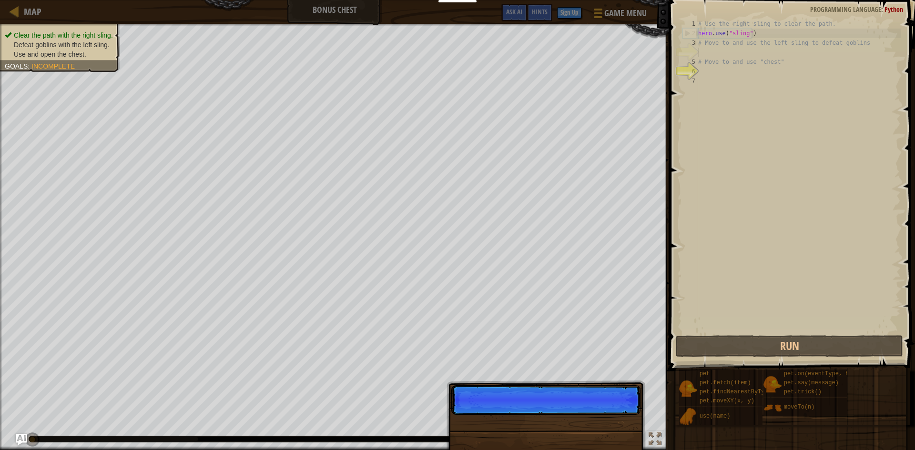
scroll to position [4, 0]
click at [617, 415] on p "Skip (esc) Continue" at bounding box center [545, 400] width 189 height 30
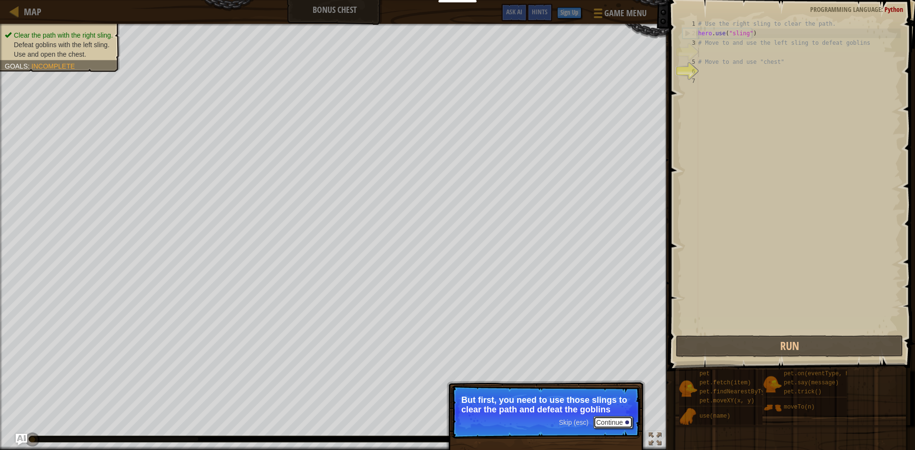
click at [627, 426] on button "Continue" at bounding box center [613, 422] width 40 height 12
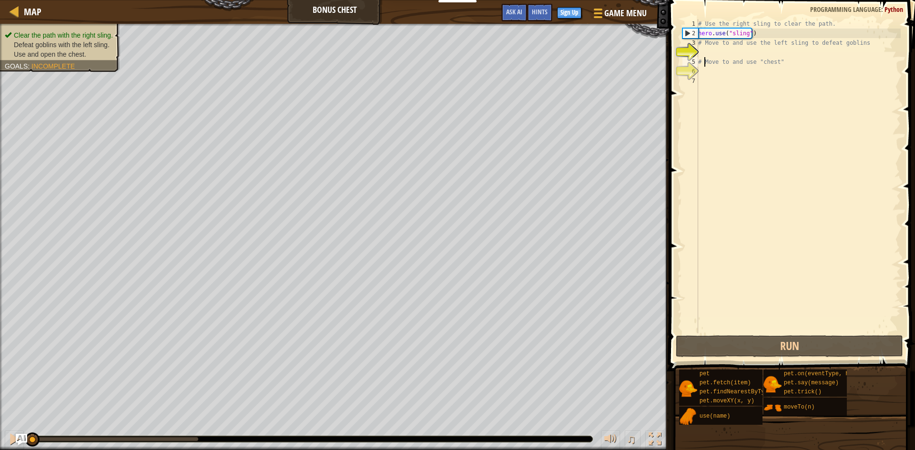
click at [704, 57] on div "# Use the right sling to clear the path. hero . use ( "sling" ) # Move to and u…" at bounding box center [798, 186] width 204 height 334
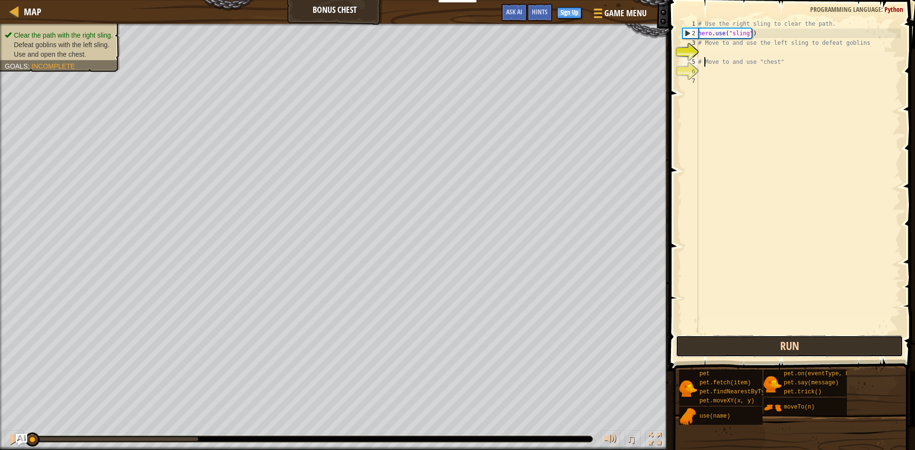
click at [813, 345] on button "Run" at bounding box center [789, 346] width 227 height 22
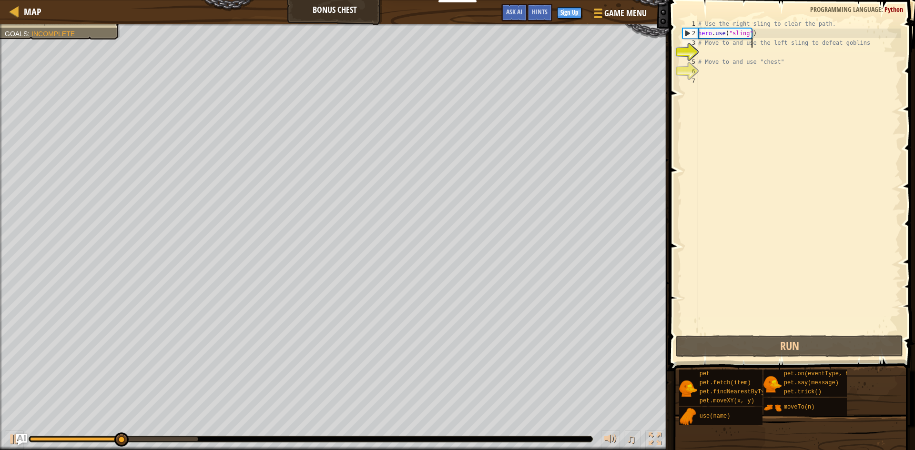
click at [752, 43] on div "# Use the right sling to clear the path. hero . use ( "sling" ) # Move to and u…" at bounding box center [798, 186] width 204 height 334
click at [694, 48] on div "4" at bounding box center [690, 53] width 16 height 10
click at [863, 42] on div "# Use the right sling to clear the path. hero . use ( "sling" ) # Move to and u…" at bounding box center [798, 186] width 204 height 334
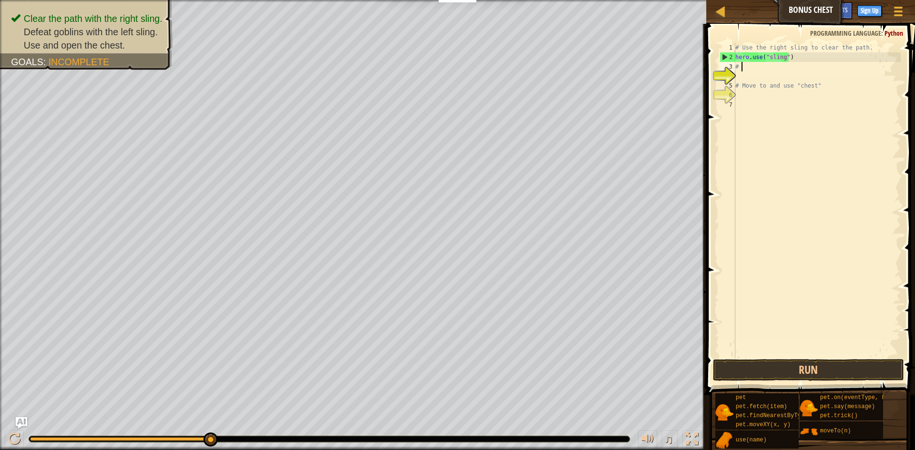
type textarea "#"
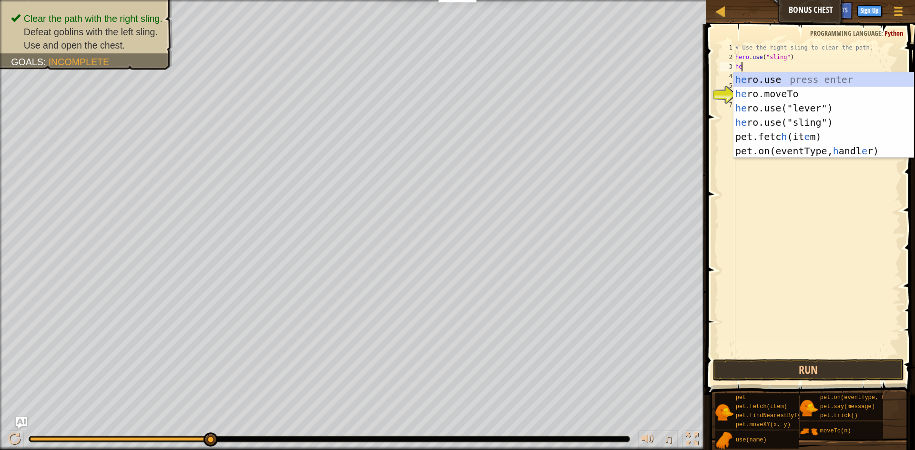
scroll to position [4, 0]
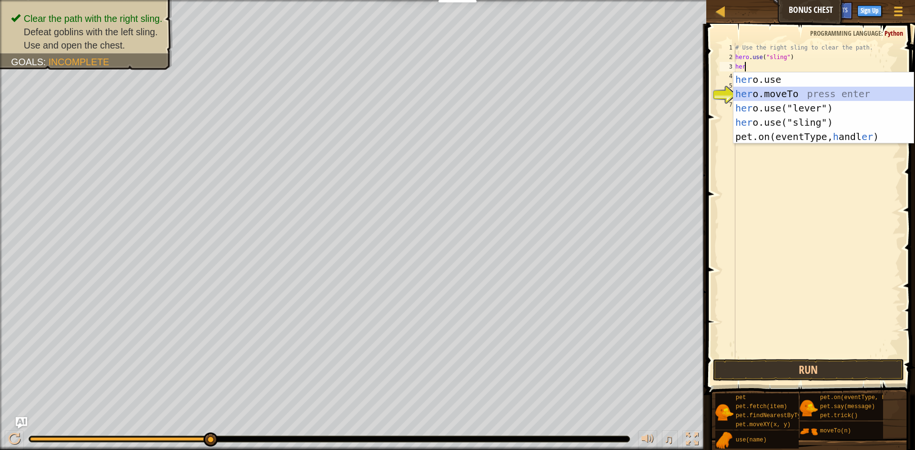
click at [806, 87] on div "her o.use press enter her o.moveTo press enter her o.use("lever") press enter h…" at bounding box center [823, 122] width 180 height 100
type textarea "hero.moveTo(2)"
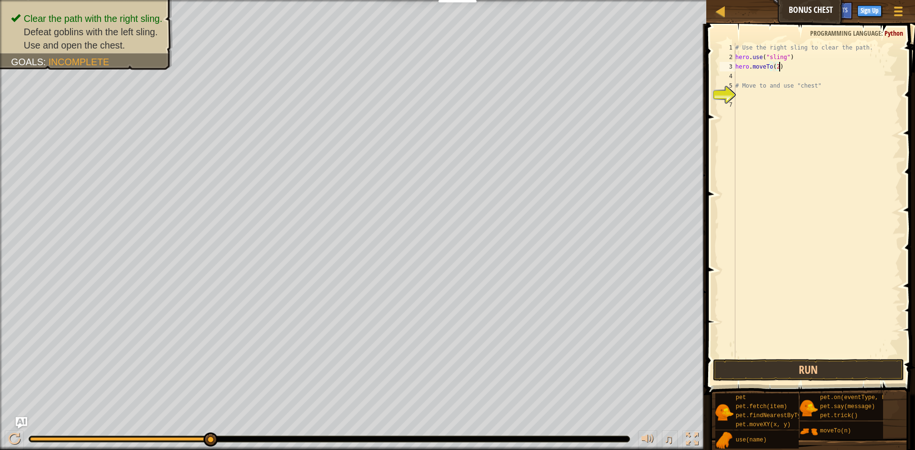
click at [794, 70] on div "# Use the right sling to clear the path. hero . use ( "sling" ) hero . moveTo (…" at bounding box center [816, 210] width 167 height 334
click at [785, 74] on div "# Use the right sling to clear the path. hero . use ( "sling" ) hero . moveTo (…" at bounding box center [816, 210] width 167 height 334
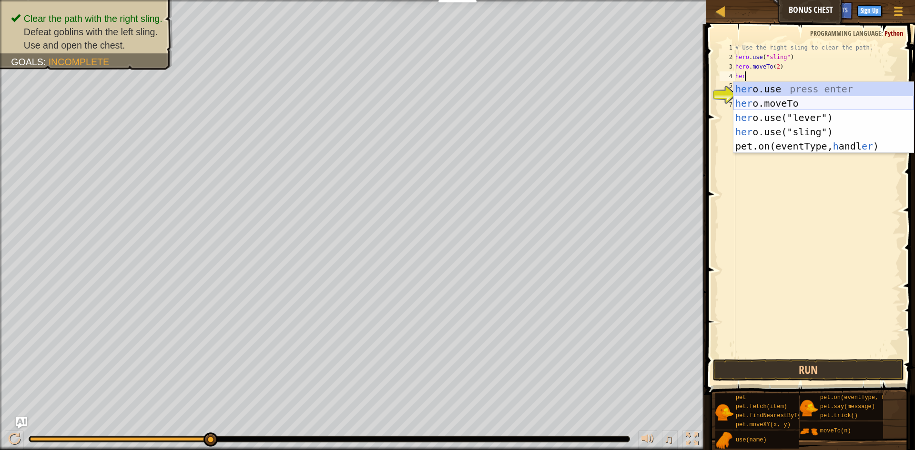
click at [794, 102] on div "her o.use press enter her o.moveTo press enter her o.use("lever") press enter h…" at bounding box center [823, 132] width 180 height 100
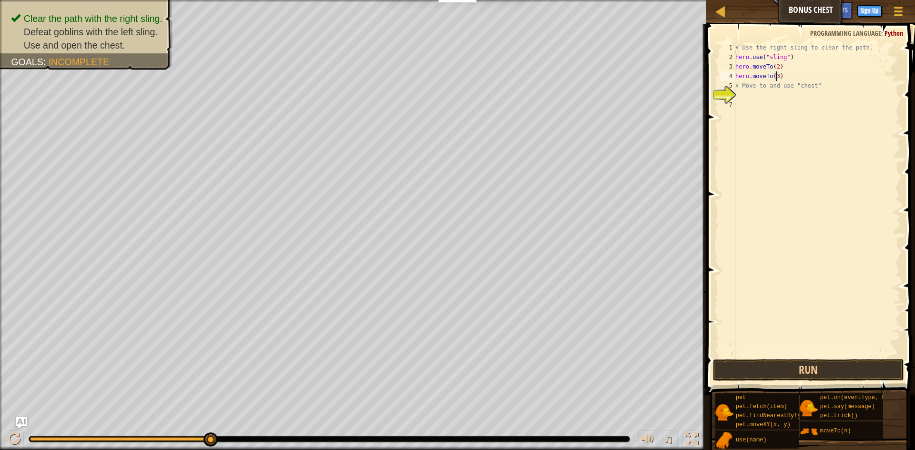
scroll to position [4, 3]
click at [769, 85] on div "# Use the right sling to clear the path. hero . use ( "sling" ) hero . moveTo (…" at bounding box center [816, 210] width 167 height 334
click at [828, 90] on div "# Use the right sling to clear the path. hero . use ( "sling" ) hero . moveTo (…" at bounding box center [816, 210] width 167 height 334
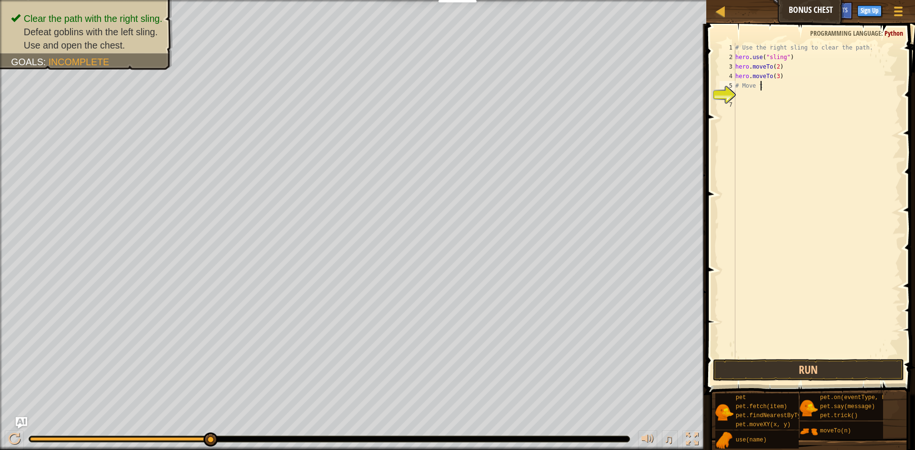
type textarea "#"
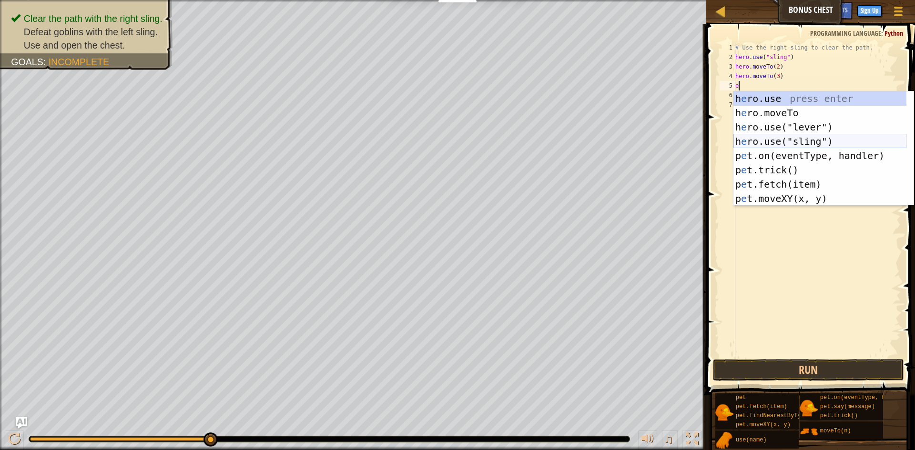
click at [824, 136] on div "h e ro.use press enter h e ro.moveTo press enter h e ro.use("lever") press ente…" at bounding box center [819, 162] width 173 height 143
type textarea "hero.use("sling")"
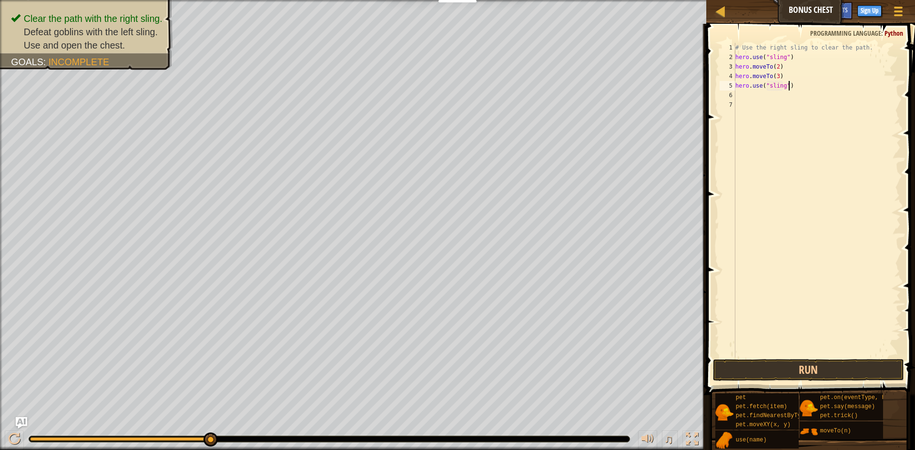
click at [801, 83] on div "# Use the right sling to clear the path. hero . use ( "sling" ) hero . moveTo (…" at bounding box center [816, 210] width 167 height 334
click at [737, 97] on div "# Use the right sling to clear the path. hero . use ( "sling" ) hero . moveTo (…" at bounding box center [816, 210] width 167 height 334
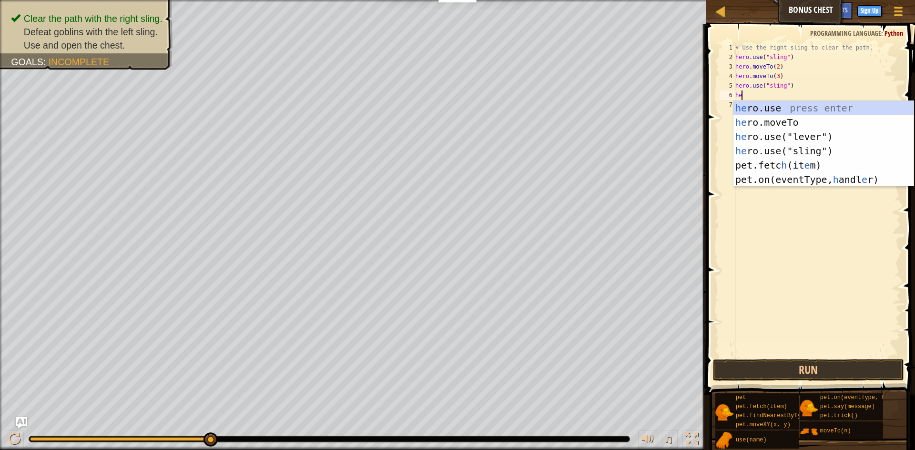
scroll to position [4, 0]
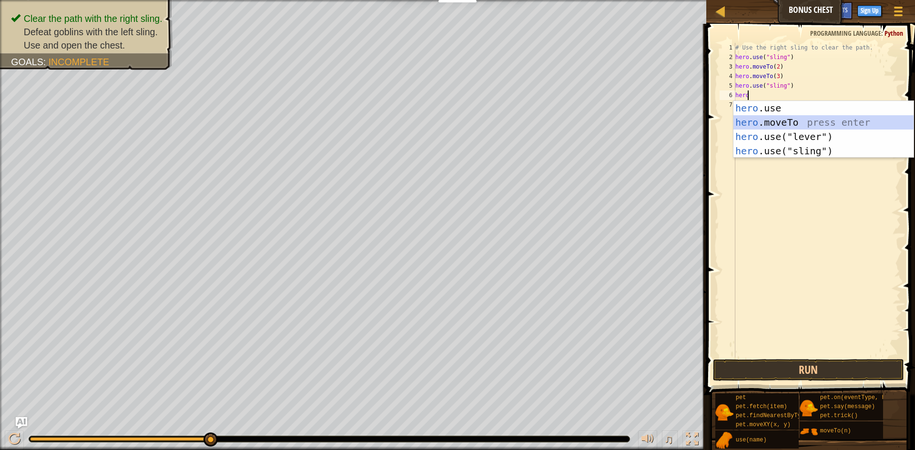
click at [755, 123] on div "hero .use press enter hero .moveTo press enter hero .use("lever") press enter h…" at bounding box center [823, 144] width 180 height 86
type textarea "hero.moveTo(2)"
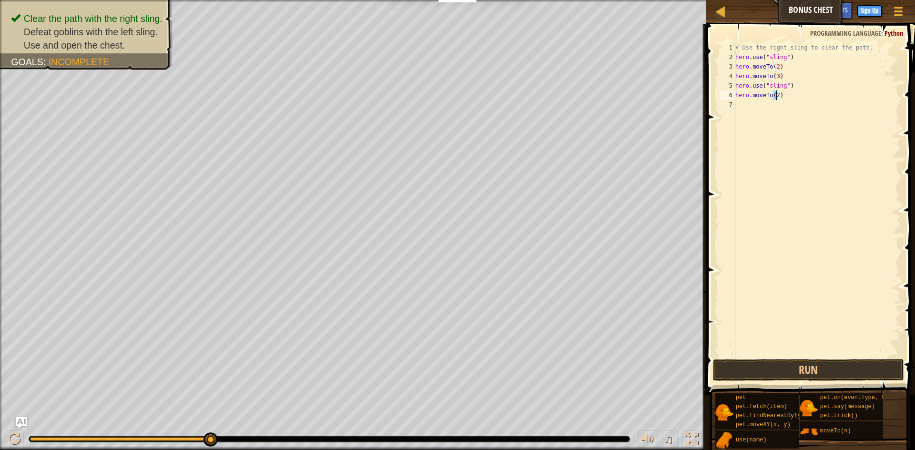
scroll to position [4, 3]
click at [786, 107] on div "# Use the right sling to clear the path. hero . use ( "sling" ) hero . moveTo (…" at bounding box center [816, 210] width 167 height 334
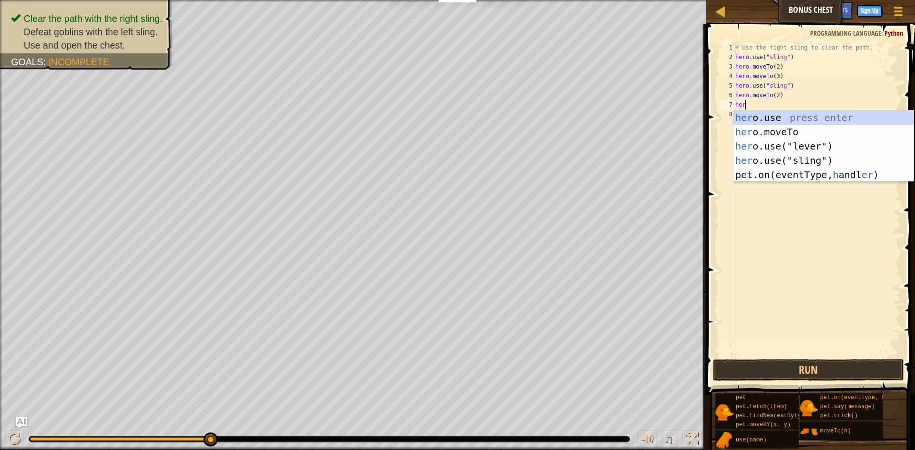
scroll to position [4, 0]
click at [801, 132] on div "hero .use press enter hero .moveTo press enter hero .use("lever") press enter h…" at bounding box center [823, 154] width 180 height 86
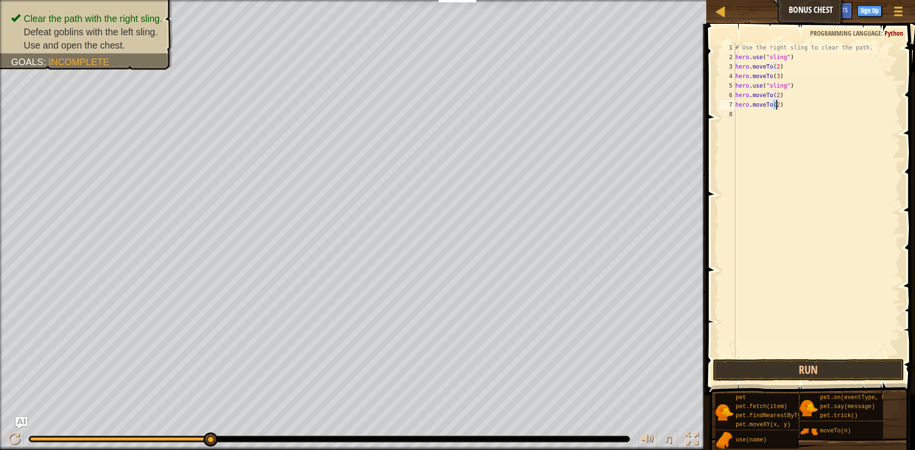
type textarea "hero.moveTo(4)"
click at [788, 115] on div "# Use the right sling to clear the path. hero . use ( "sling" ) hero . moveTo (…" at bounding box center [816, 210] width 167 height 334
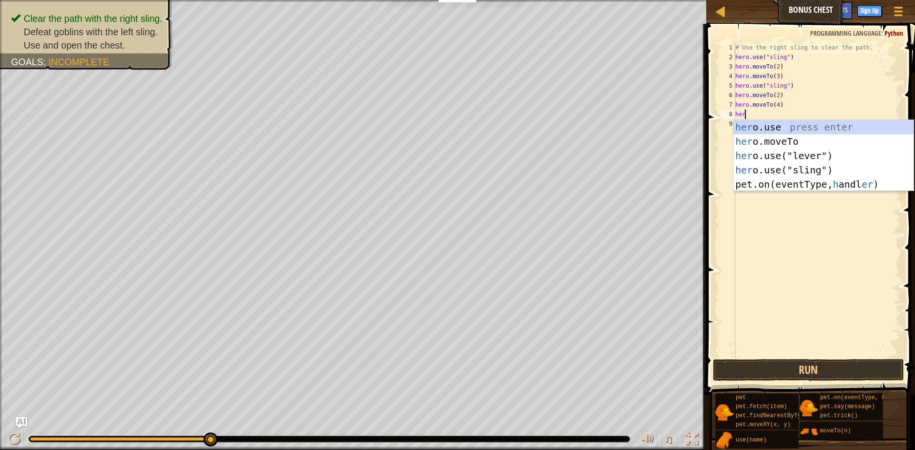
scroll to position [4, 0]
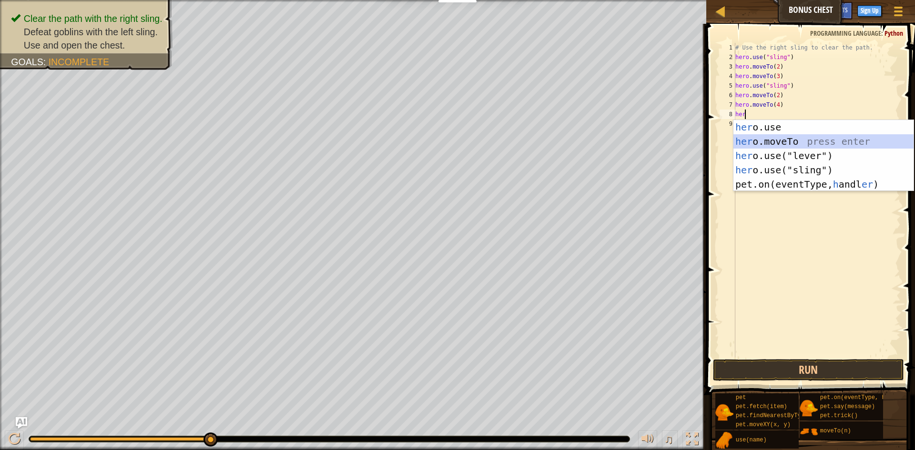
click at [793, 140] on div "her o.use press enter her o.moveTo press enter her o.use("lever") press enter h…" at bounding box center [823, 170] width 180 height 100
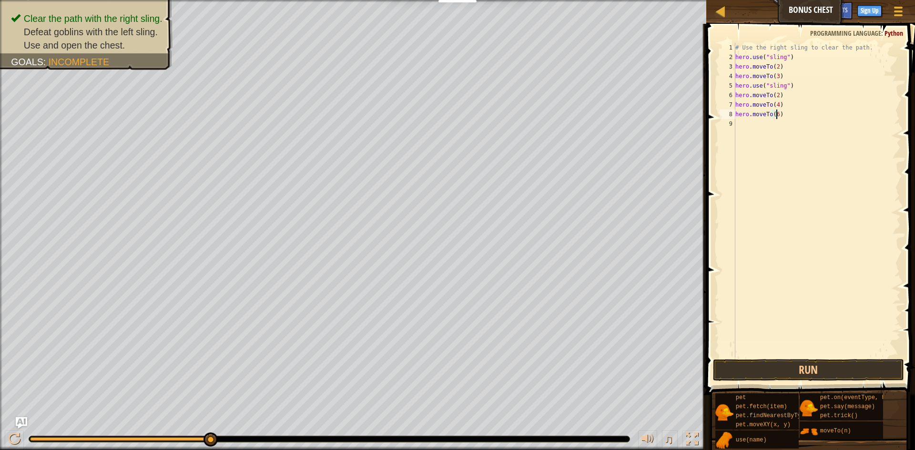
scroll to position [4, 3]
type textarea "hero.moveTo(5)"
click at [781, 129] on div "# Use the right sling to clear the path. hero . use ( "sling" ) hero . moveTo (…" at bounding box center [816, 210] width 167 height 334
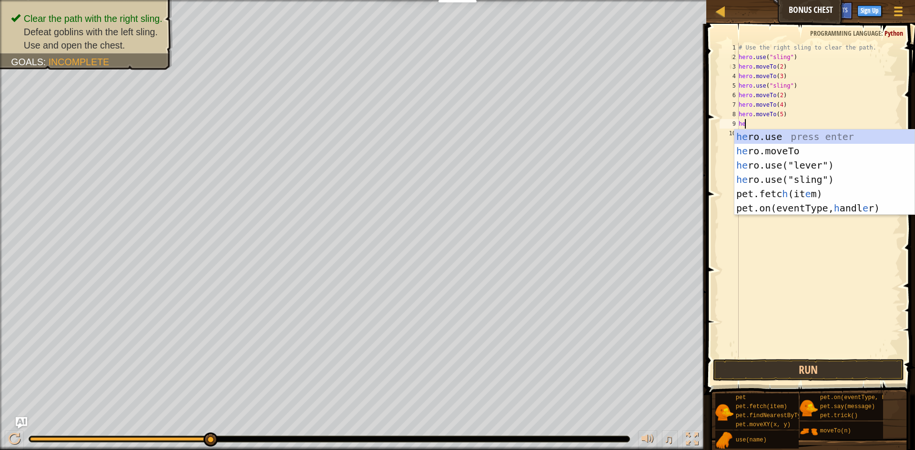
scroll to position [4, 0]
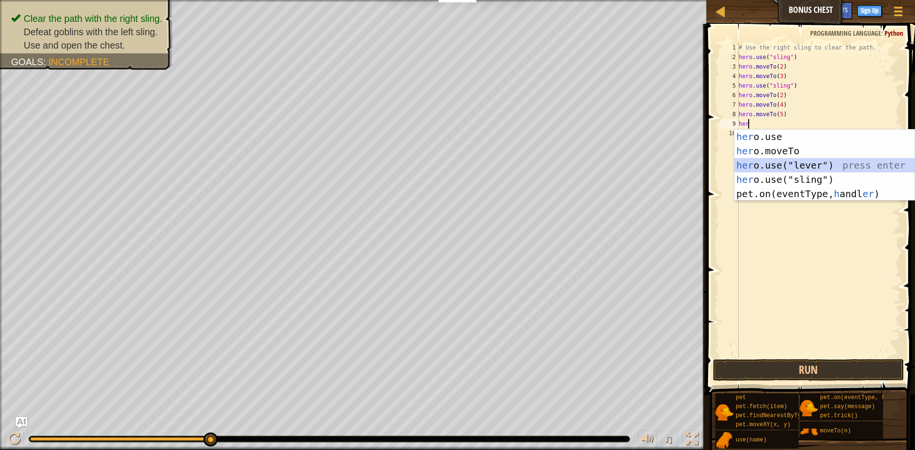
click at [809, 164] on div "her o.use press enter her o.moveTo press enter her o.use("lever") press enter h…" at bounding box center [824, 180] width 180 height 100
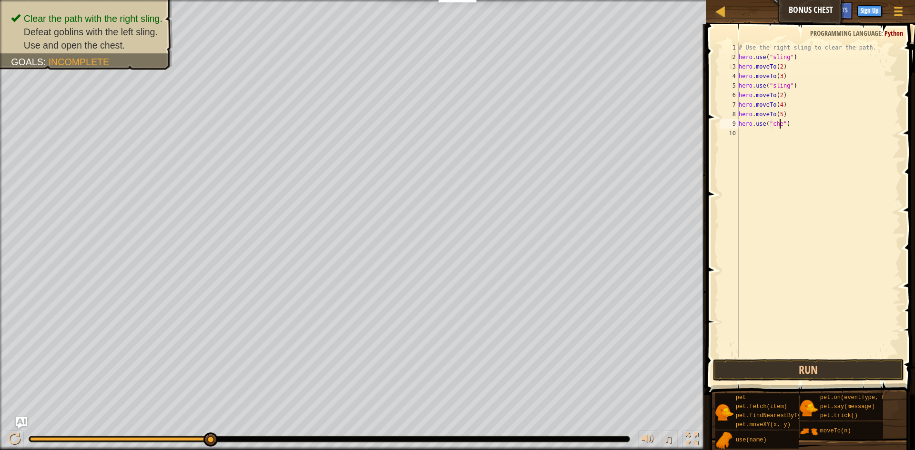
type textarea "hero.use("chest")"
click at [777, 128] on div "# Use the right sling to clear the path. hero . use ( "sling" ) hero . moveTo (…" at bounding box center [819, 210] width 164 height 334
click at [749, 133] on div "# Use the right sling to clear the path. hero . use ( "sling" ) hero . moveTo (…" at bounding box center [819, 210] width 164 height 334
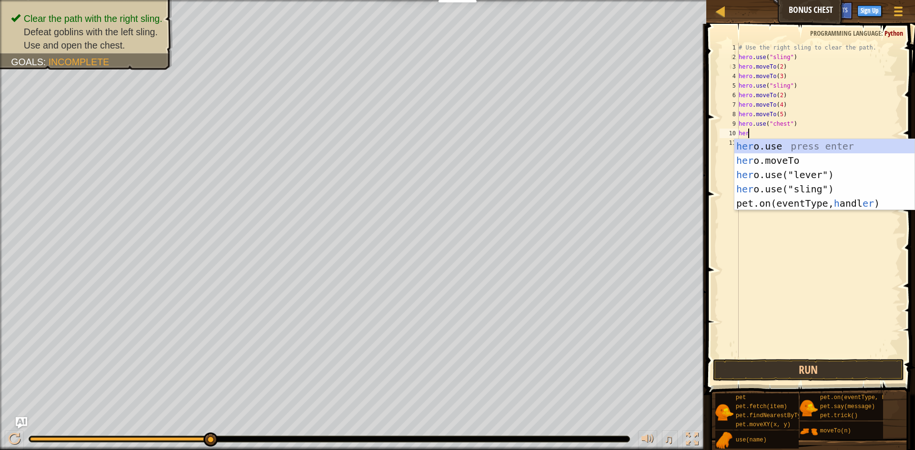
scroll to position [4, 0]
click at [792, 157] on div "her o.use press enter her o.moveTo press enter her o.use("lever") press enter h…" at bounding box center [824, 189] width 180 height 100
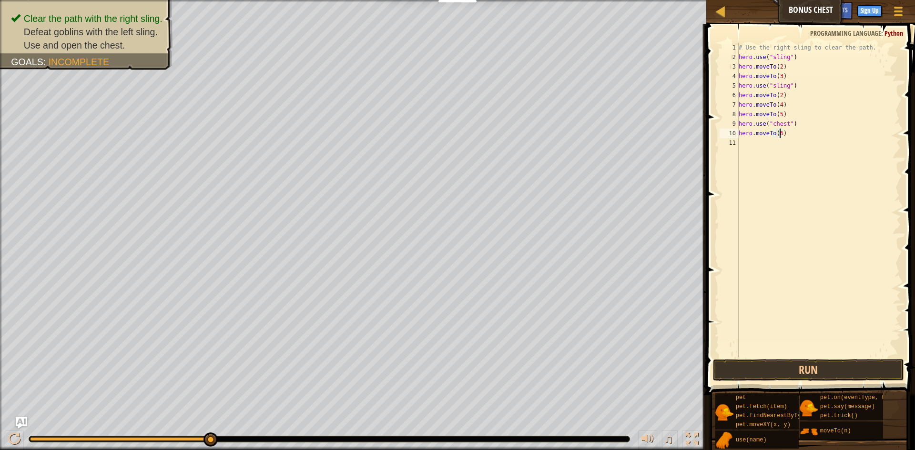
scroll to position [4, 3]
type textarea "hero.moveTo(6)"
click at [880, 373] on button "Run" at bounding box center [808, 370] width 191 height 22
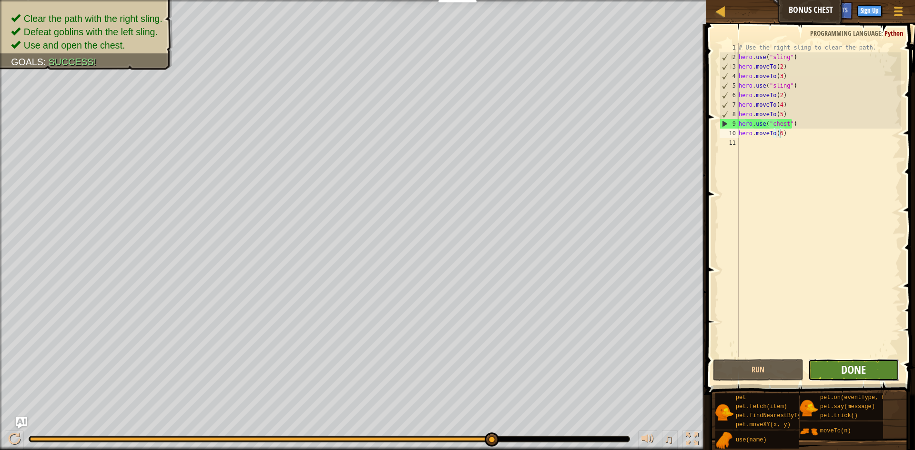
click at [848, 364] on span "Done" at bounding box center [853, 369] width 25 height 15
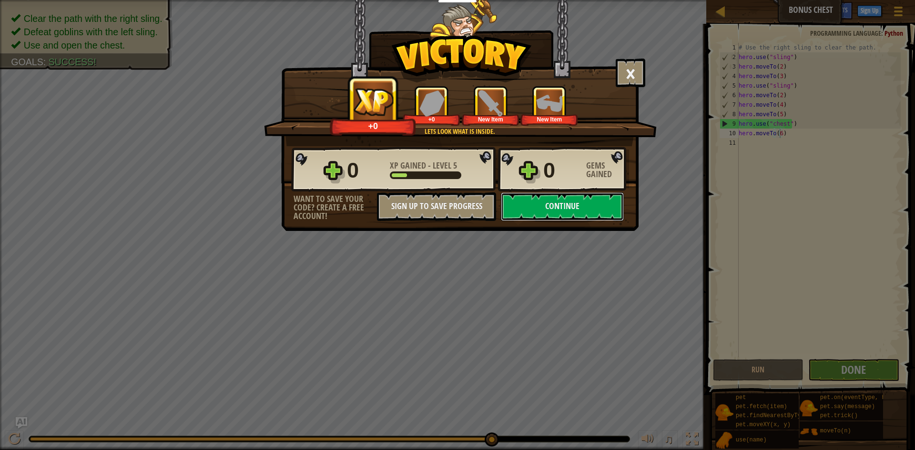
drag, startPoint x: 567, startPoint y: 201, endPoint x: 569, endPoint y: 235, distance: 33.9
click at [567, 222] on div "× Shiny and sharp! How fun was this level? Lets look what is inside. +0 +0 New …" at bounding box center [459, 115] width 357 height 231
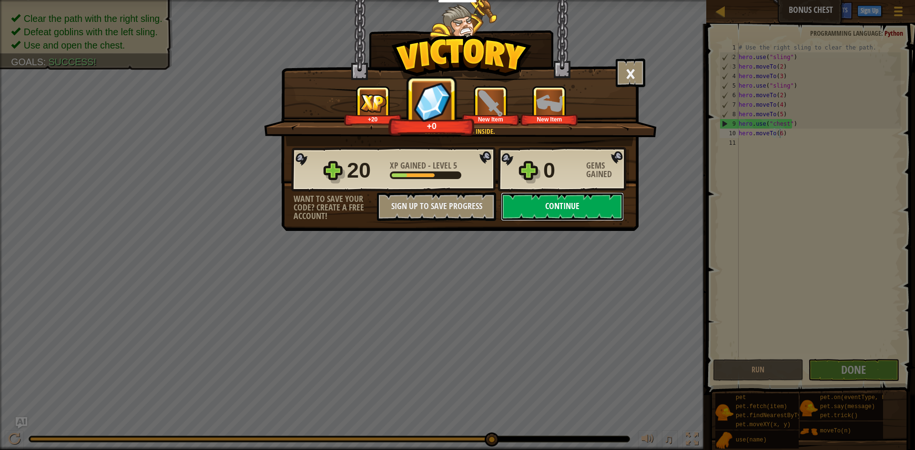
click at [566, 201] on button "Continue" at bounding box center [562, 206] width 123 height 29
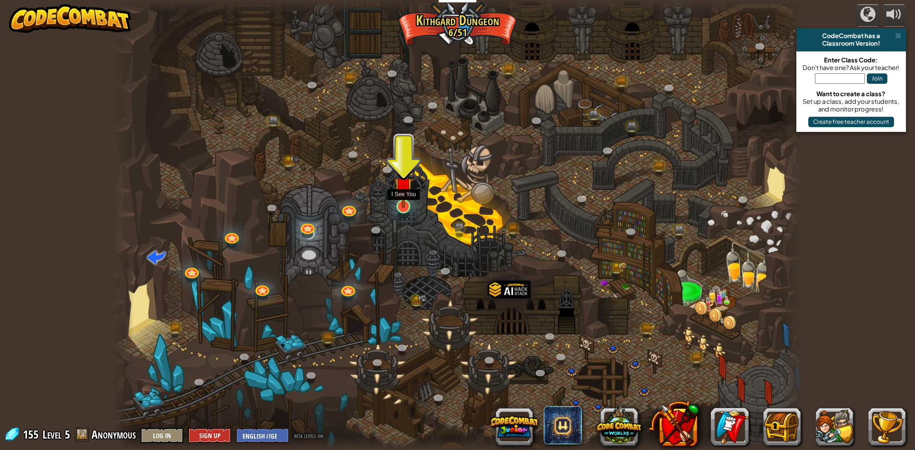
click at [408, 205] on img at bounding box center [403, 186] width 19 height 42
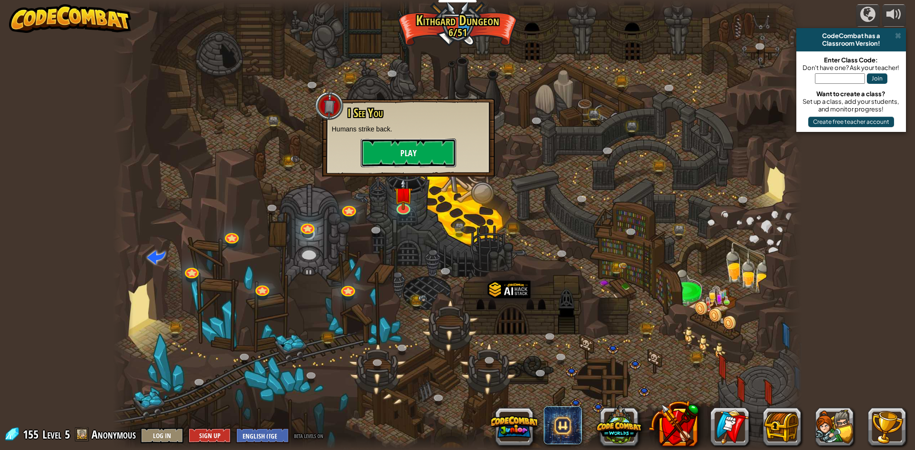
click at [408, 154] on button "Play" at bounding box center [408, 153] width 95 height 29
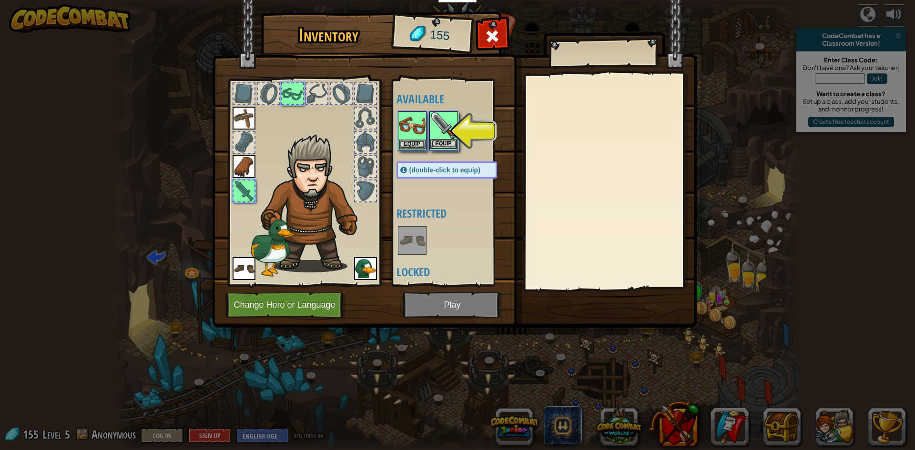
click at [441, 136] on img at bounding box center [443, 125] width 27 height 27
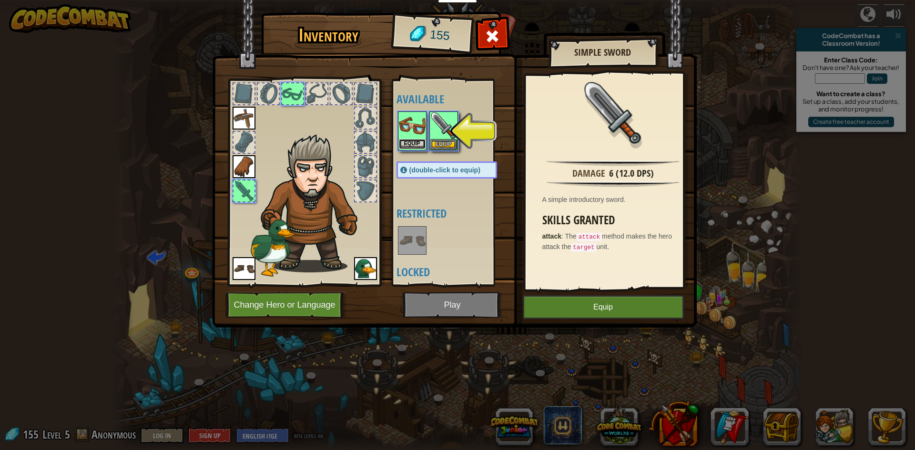
click at [413, 142] on button "Equip" at bounding box center [412, 144] width 27 height 10
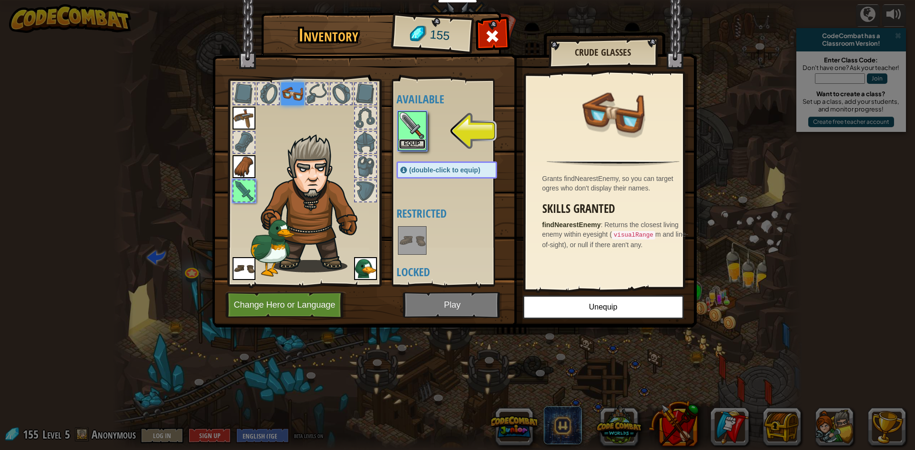
click at [421, 142] on button "Equip" at bounding box center [412, 144] width 27 height 10
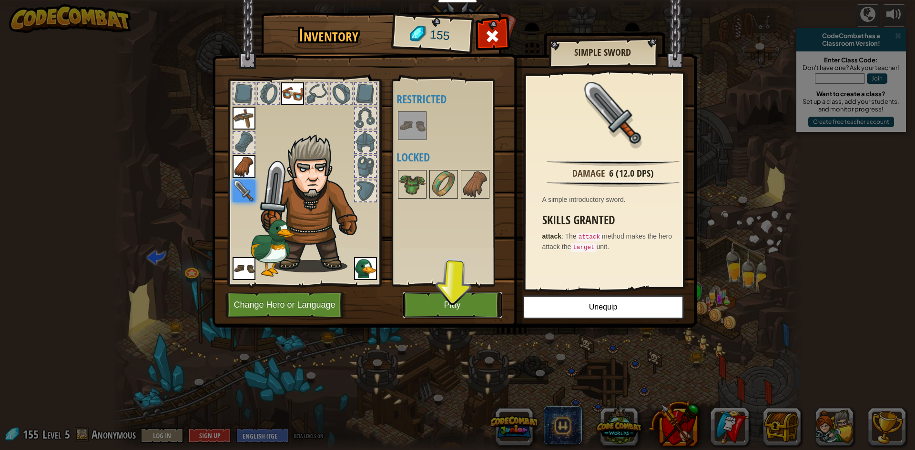
click at [439, 304] on button "Play" at bounding box center [453, 305] width 100 height 26
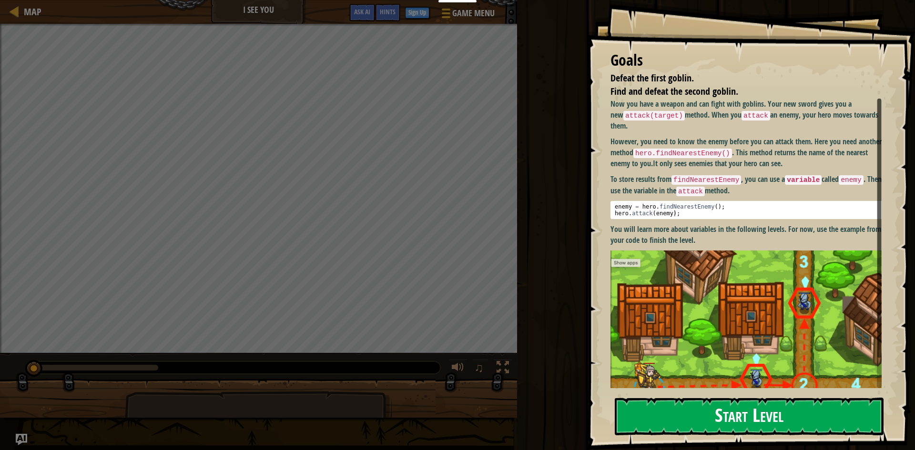
click at [691, 420] on button "Start Level" at bounding box center [749, 417] width 269 height 38
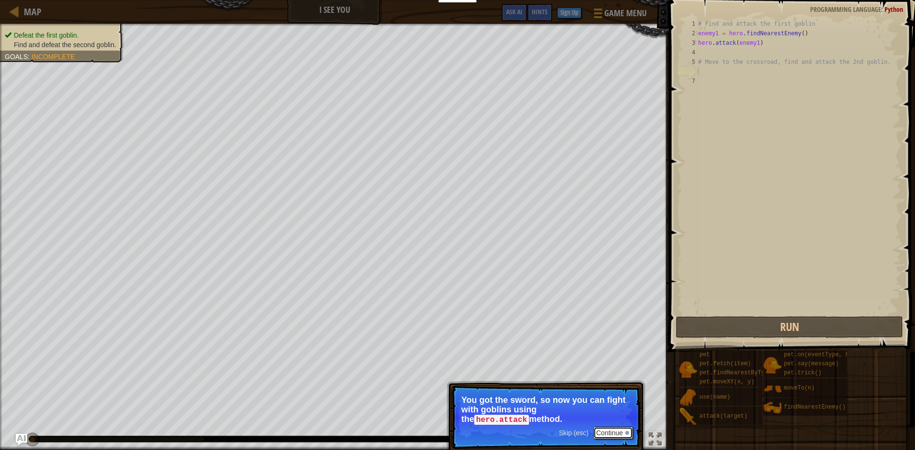
click at [614, 434] on button "Continue" at bounding box center [613, 433] width 40 height 12
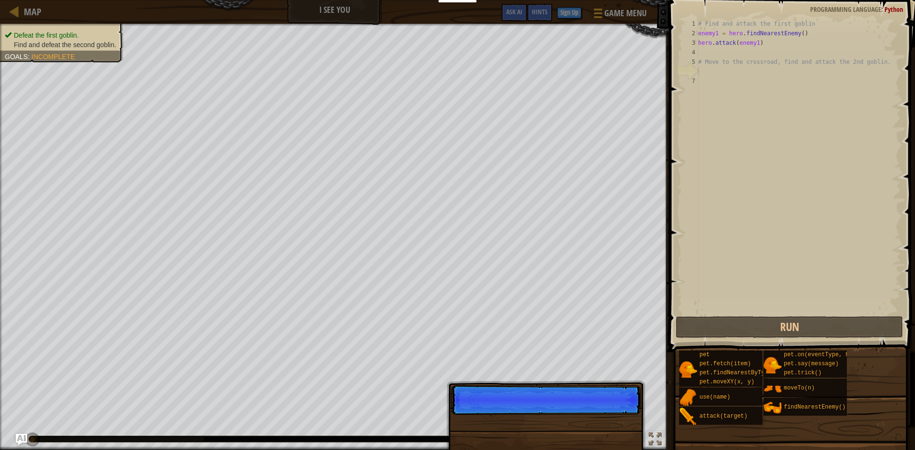
scroll to position [4, 0]
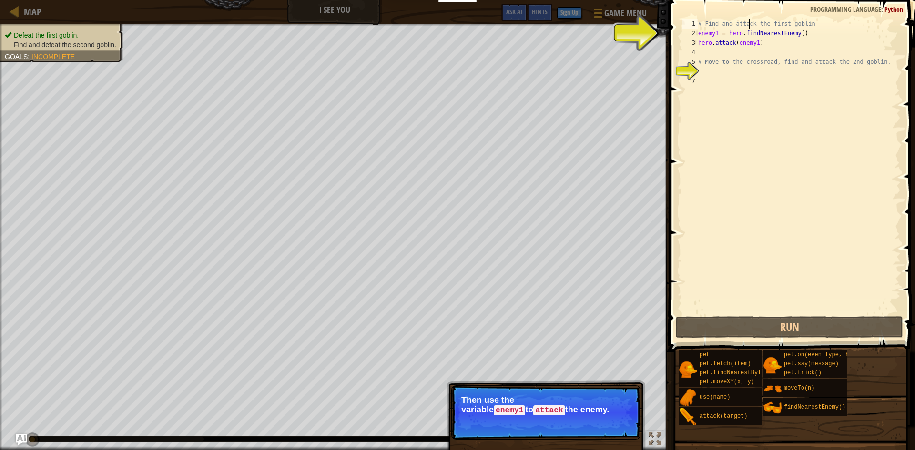
click at [749, 20] on div "# Find and attack the first goblin enemy1 = hero . findNearestEnemy ( ) hero . …" at bounding box center [798, 176] width 204 height 314
type textarea "# Find and attack the first goblin"
click at [820, 14] on span at bounding box center [792, 162] width 253 height 380
drag, startPoint x: 817, startPoint y: 18, endPoint x: 784, endPoint y: 22, distance: 33.1
click at [773, 21] on div "# Find and attack the first goblin 1 2 3 4 5 6 7 # Find and attack the first go…" at bounding box center [790, 195] width 249 height 380
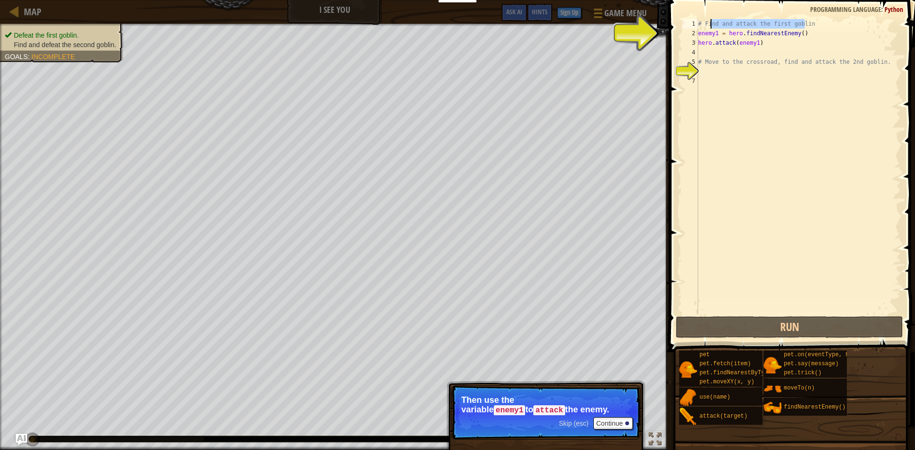
drag, startPoint x: 805, startPoint y: 22, endPoint x: 709, endPoint y: 25, distance: 95.8
click at [709, 25] on div "# Find and attack the first goblin enemy1 = hero . findNearestEnemy ( ) hero . …" at bounding box center [798, 176] width 204 height 314
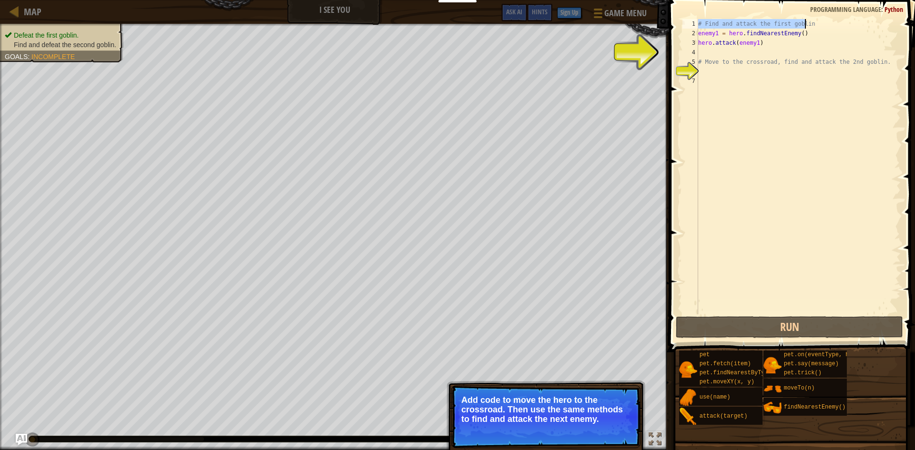
drag, startPoint x: 698, startPoint y: 23, endPoint x: 812, endPoint y: 20, distance: 113.4
click at [812, 20] on div "# Find and attack the first goblin enemy1 = hero . findNearestEnemy ( ) hero . …" at bounding box center [798, 176] width 204 height 314
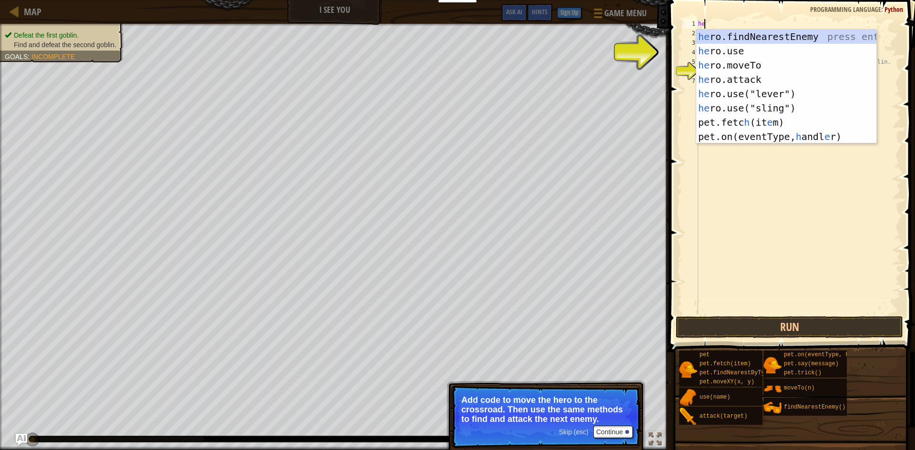
type textarea "her"
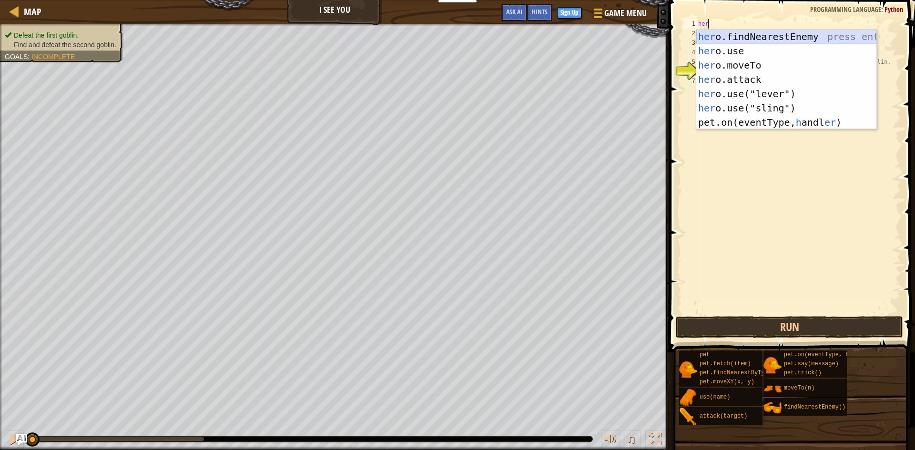
click at [774, 30] on div "her o.findNearestEnemy press enter her o.use press enter her o.moveTo press ent…" at bounding box center [786, 94] width 180 height 129
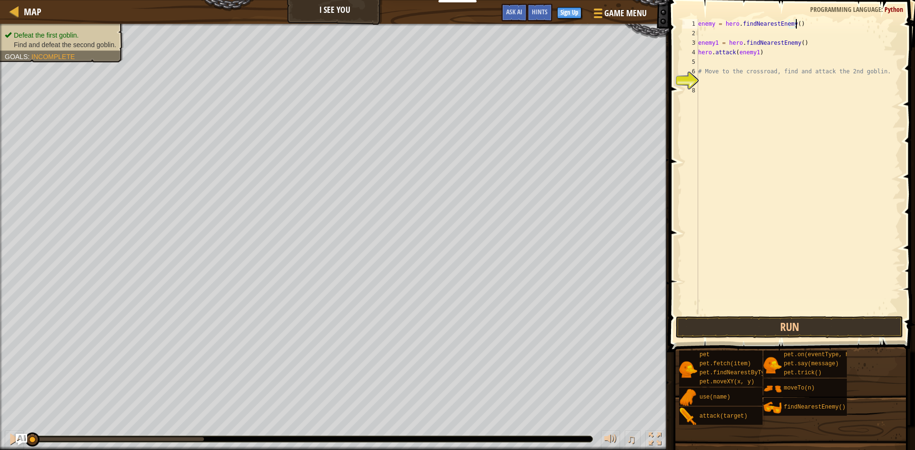
click at [819, 20] on div "enemy = hero . findNearestEnemy ( ) enemy1 = hero . findNearestEnemy ( ) hero .…" at bounding box center [798, 176] width 204 height 314
type textarea "enemy = hero.findNearestEnemy()"
drag, startPoint x: 819, startPoint y: 20, endPoint x: 679, endPoint y: 23, distance: 139.1
click at [679, 23] on div "enemy = hero.findNearestEnemy() 1 2 3 4 5 6 7 8 enemy = hero . findNearestEnemy…" at bounding box center [790, 195] width 249 height 380
click at [824, 330] on button "Run" at bounding box center [789, 327] width 227 height 22
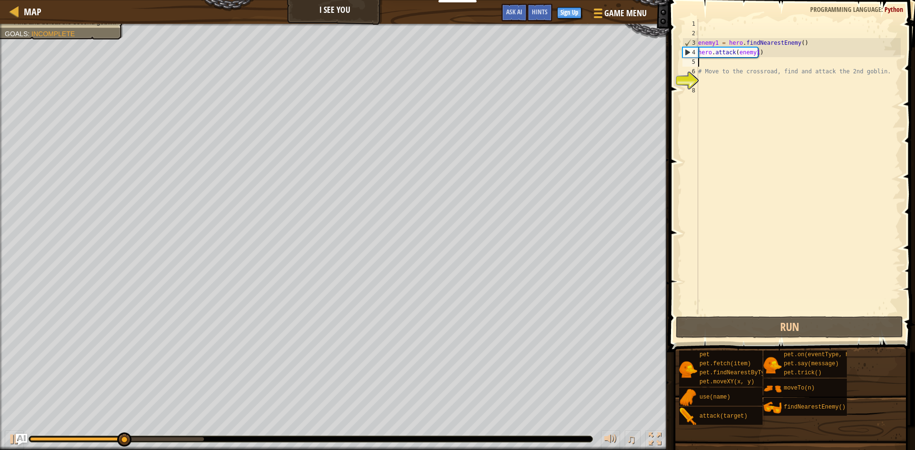
click at [724, 62] on div "enemy1 = hero . findNearestEnemy ( ) hero . attack ( enemy1 ) # Move to the cro…" at bounding box center [798, 176] width 204 height 314
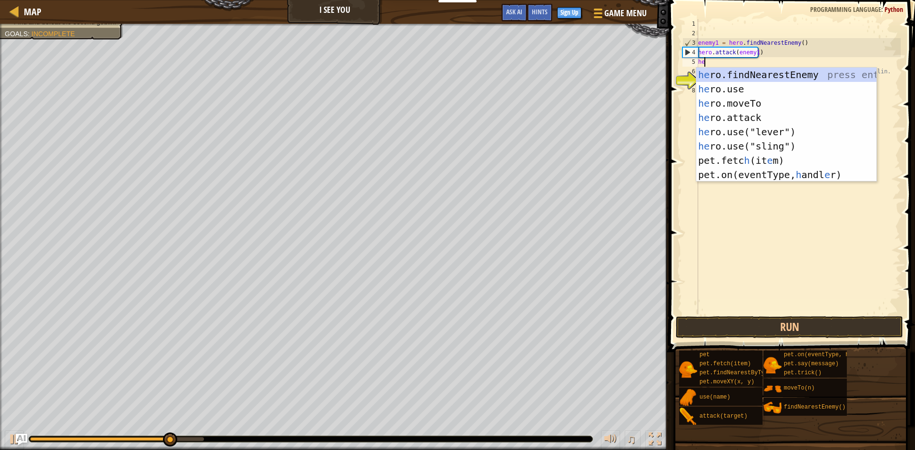
scroll to position [4, 0]
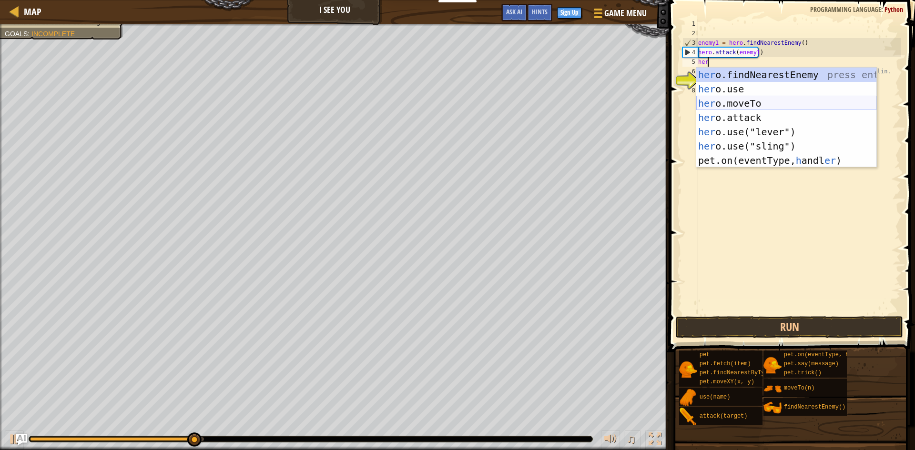
click at [740, 99] on div "her o.findNearestEnemy press enter her o.use press enter her o.moveTo press ent…" at bounding box center [786, 132] width 180 height 129
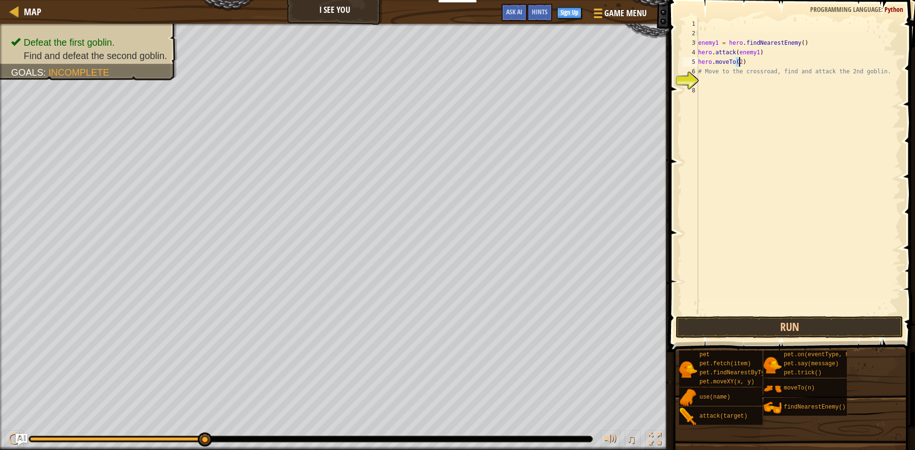
click at [773, 68] on div "enemy1 = hero . findNearestEnemy ( ) hero . attack ( enemy1 ) hero . moveTo ( 2…" at bounding box center [798, 176] width 204 height 314
drag, startPoint x: 875, startPoint y: 68, endPoint x: 701, endPoint y: 67, distance: 173.4
click at [717, 72] on div "enemy1 = hero . findNearestEnemy ( ) hero . attack ( enemy1 ) hero . moveTo ( 2…" at bounding box center [798, 176] width 204 height 314
click at [700, 70] on div "enemy1 = hero . findNearestEnemy ( ) hero . attack ( enemy1 ) hero . moveTo ( 2…" at bounding box center [798, 176] width 204 height 314
click at [698, 69] on div "6" at bounding box center [690, 72] width 16 height 10
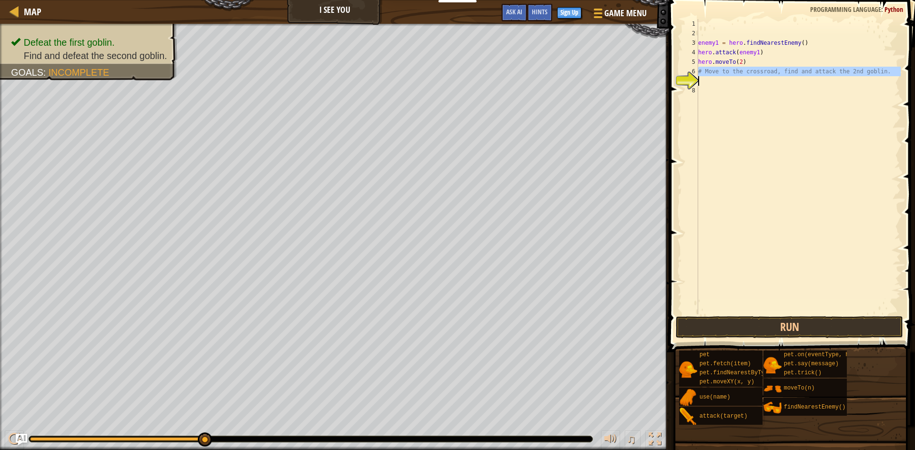
drag, startPoint x: 698, startPoint y: 69, endPoint x: 848, endPoint y: 70, distance: 150.1
click at [848, 70] on div "# Move to the crossroad, find and attack the 2nd goblin. 1 2 3 4 5 6 7 8 enemy1…" at bounding box center [790, 166] width 220 height 295
type textarea "# Move to the crossroad, find and attack the 2nd goblin."
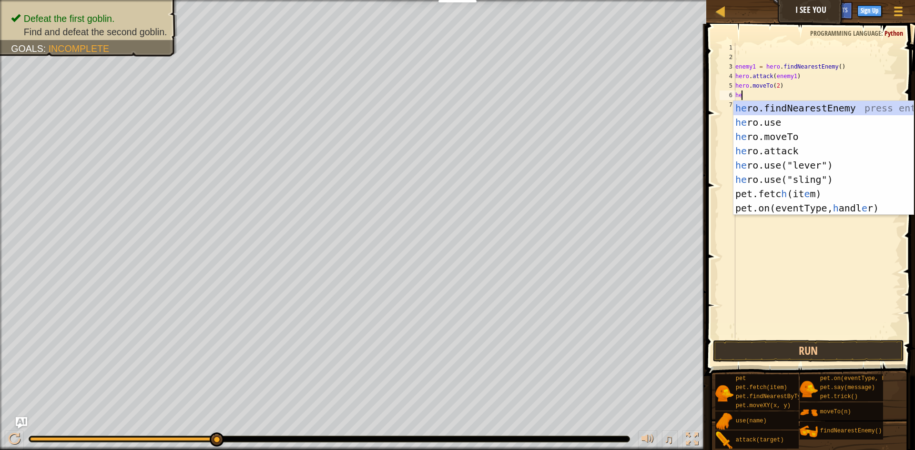
type textarea "her"
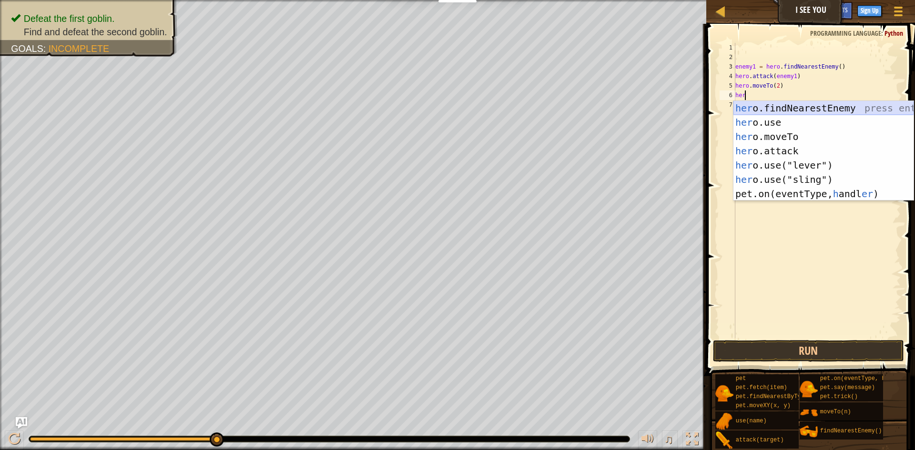
click at [813, 107] on div "her o.findNearestEnemy press enter her o.use press enter her o.moveTo press ent…" at bounding box center [823, 165] width 180 height 129
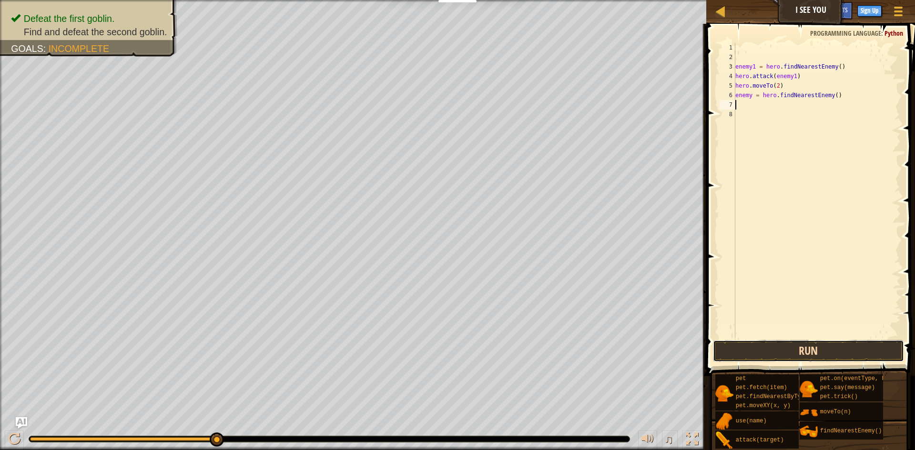
click at [838, 355] on button "Run" at bounding box center [808, 351] width 191 height 22
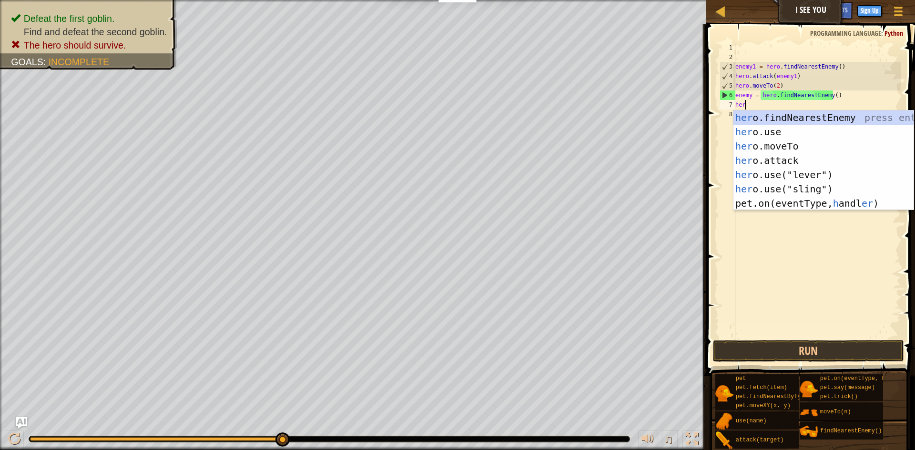
scroll to position [4, 0]
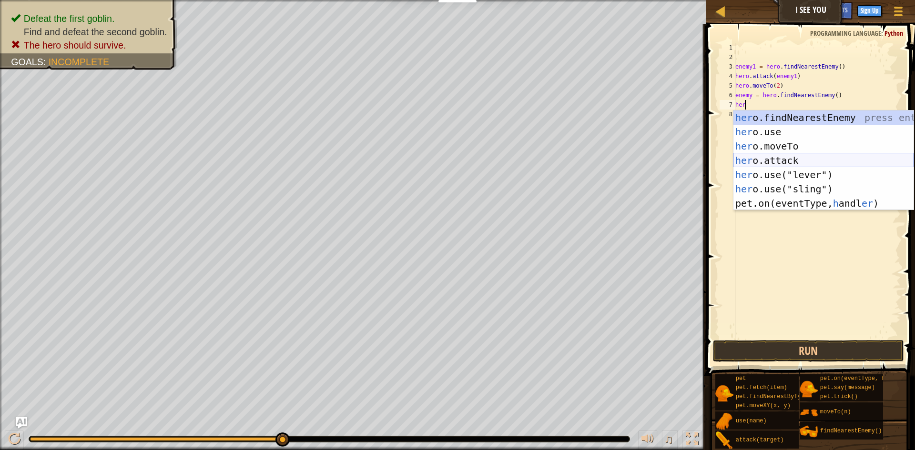
click at [768, 160] on div "her o.findNearestEnemy press enter her o.use press enter her o.moveTo press ent…" at bounding box center [823, 175] width 180 height 129
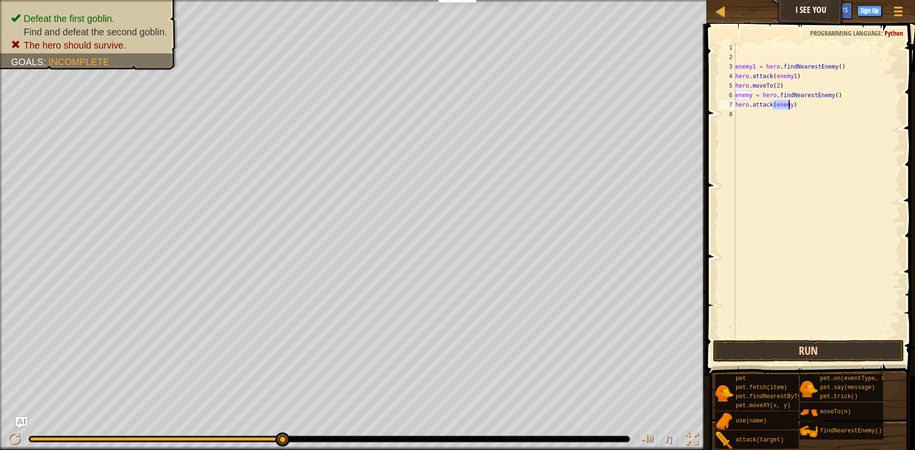
type textarea "hero.attack(enemy)"
click at [814, 347] on button "Run" at bounding box center [808, 351] width 191 height 22
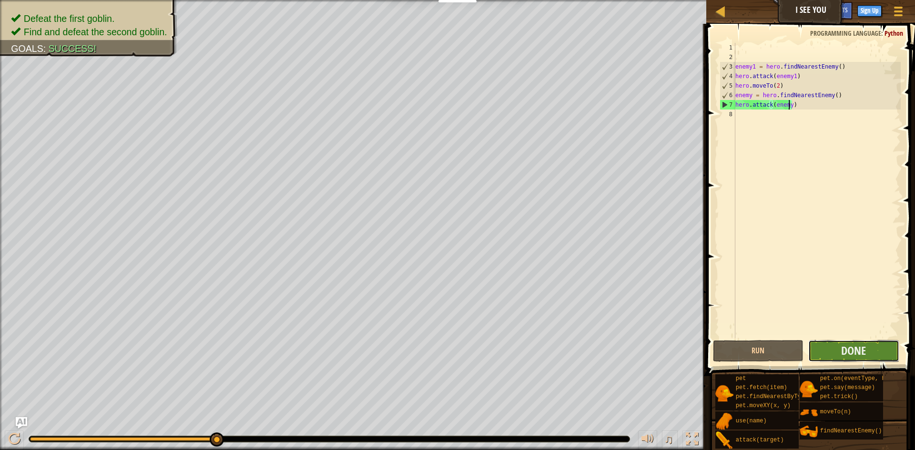
click at [815, 344] on button "Done" at bounding box center [853, 351] width 91 height 22
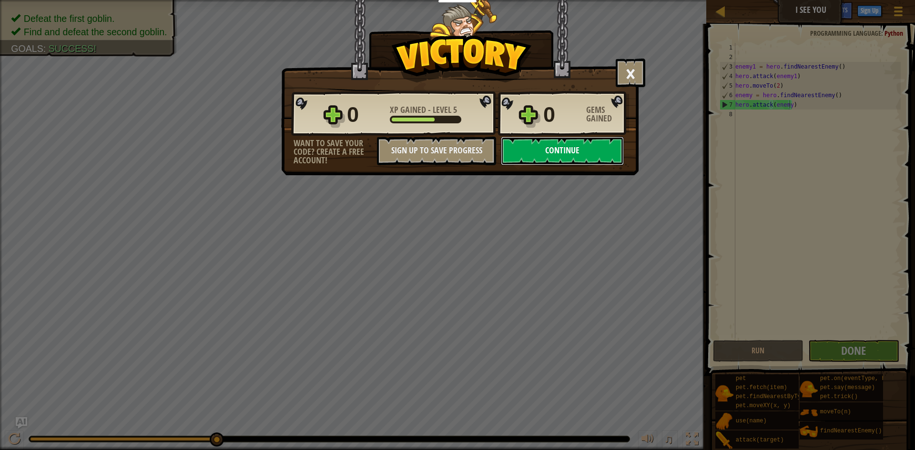
click at [552, 157] on button "Continue" at bounding box center [562, 151] width 123 height 29
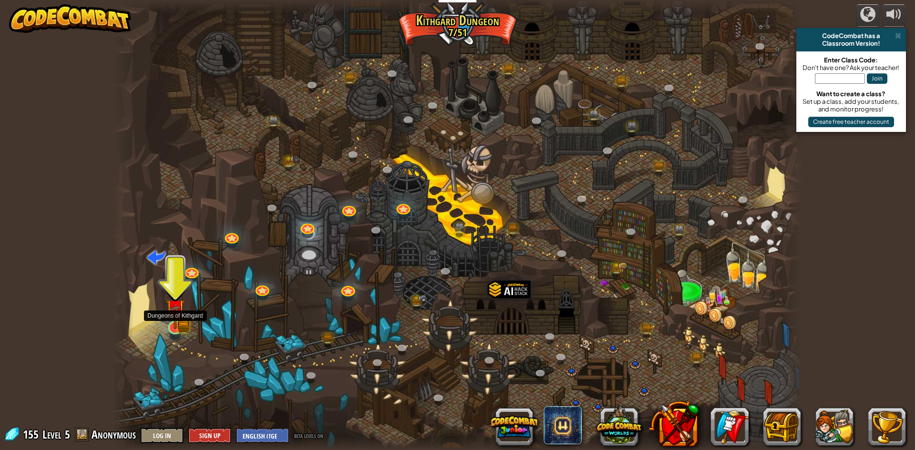
click at [170, 312] on img at bounding box center [175, 309] width 11 height 11
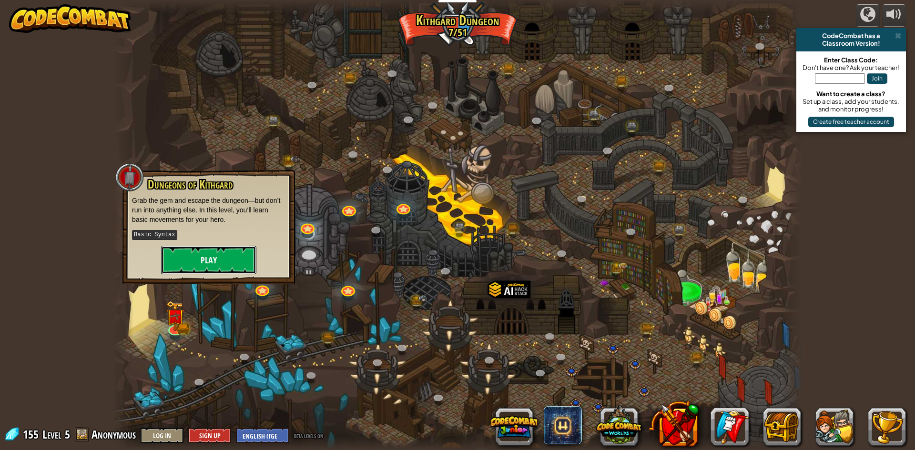
click at [239, 259] on button "Play" at bounding box center [208, 260] width 95 height 29
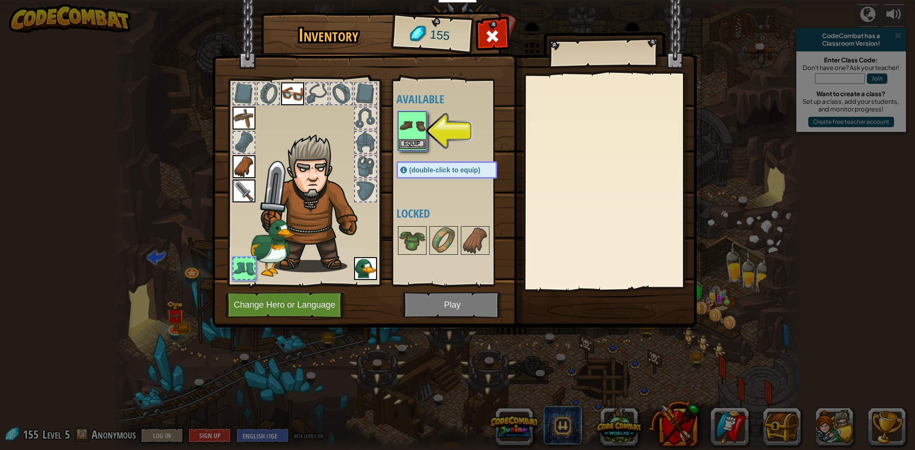
click at [409, 136] on img at bounding box center [412, 125] width 27 height 27
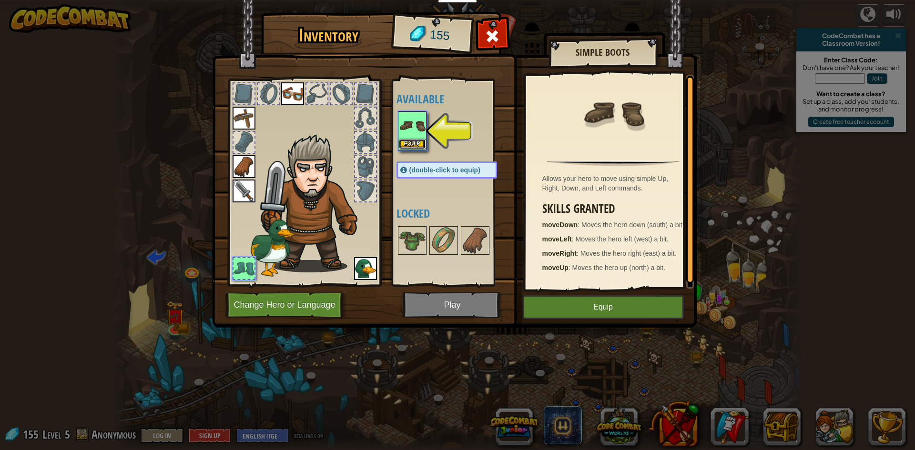
click at [402, 140] on button "Equip" at bounding box center [412, 144] width 27 height 10
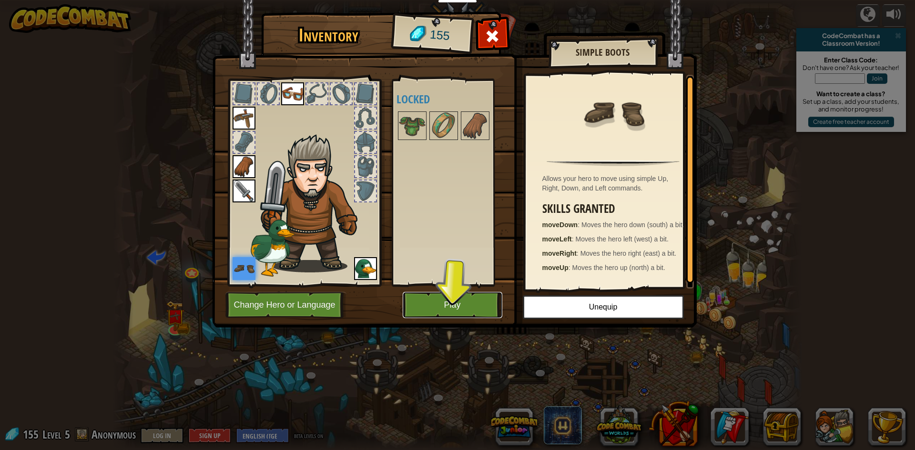
click at [452, 306] on button "Play" at bounding box center [453, 305] width 100 height 26
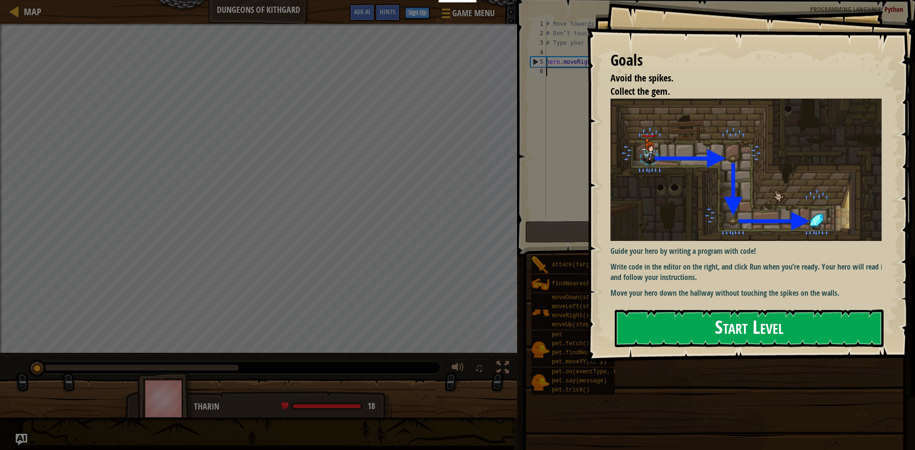
click at [697, 334] on button "Start Level" at bounding box center [749, 329] width 269 height 38
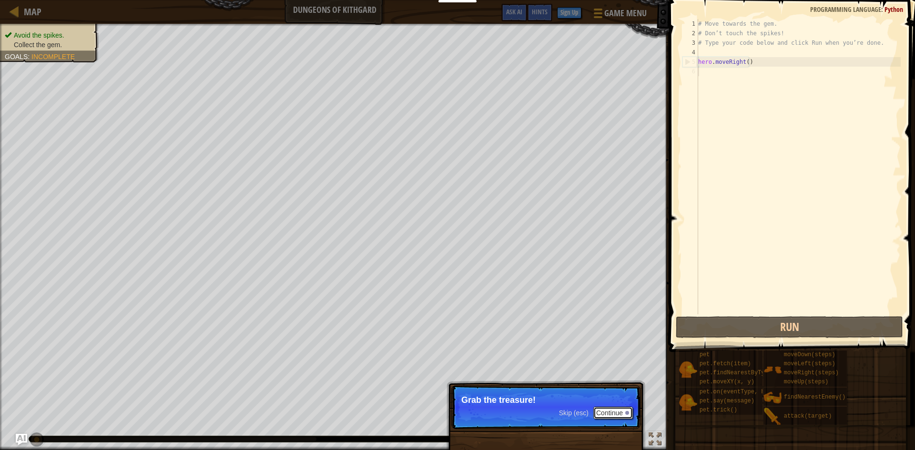
click at [625, 409] on button "Continue" at bounding box center [613, 413] width 40 height 12
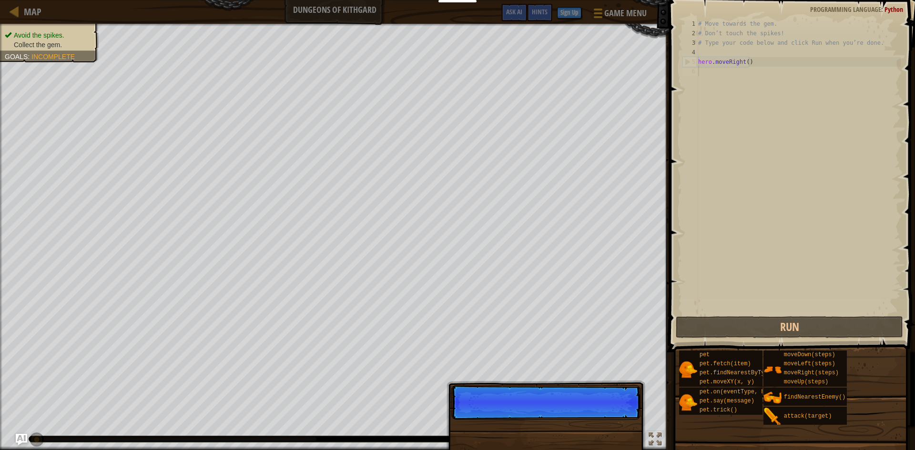
scroll to position [4, 0]
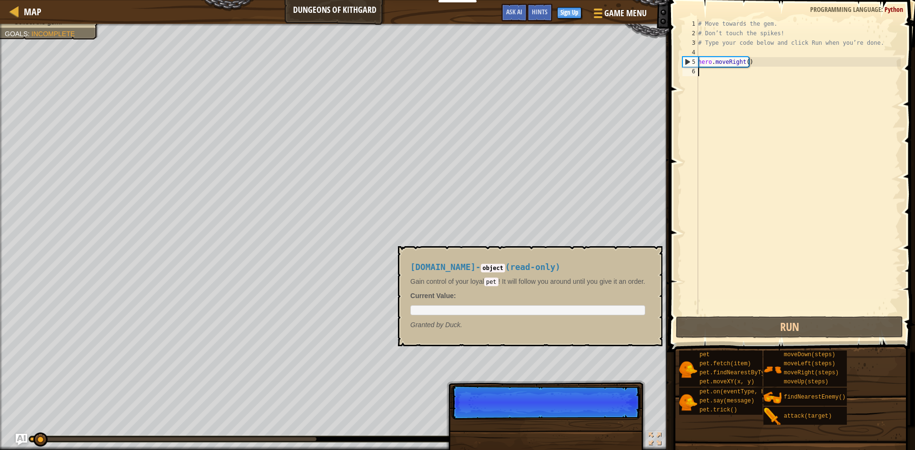
scroll to position [4, 0]
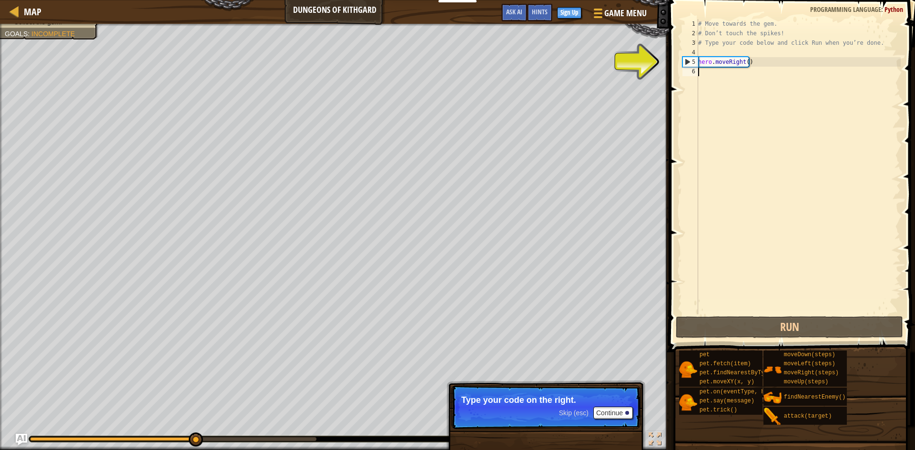
click at [706, 78] on div "# Move towards the gem. # Don’t touch the spikes! # Type your code below and cl…" at bounding box center [798, 176] width 204 height 314
click at [706, 71] on div "# Move towards the gem. # Don’t touch the spikes! # Type your code below and cl…" at bounding box center [798, 176] width 204 height 314
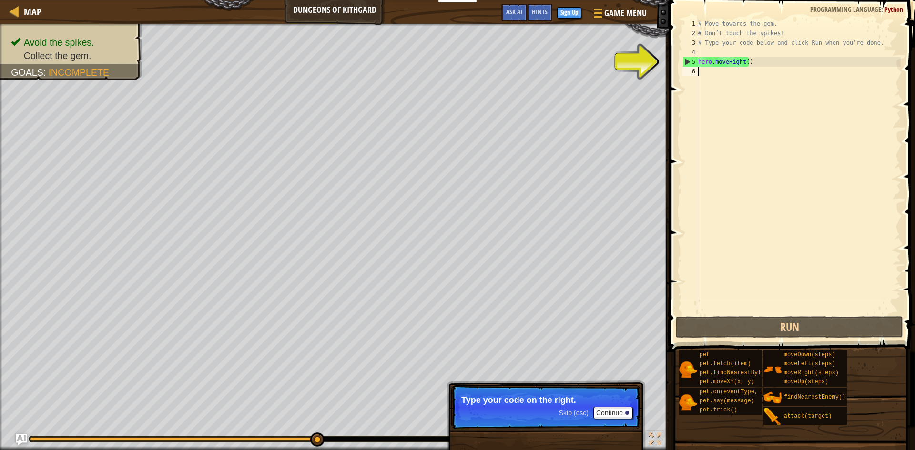
click at [713, 74] on div "# Move towards the gem. # Don’t touch the spikes! # Type your code below and cl…" at bounding box center [798, 176] width 204 height 314
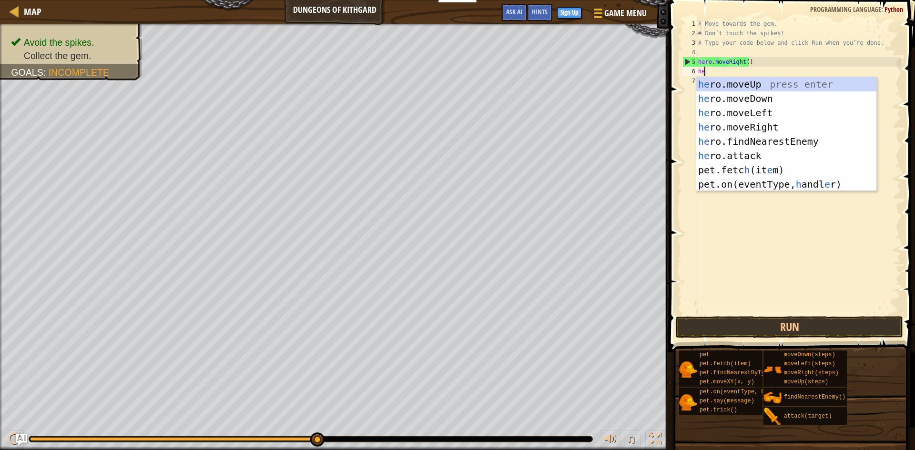
type textarea "her"
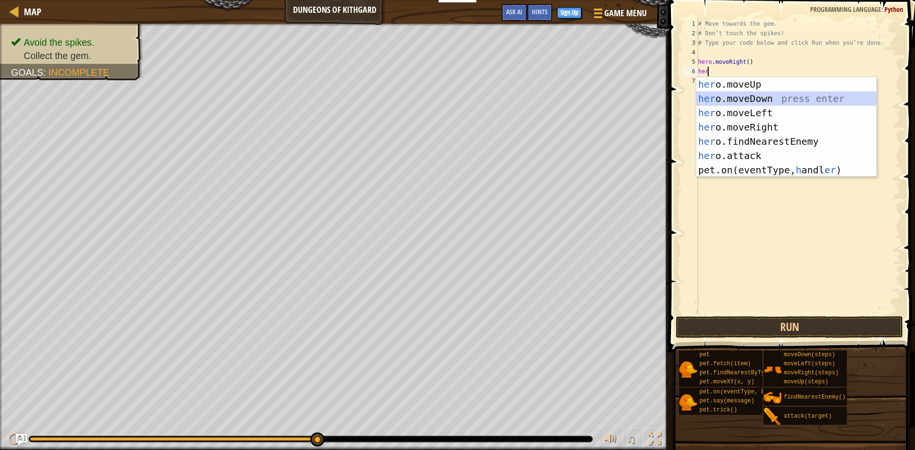
click at [782, 96] on div "her o.moveUp press enter her o.moveDown press enter her o.moveLeft press enter …" at bounding box center [786, 141] width 180 height 129
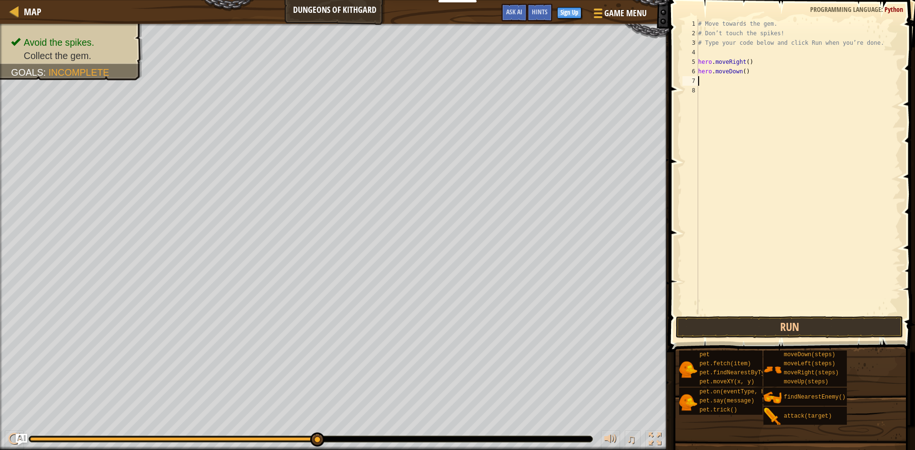
type textarea "h"
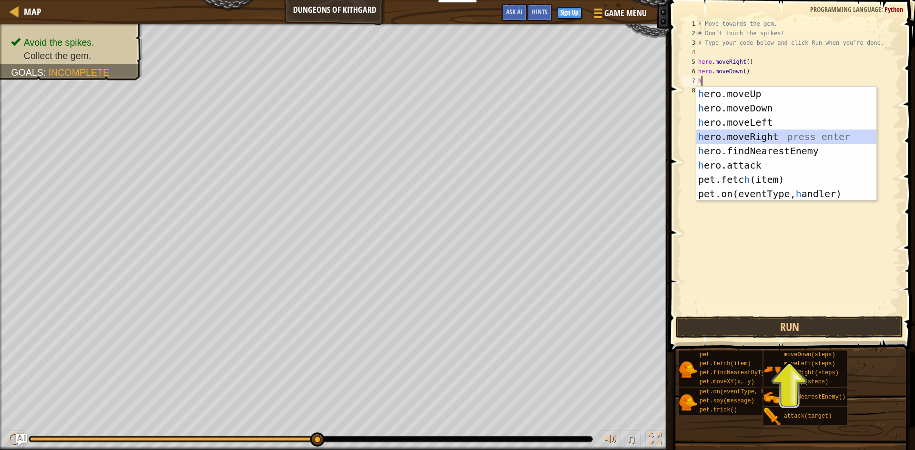
click at [761, 135] on div "h ero.moveUp press enter h ero.moveDown press enter h ero.moveLeft press enter …" at bounding box center [786, 158] width 180 height 143
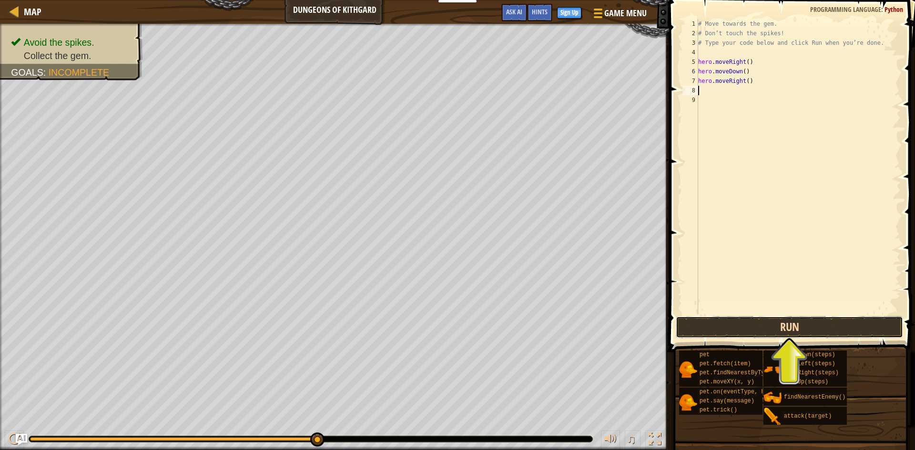
click at [789, 329] on button "Run" at bounding box center [789, 327] width 227 height 22
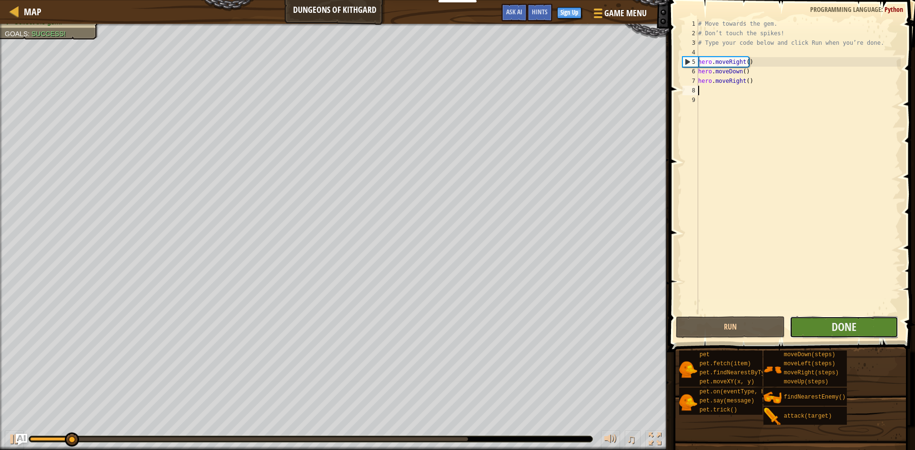
click at [813, 322] on button "Done" at bounding box center [843, 327] width 109 height 22
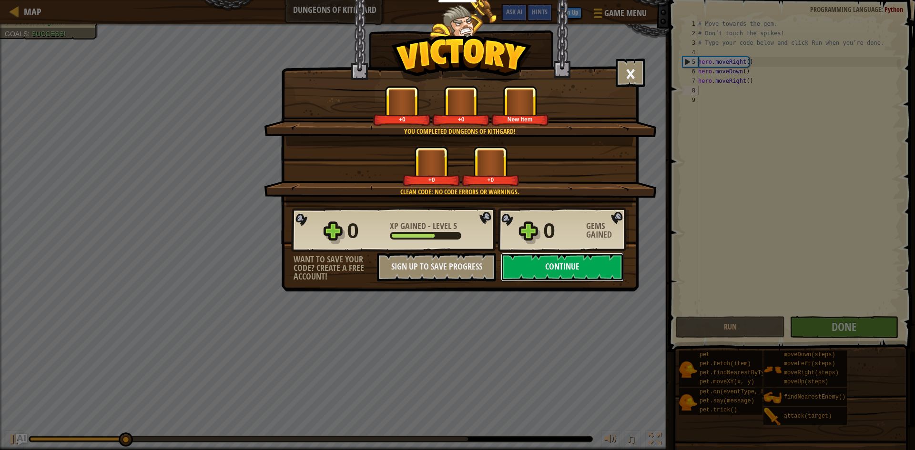
click at [588, 269] on button "Continue" at bounding box center [562, 267] width 123 height 29
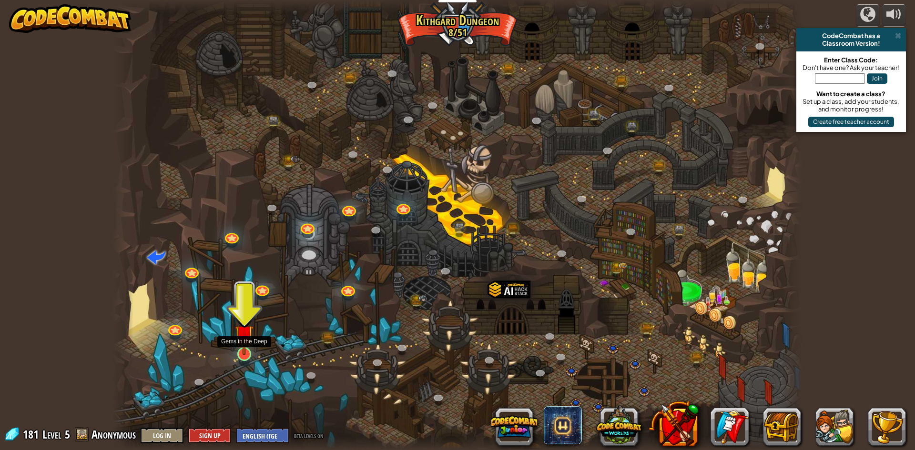
click at [248, 347] on img at bounding box center [244, 334] width 19 height 42
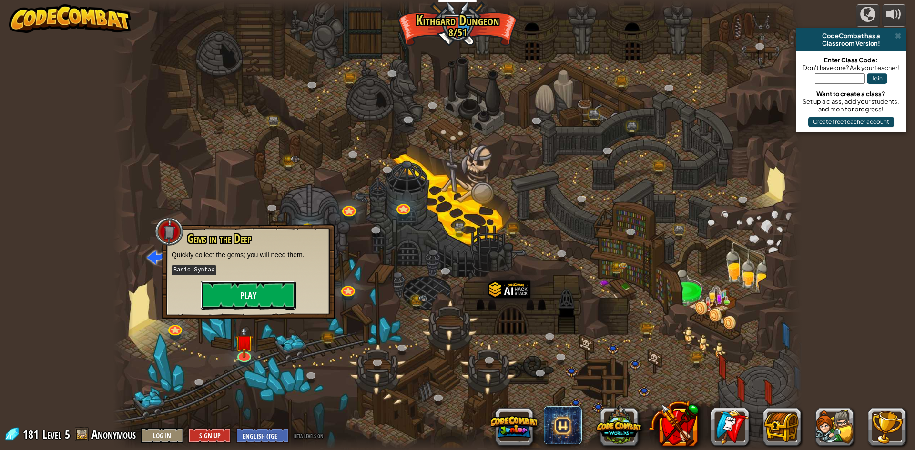
click at [263, 289] on button "Play" at bounding box center [248, 295] width 95 height 29
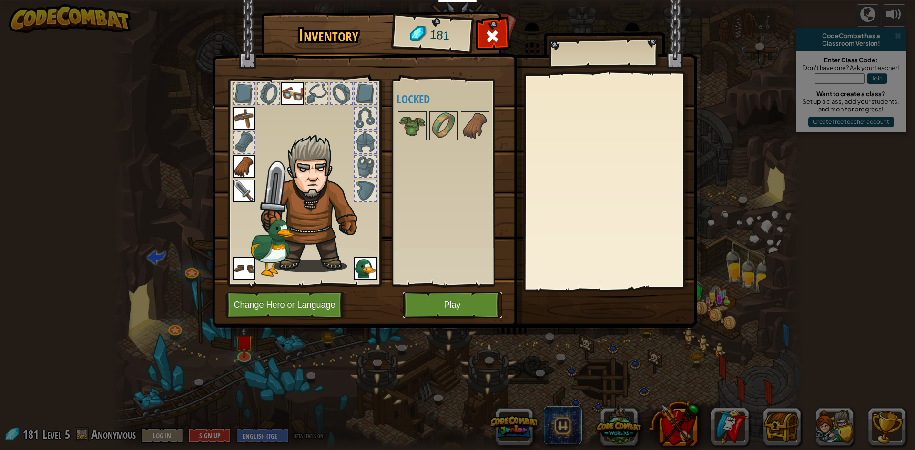
click at [430, 302] on button "Play" at bounding box center [453, 305] width 100 height 26
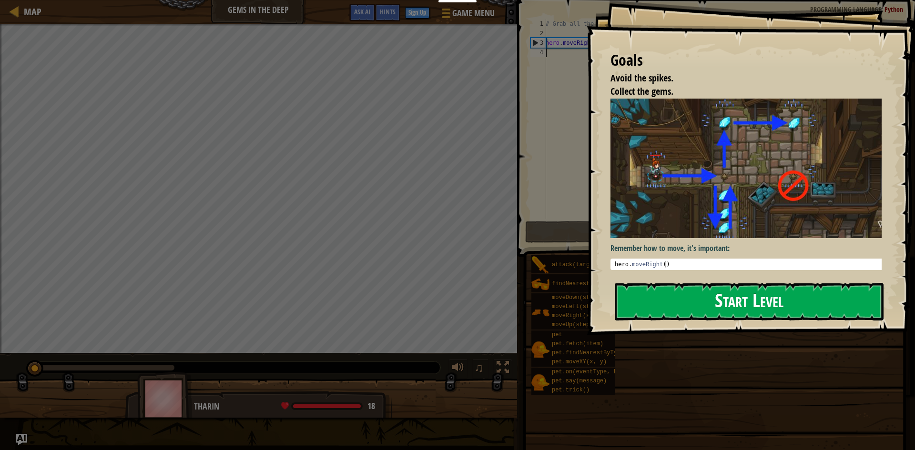
click at [662, 182] on div "Goals Avoid the spikes. Collect the gems. Remember how to move, it's important:…" at bounding box center [750, 167] width 328 height 335
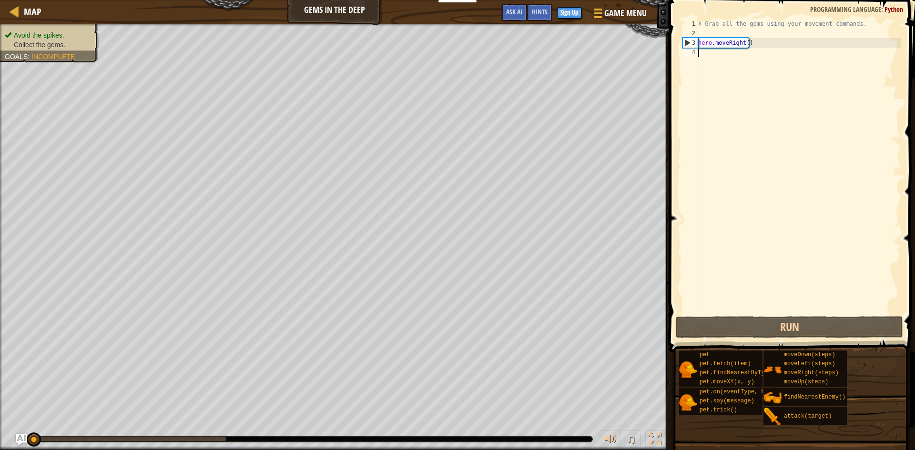
scroll to position [4, 0]
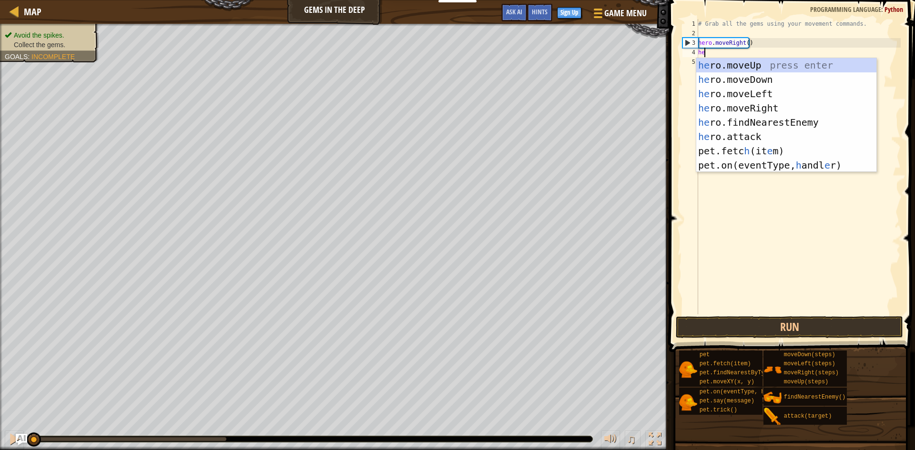
type textarea "her"
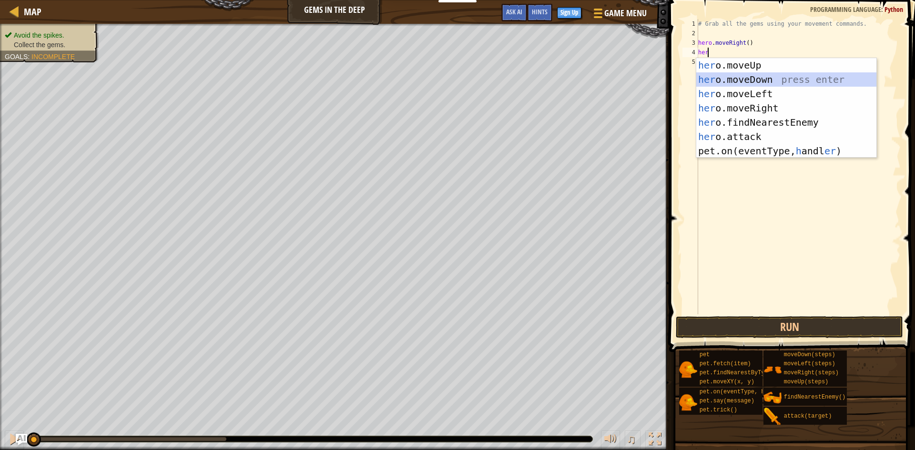
click at [743, 81] on div "her o.moveUp press enter her o.moveDown press enter her o.moveLeft press enter …" at bounding box center [786, 122] width 180 height 129
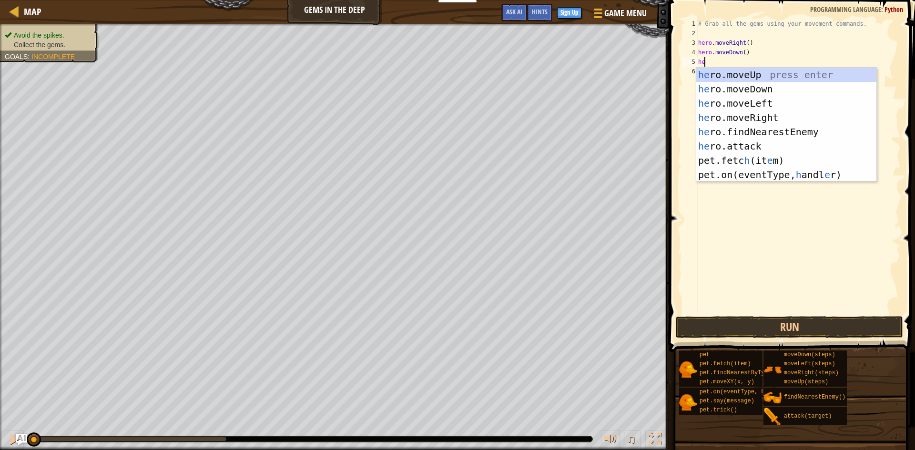
type textarea "hero"
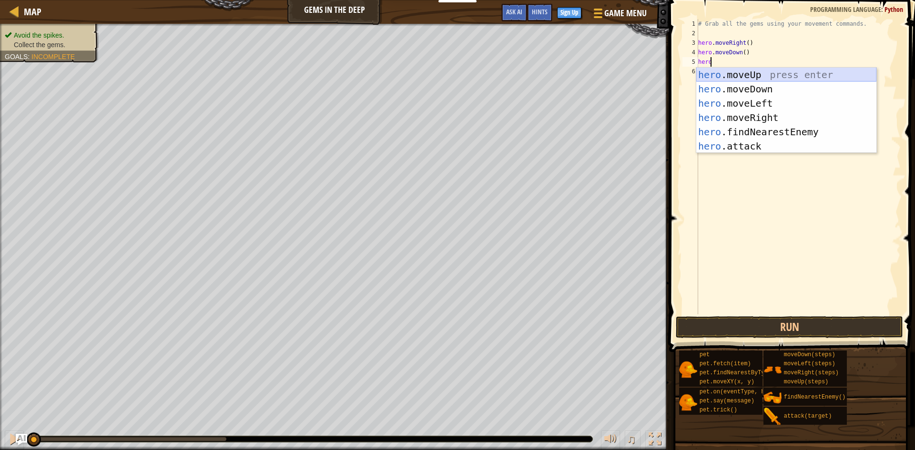
click at [777, 68] on div "hero .moveUp press enter hero .moveDown press enter hero .moveLeft press enter …" at bounding box center [786, 125] width 180 height 114
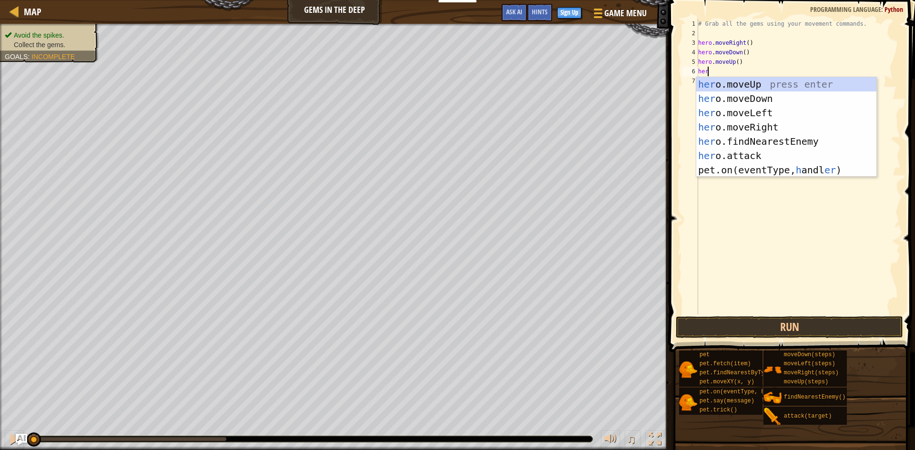
type textarea "hero"
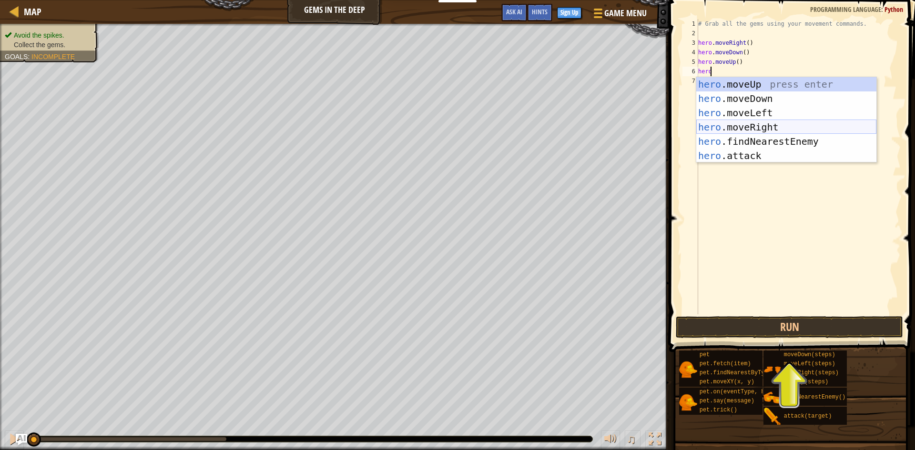
click at [779, 125] on div "hero .moveUp press enter hero .moveDown press enter hero .moveLeft press enter …" at bounding box center [786, 134] width 180 height 114
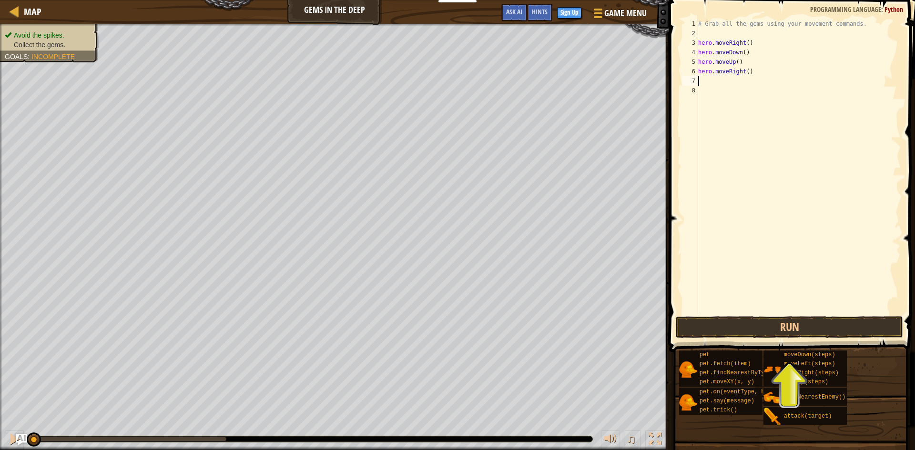
scroll to position [4, 0]
click at [758, 328] on button "Run" at bounding box center [789, 327] width 227 height 22
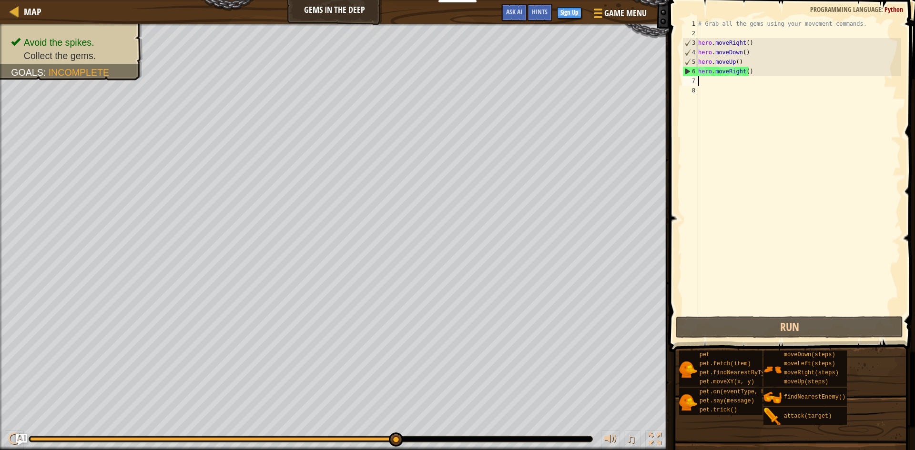
click at [735, 61] on div "# Grab all the gems using your movement commands. hero . moveRight ( ) hero . m…" at bounding box center [798, 176] width 204 height 314
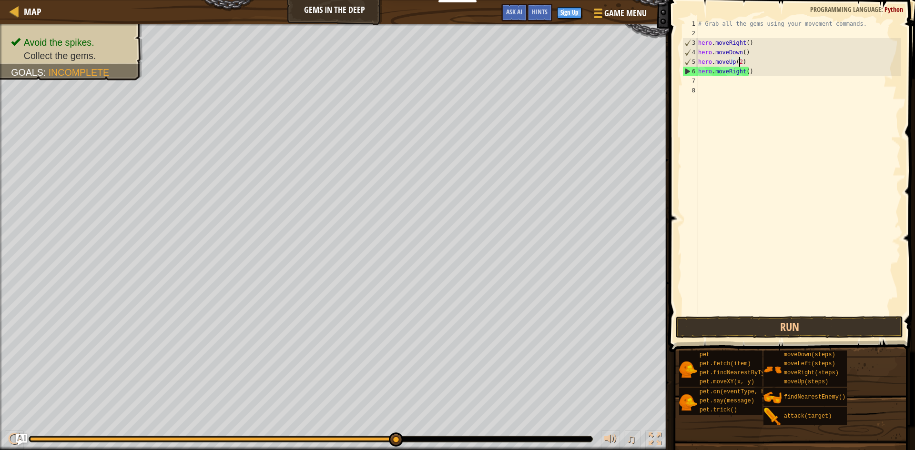
scroll to position [4, 3]
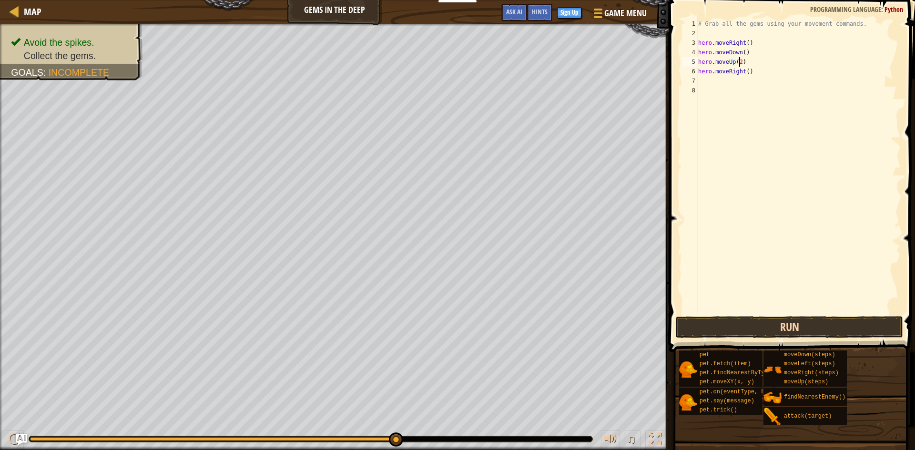
type textarea "hero.moveUp(2)"
click at [767, 327] on button "Run" at bounding box center [789, 327] width 227 height 22
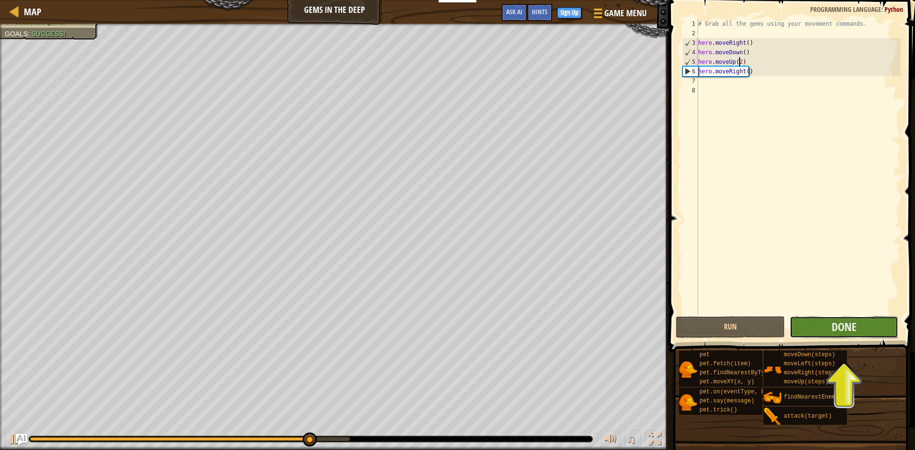
click at [859, 330] on button "Done" at bounding box center [843, 327] width 109 height 22
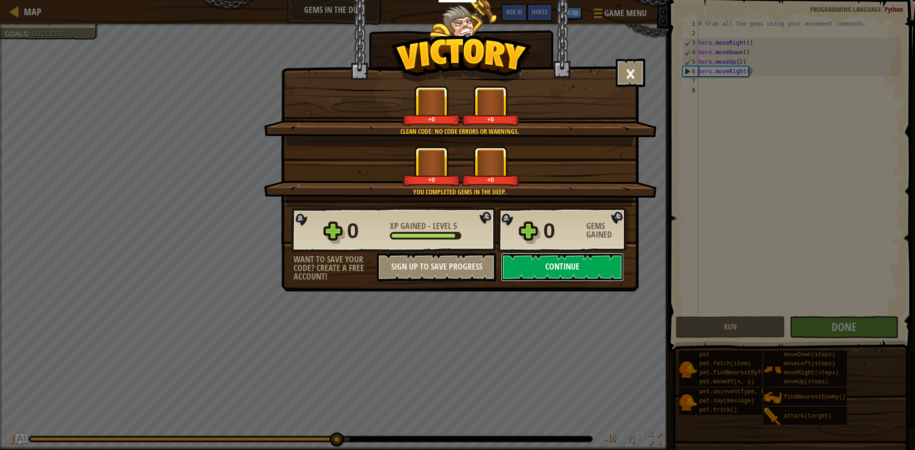
click at [602, 258] on button "Continue" at bounding box center [562, 267] width 123 height 29
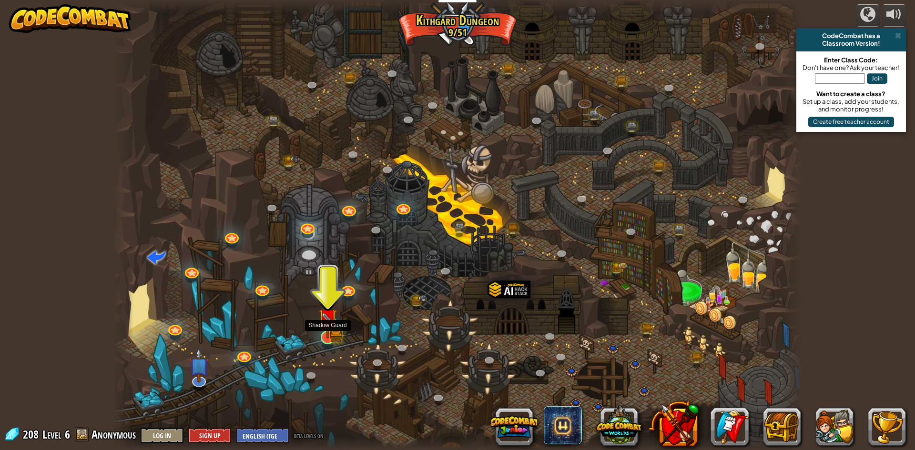
click at [334, 331] on img at bounding box center [327, 318] width 19 height 41
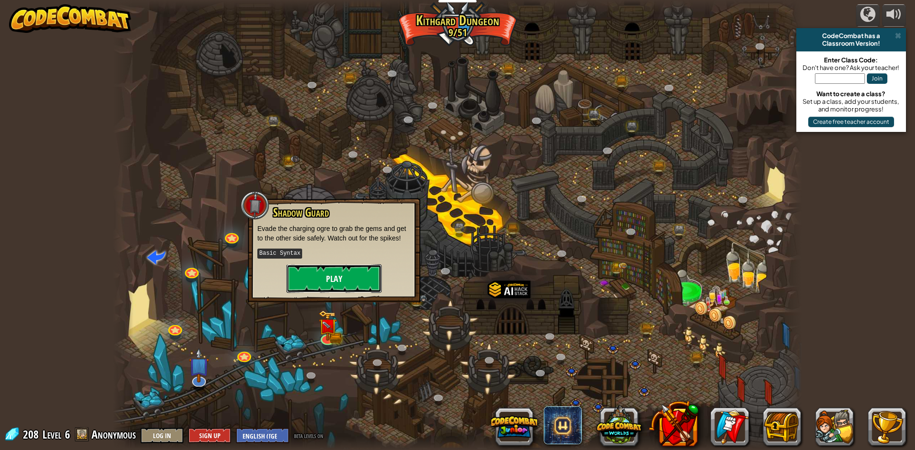
click at [355, 283] on button "Play" at bounding box center [333, 278] width 95 height 29
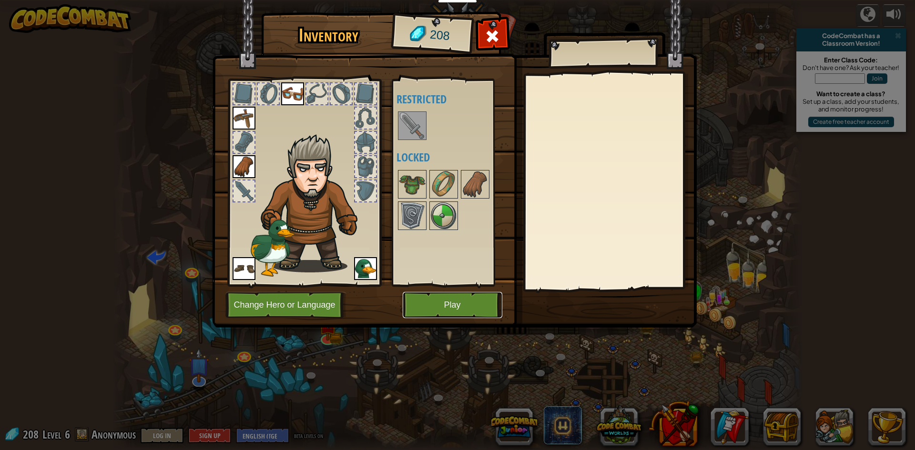
click at [439, 307] on button "Play" at bounding box center [453, 305] width 100 height 26
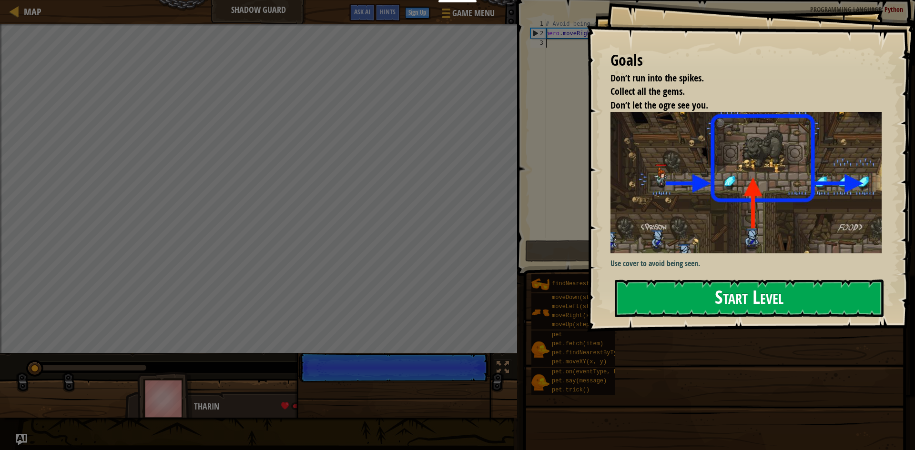
click at [632, 303] on button "Start Level" at bounding box center [749, 299] width 269 height 38
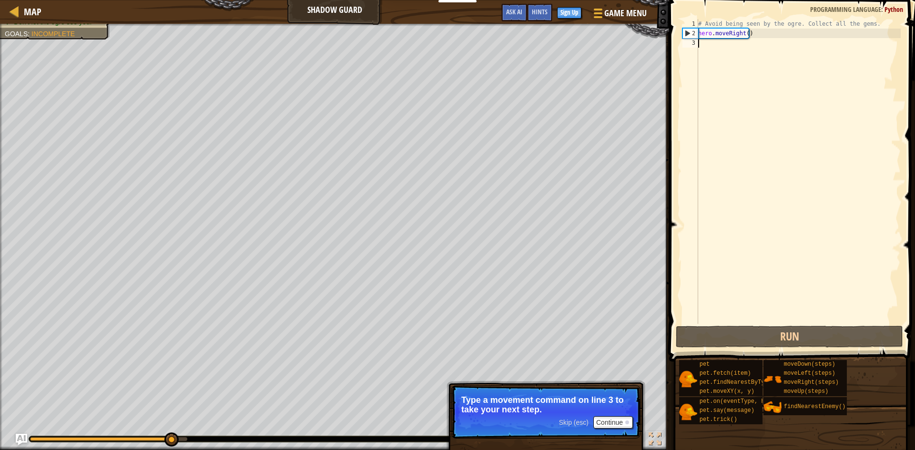
type textarea "h"
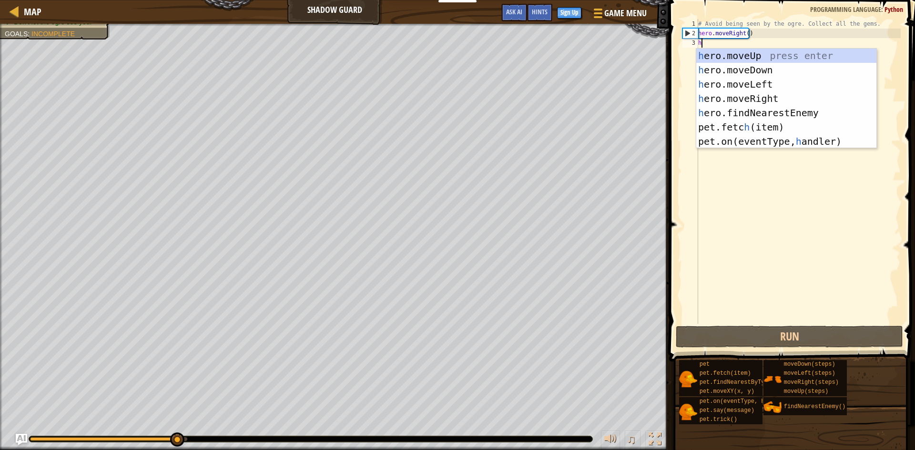
scroll to position [4, 0]
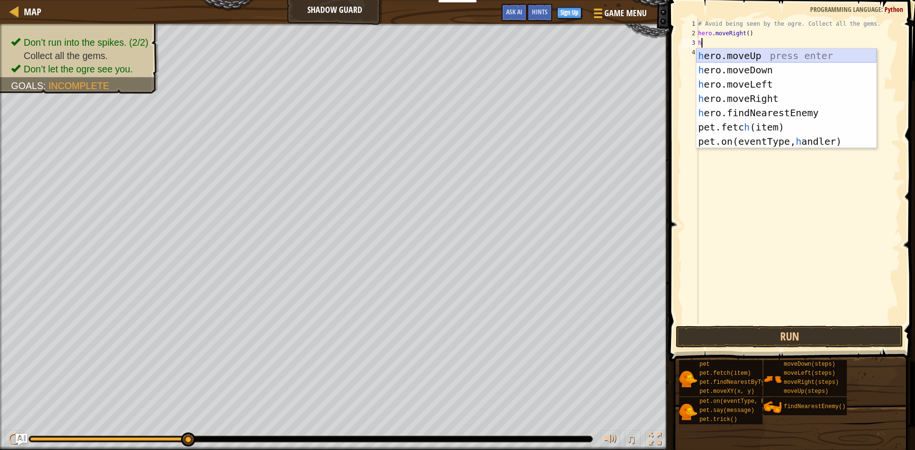
click at [735, 53] on div "h ero.moveUp press enter h ero.moveDown press enter h ero.moveLeft press enter …" at bounding box center [786, 113] width 180 height 129
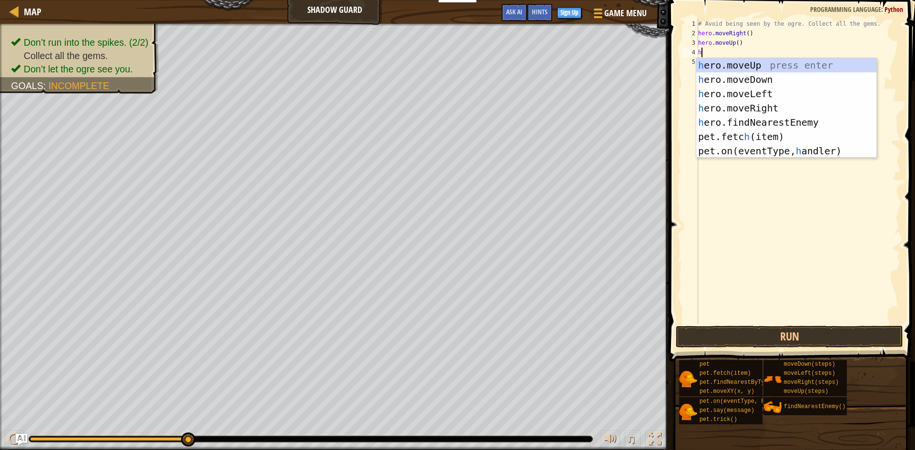
type textarea "he"
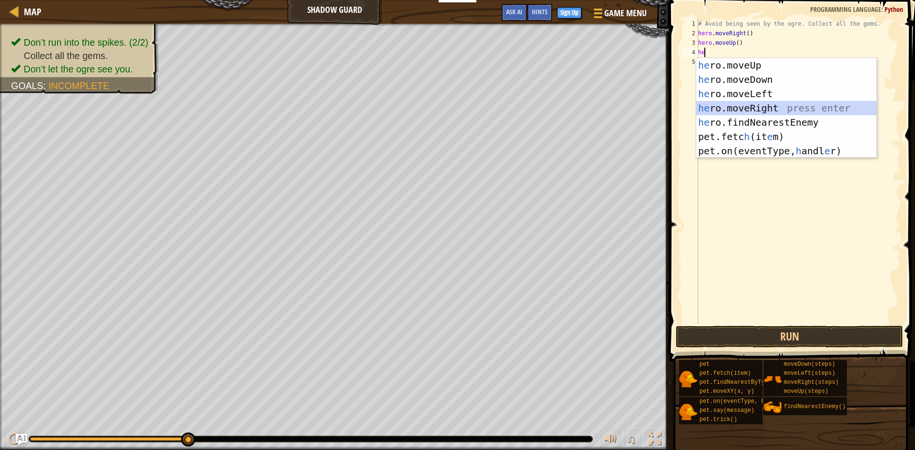
click at [739, 104] on div "he ro.moveUp press enter he ro.moveDown press enter he ro.moveLeft press enter …" at bounding box center [786, 122] width 180 height 129
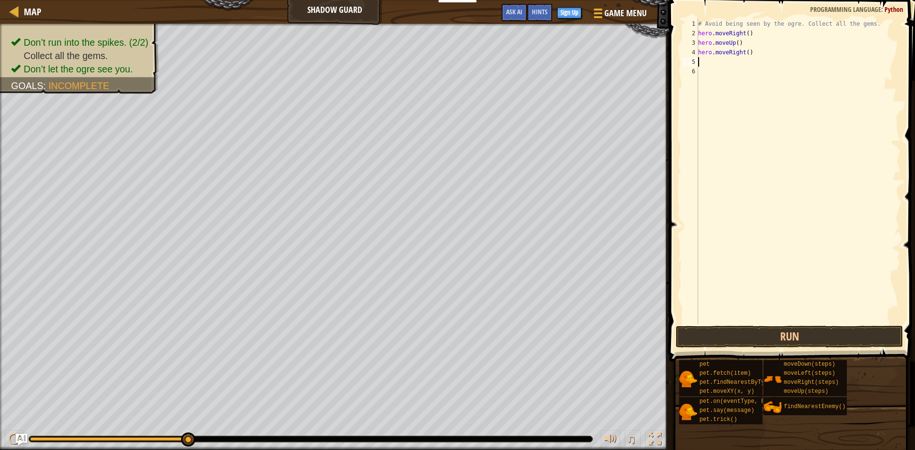
type textarea "h"
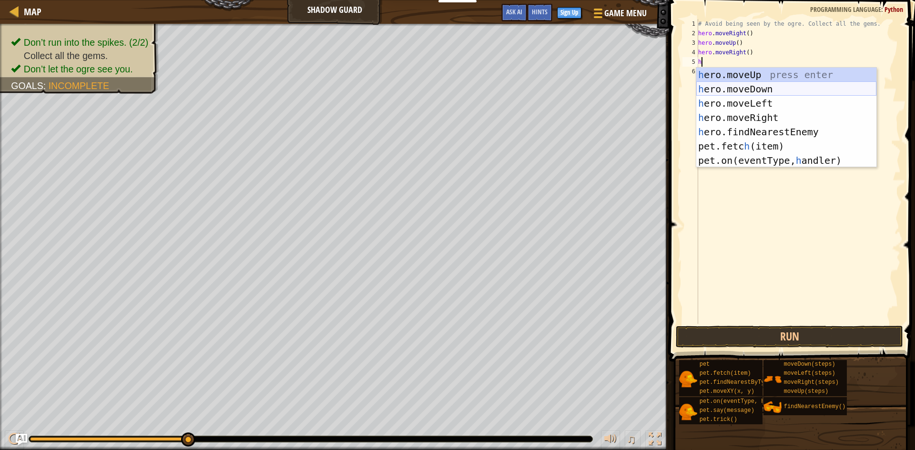
click at [743, 87] on div "h ero.moveUp press enter h ero.moveDown press enter h ero.moveLeft press enter …" at bounding box center [786, 132] width 180 height 129
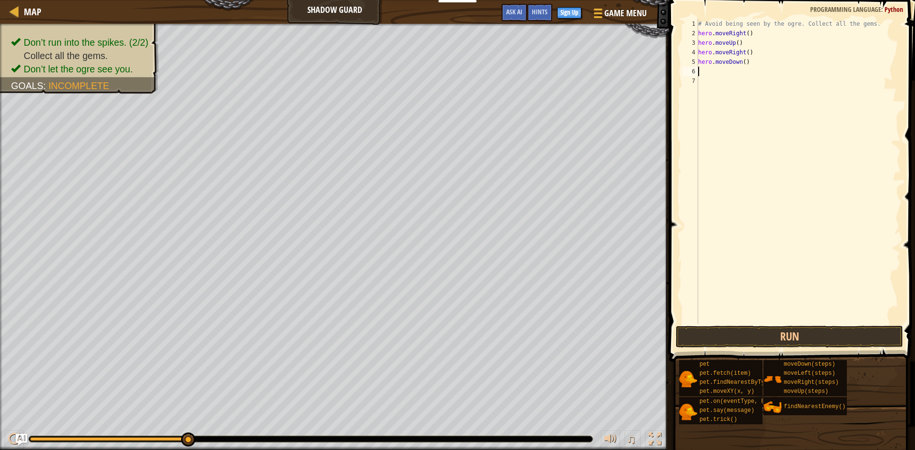
type textarea "h"
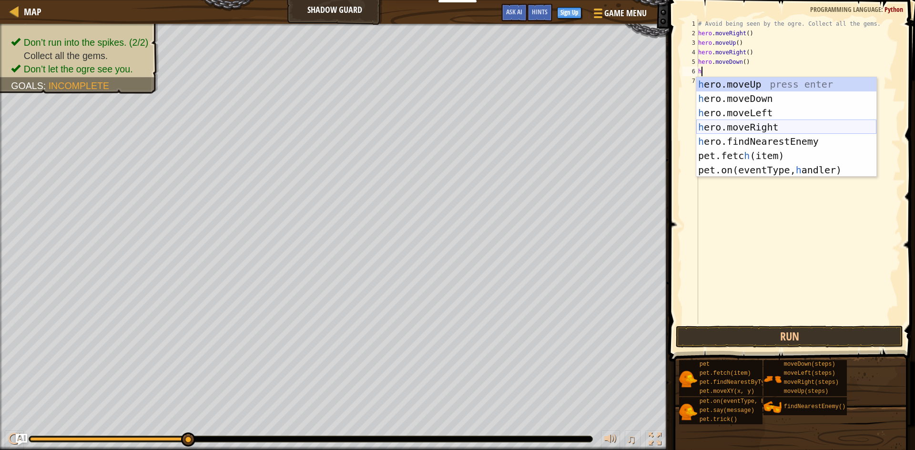
click at [753, 125] on div "h ero.moveUp press enter h ero.moveDown press enter h ero.moveLeft press enter …" at bounding box center [786, 141] width 180 height 129
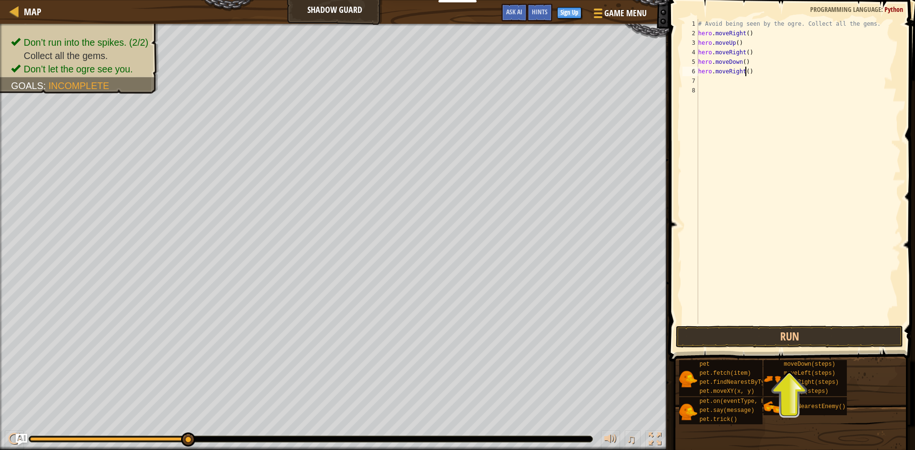
click at [744, 73] on div "# Avoid being seen by the ogre. Collect all the gems. hero . moveRight ( ) hero…" at bounding box center [798, 181] width 204 height 324
type textarea "hero.moveRight()"
click at [775, 330] on button "Run" at bounding box center [789, 337] width 227 height 22
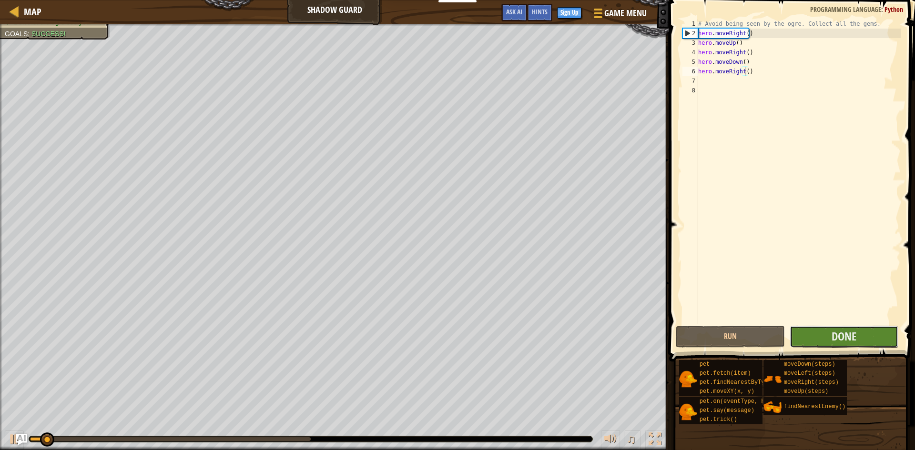
click at [802, 332] on button "Done" at bounding box center [843, 337] width 109 height 22
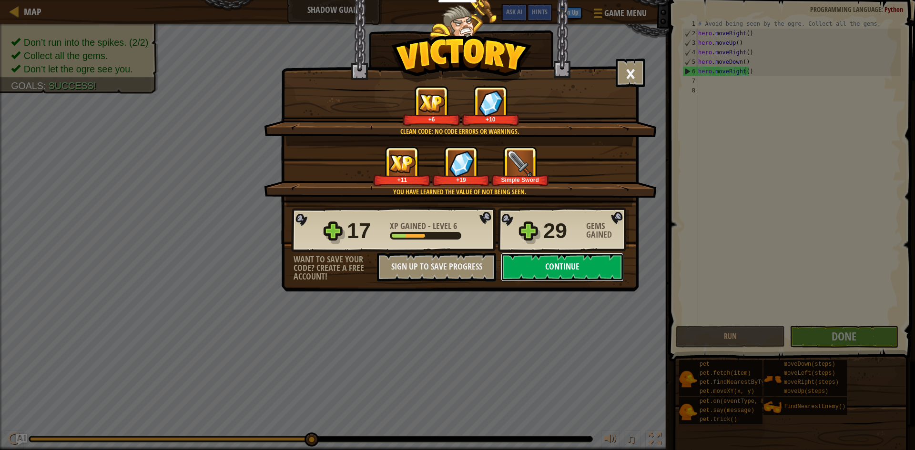
click at [563, 260] on button "Continue" at bounding box center [562, 267] width 123 height 29
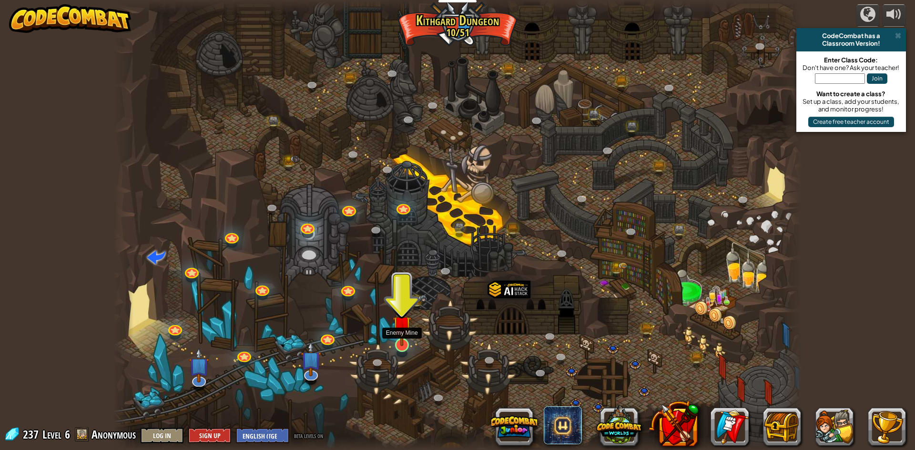
click at [405, 339] on img at bounding box center [402, 325] width 19 height 42
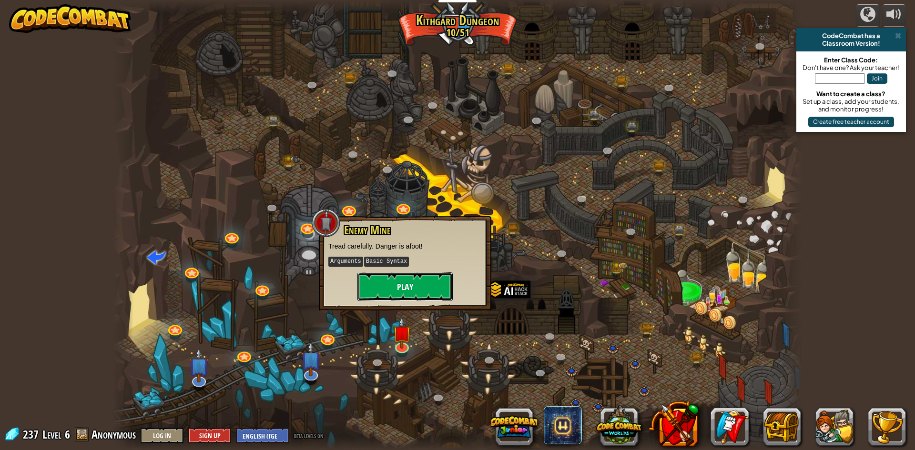
click at [410, 300] on button "Play" at bounding box center [404, 287] width 95 height 29
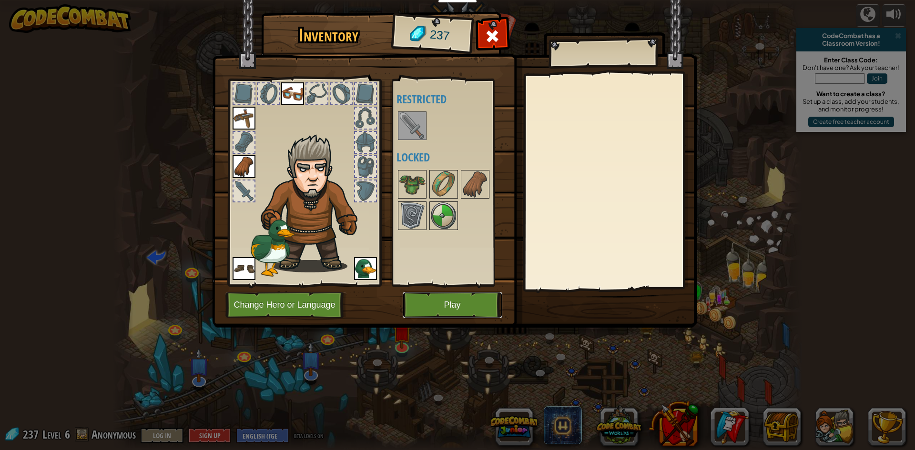
click at [454, 309] on button "Play" at bounding box center [453, 305] width 100 height 26
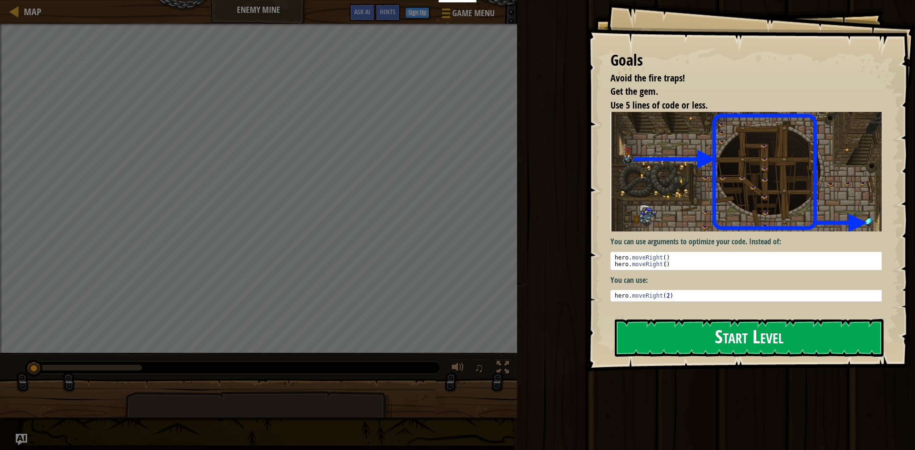
click at [675, 334] on button "Start Level" at bounding box center [749, 338] width 269 height 38
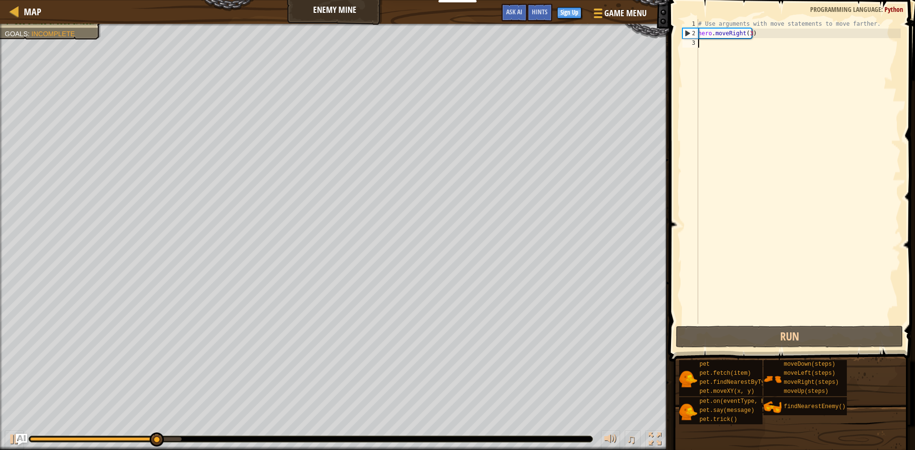
type textarea "h"
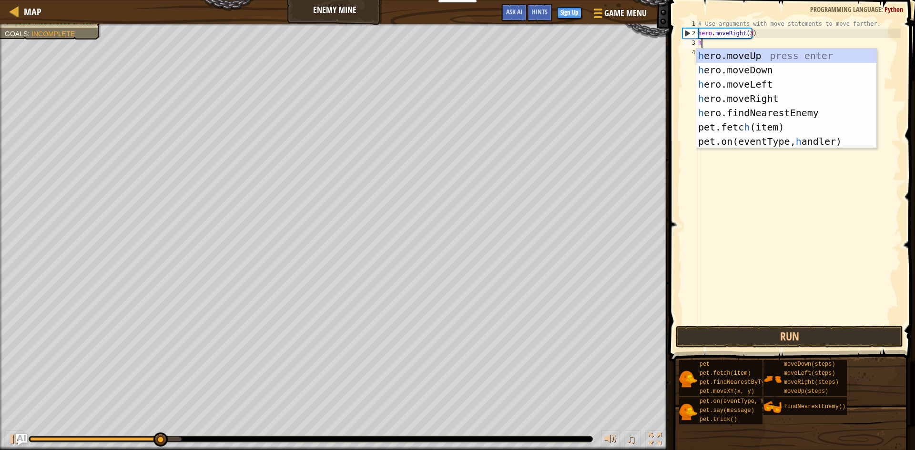
scroll to position [4, 0]
click at [735, 54] on div "h ero.moveUp press enter h ero.moveDown press enter h ero.moveLeft press enter …" at bounding box center [786, 113] width 180 height 129
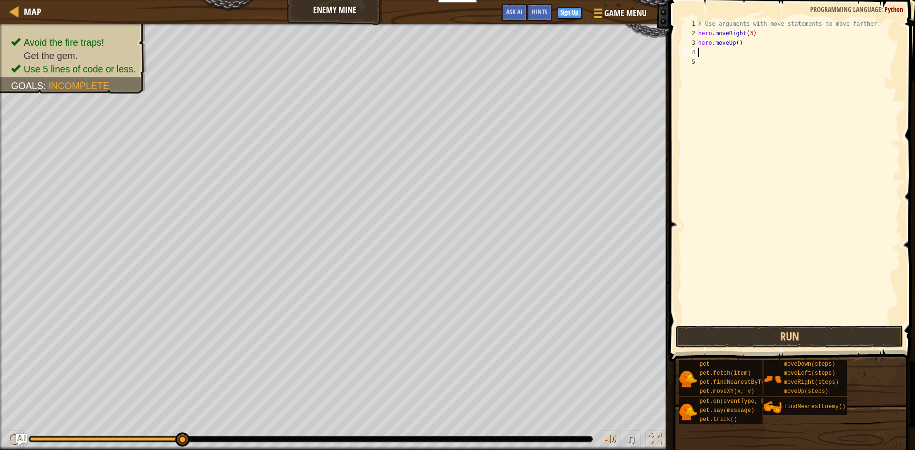
click at [734, 57] on div "# Use arguments with move statements to move farther. hero . moveRight ( 3 ) he…" at bounding box center [798, 181] width 204 height 324
type textarea "h"
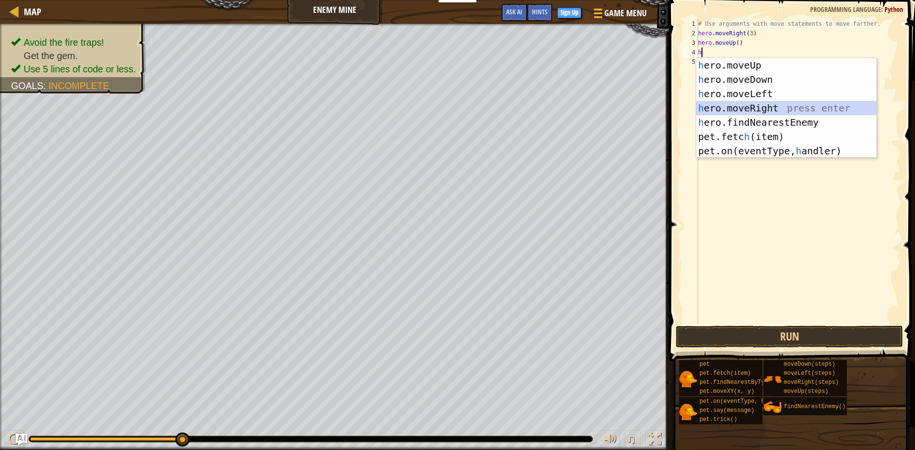
click at [745, 104] on div "h ero.moveUp press enter h ero.moveDown press enter h ero.moveLeft press enter …" at bounding box center [786, 122] width 180 height 129
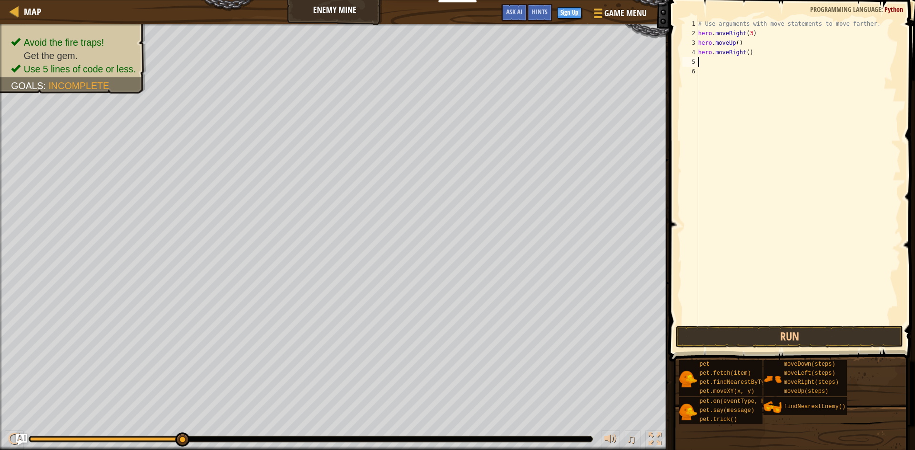
type textarea "h"
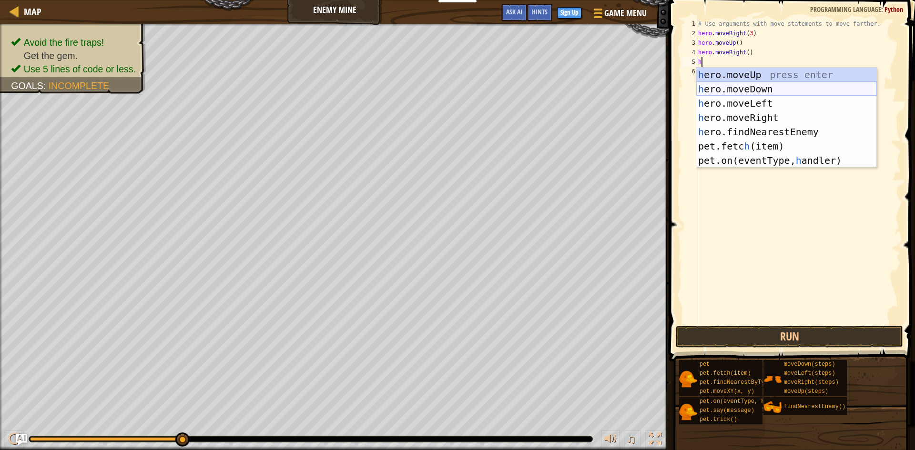
click at [745, 90] on div "h ero.moveUp press enter h ero.moveDown press enter h ero.moveLeft press enter …" at bounding box center [786, 132] width 180 height 129
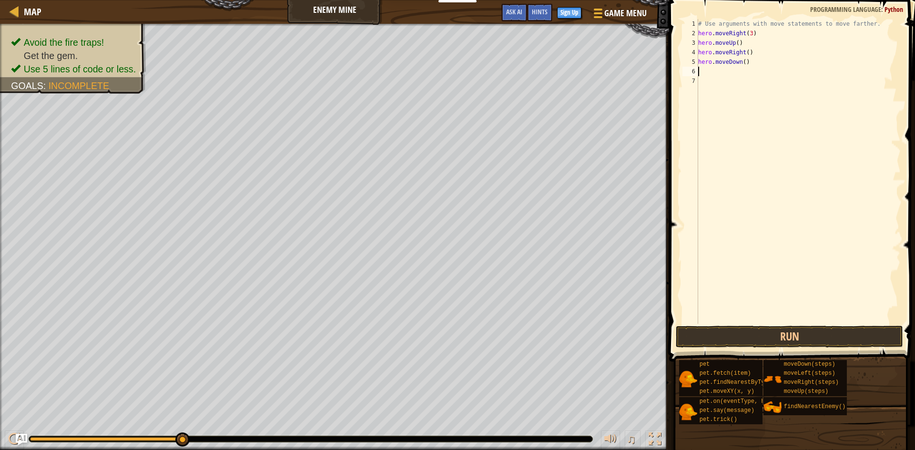
click at [741, 61] on div "# Use arguments with move statements to move farther. hero . moveRight ( 3 ) he…" at bounding box center [798, 181] width 204 height 324
type textarea "hero.moveDown(3)"
click at [743, 72] on div "# Use arguments with move statements to move farther. hero . moveRight ( 3 ) he…" at bounding box center [798, 181] width 204 height 324
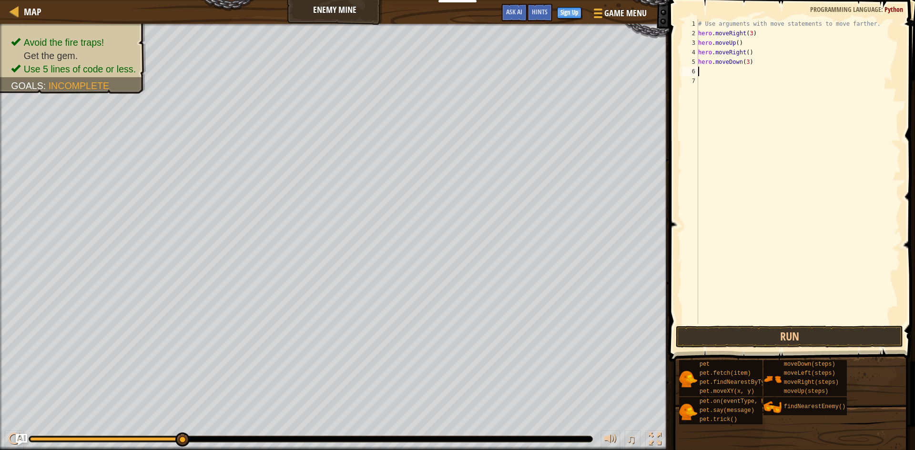
type textarea "h"
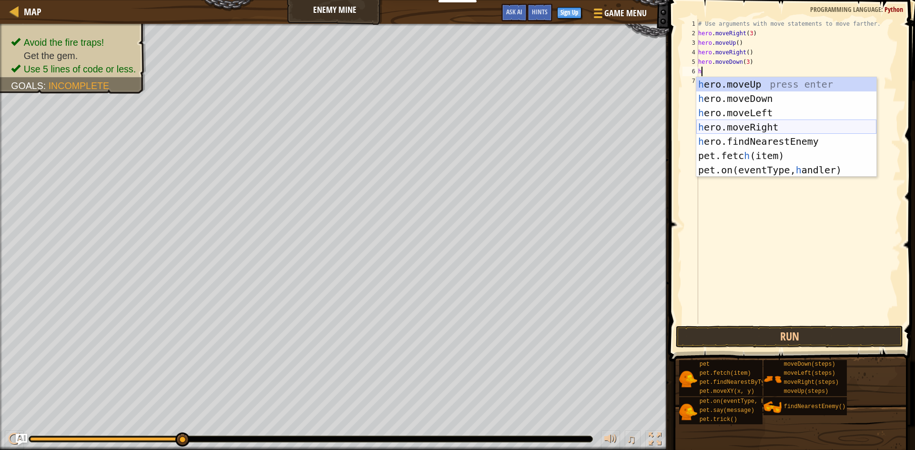
click at [753, 122] on div "h ero.moveUp press enter h ero.moveDown press enter h ero.moveLeft press enter …" at bounding box center [786, 141] width 180 height 129
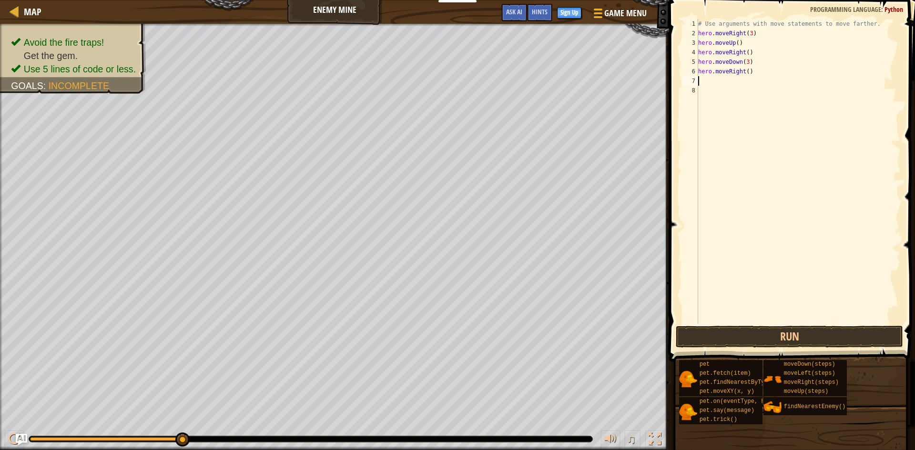
click at [744, 70] on div "# Use arguments with move statements to move farther. hero . moveRight ( 3 ) he…" at bounding box center [798, 181] width 204 height 324
type textarea "hero.moveRight(2)"
click at [754, 332] on button "Run" at bounding box center [789, 337] width 227 height 22
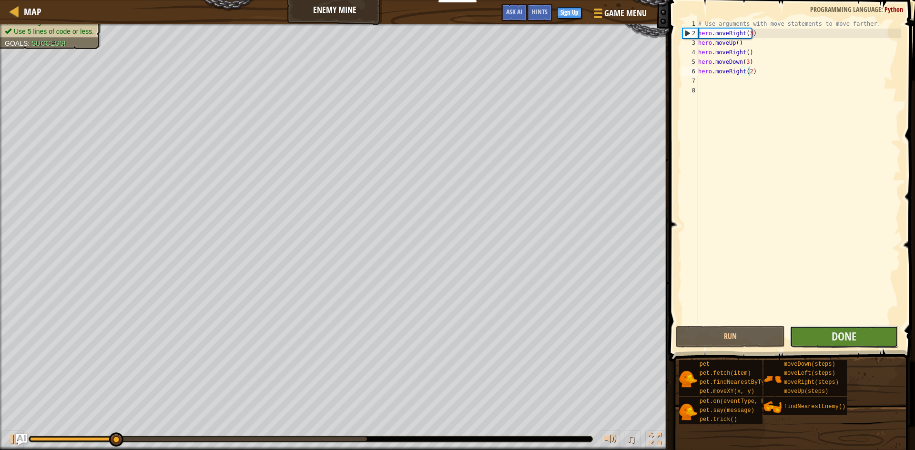
click at [818, 339] on button "Done" at bounding box center [843, 337] width 109 height 22
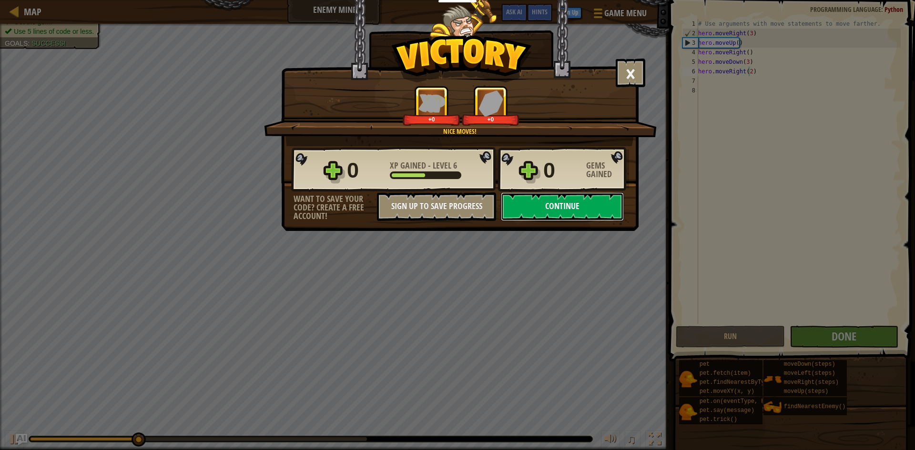
click at [559, 217] on button "Continue" at bounding box center [562, 206] width 123 height 29
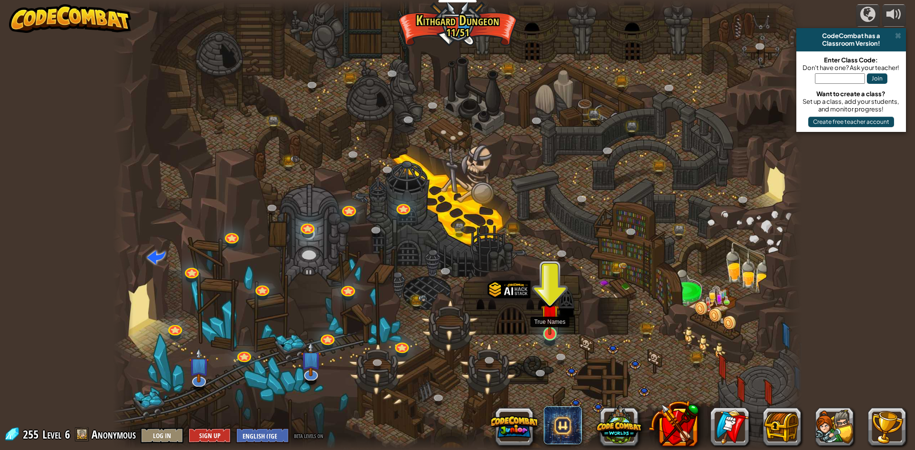
click at [550, 334] on img at bounding box center [550, 314] width 19 height 42
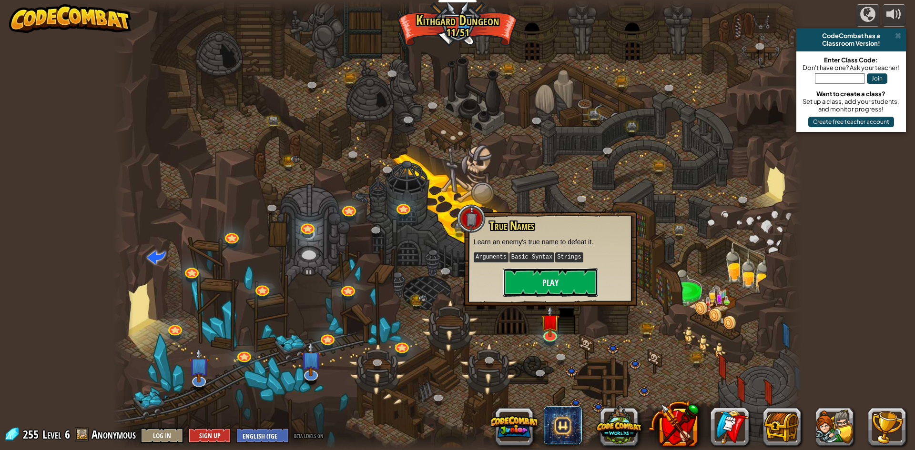
click at [557, 293] on button "Play" at bounding box center [550, 282] width 95 height 29
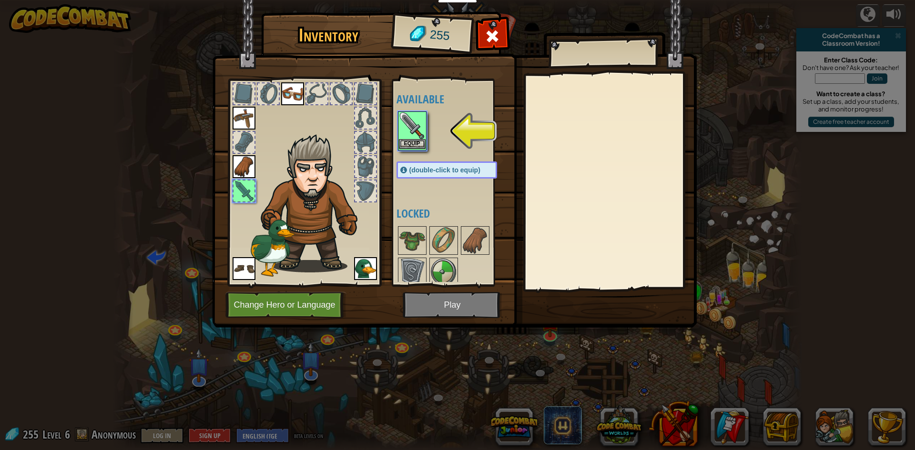
click at [410, 136] on img at bounding box center [412, 125] width 27 height 27
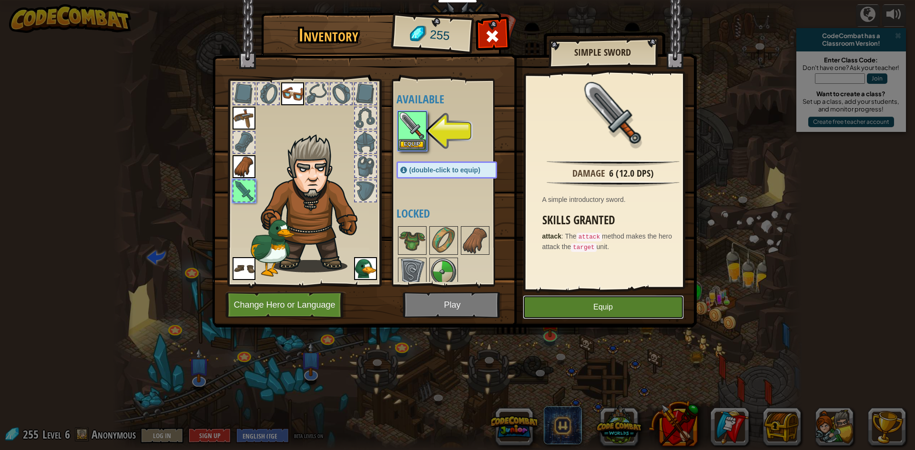
click at [579, 300] on button "Equip" at bounding box center [603, 307] width 161 height 24
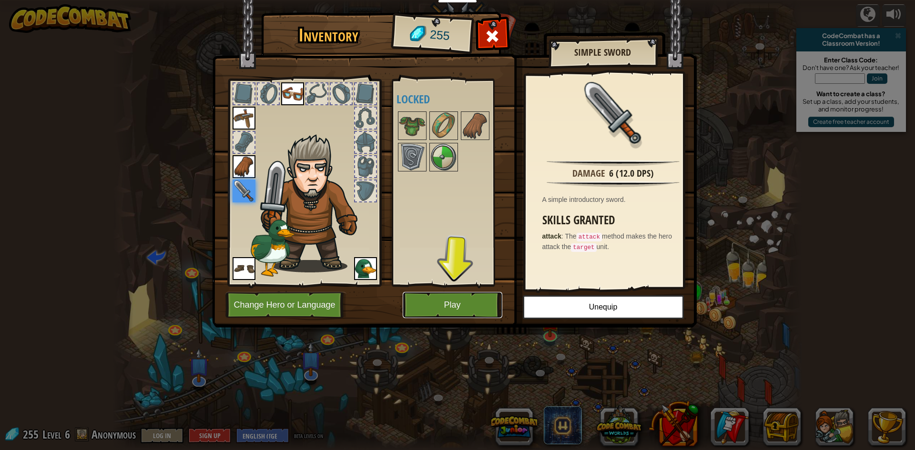
click at [458, 308] on button "Play" at bounding box center [453, 305] width 100 height 26
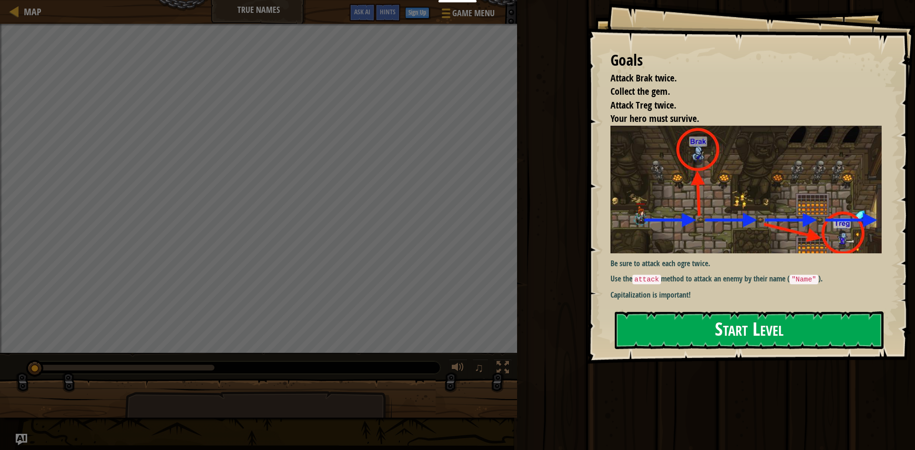
click at [760, 326] on button "Start Level" at bounding box center [749, 331] width 269 height 38
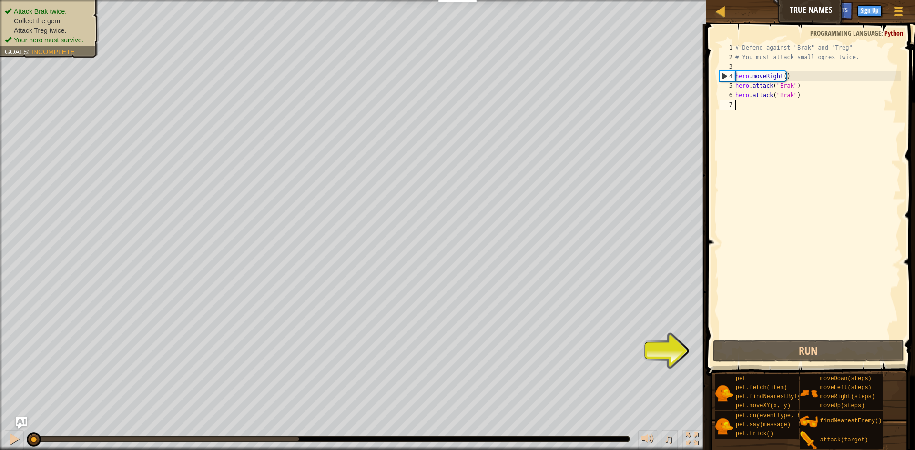
scroll to position [4, 0]
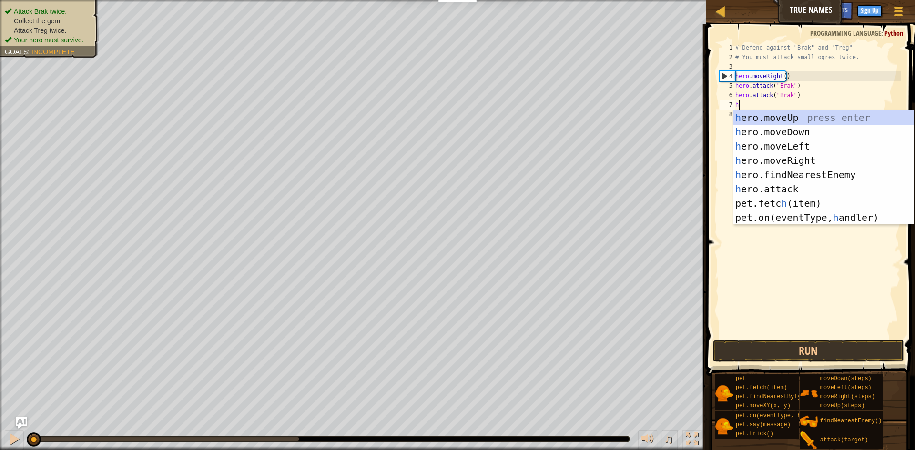
type textarea "he"
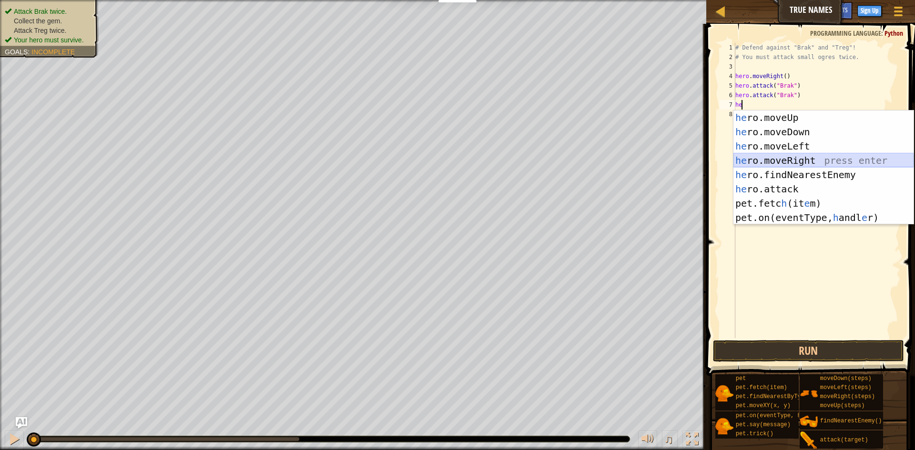
click at [793, 155] on div "he ro.moveUp press enter he ro.moveDown press enter he ro.moveLeft press enter …" at bounding box center [823, 182] width 180 height 143
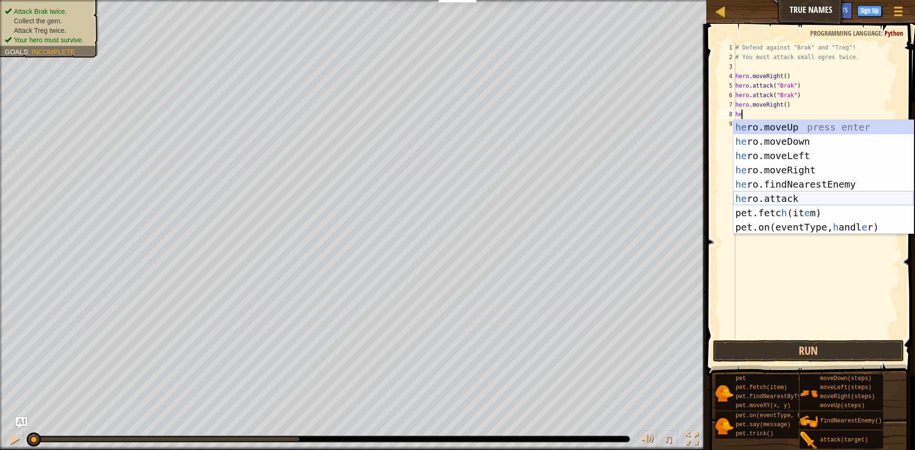
click at [801, 192] on div "he ro.moveUp press enter he ro.moveDown press enter he ro.moveLeft press enter …" at bounding box center [823, 191] width 180 height 143
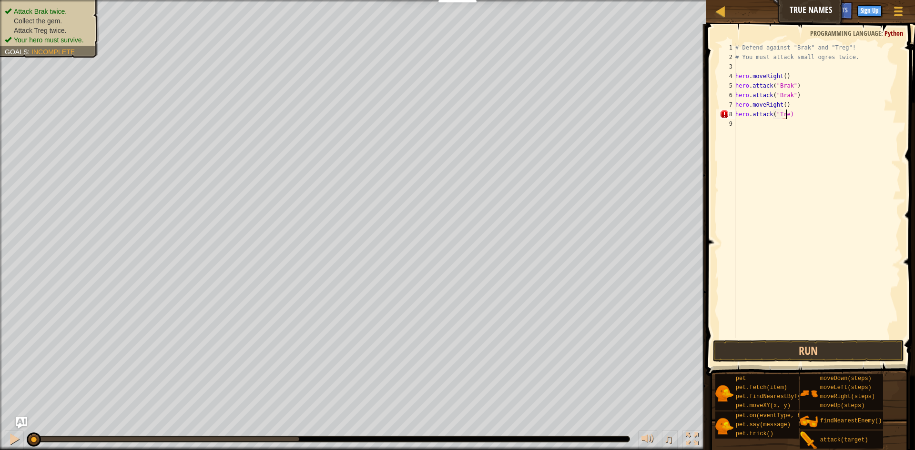
scroll to position [4, 4]
type textarea "hero.attack("Treg")"
click at [775, 117] on div "# Defend against "Brak" and "Treg"! # You must attack small ogres twice. hero .…" at bounding box center [816, 200] width 167 height 314
click at [776, 127] on div "# Defend against "Brak" and "Treg"! # You must attack small ogres twice. hero .…" at bounding box center [816, 200] width 167 height 314
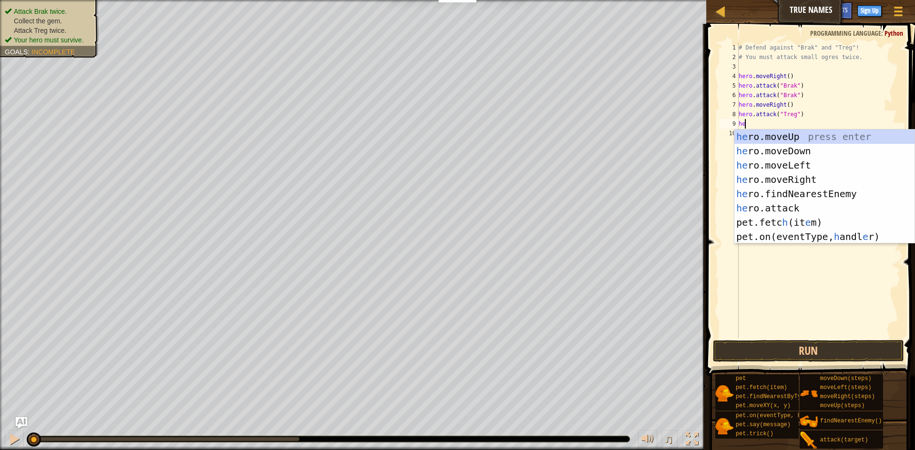
scroll to position [4, 0]
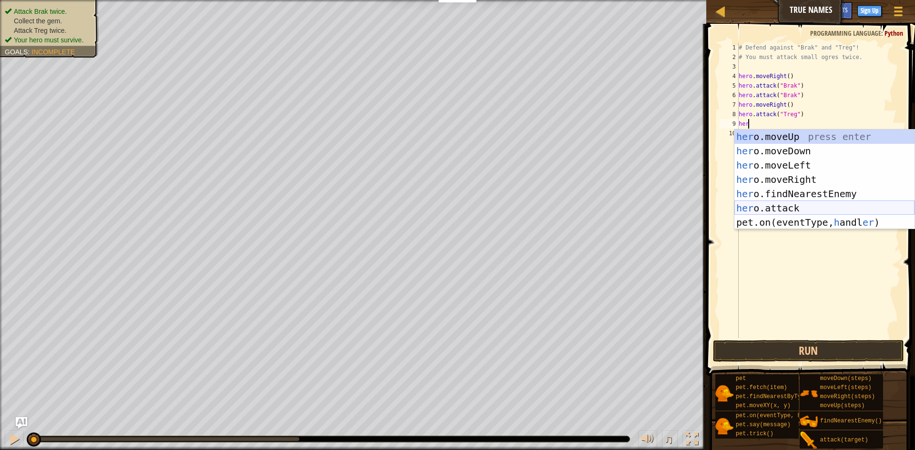
click at [801, 209] on div "her o.moveUp press enter her o.moveDown press enter her o.moveLeft press enter …" at bounding box center [824, 194] width 180 height 129
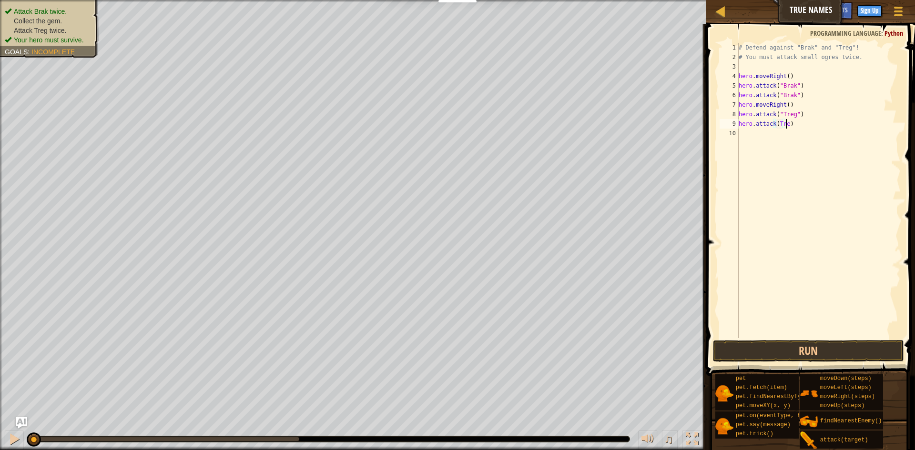
scroll to position [4, 4]
click at [777, 121] on div "# Defend against "Brak" and "Treg"! # You must attack small ogres twice. hero .…" at bounding box center [819, 200] width 164 height 314
click at [792, 125] on div "# Defend against "Brak" and "Treg"! # You must attack small ogres twice. hero .…" at bounding box center [819, 200] width 164 height 314
type textarea "hero.attack("Treg")"
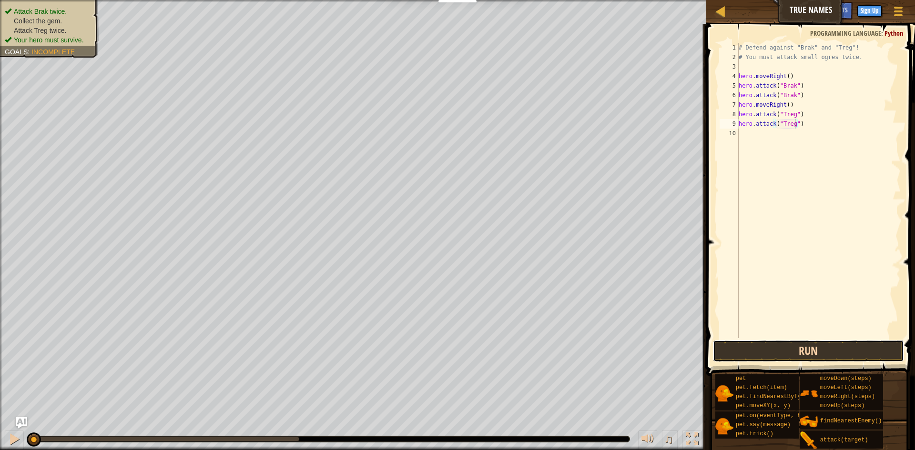
click at [756, 343] on button "Run" at bounding box center [808, 351] width 191 height 22
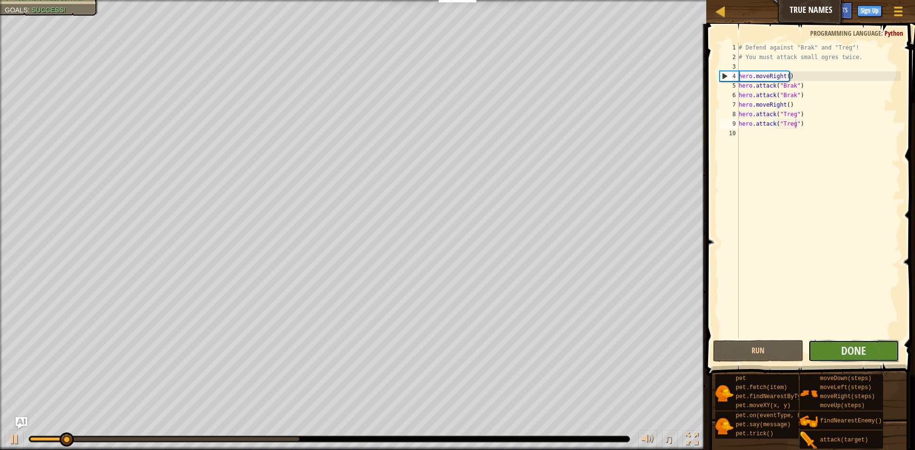
click at [880, 349] on button "Done" at bounding box center [853, 351] width 91 height 22
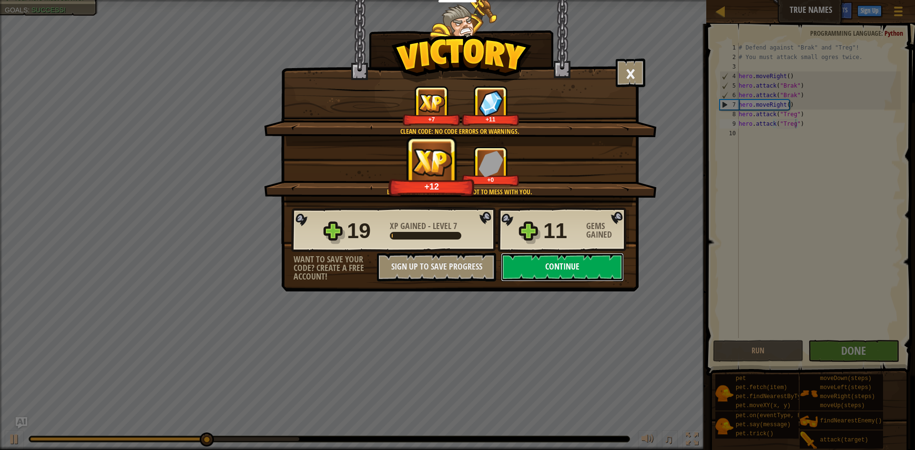
click at [585, 265] on button "Continue" at bounding box center [562, 267] width 123 height 29
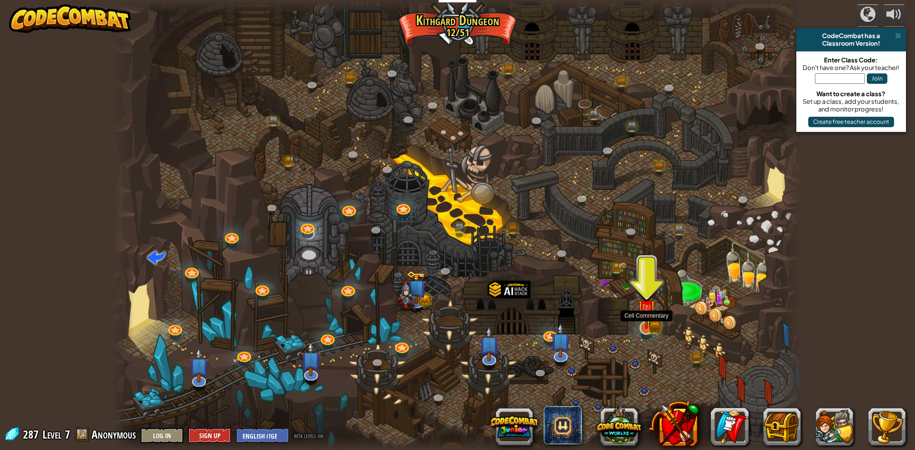
click at [650, 320] on img at bounding box center [646, 309] width 19 height 41
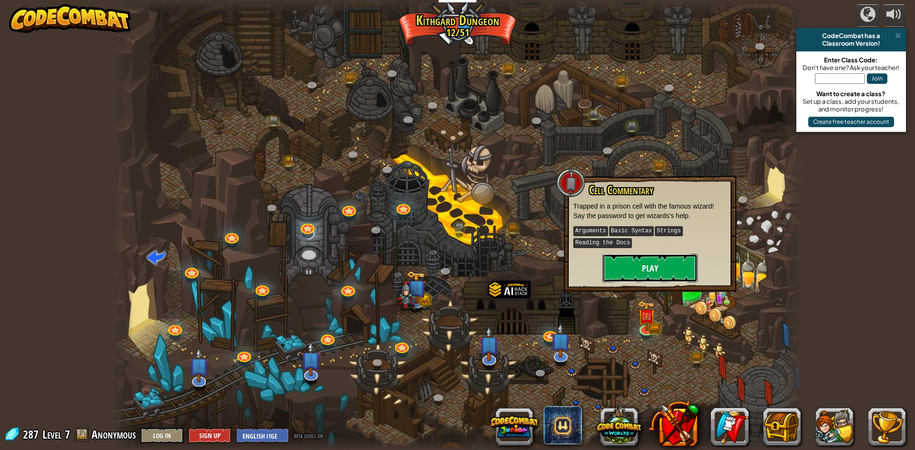
click at [653, 268] on button "Play" at bounding box center [649, 268] width 95 height 29
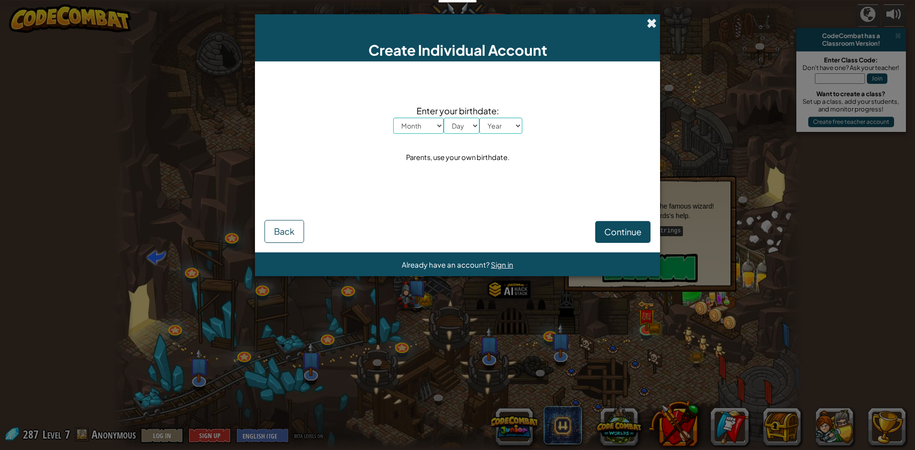
click at [652, 22] on span at bounding box center [652, 23] width 10 height 10
